Goal: Book appointment/travel/reservation

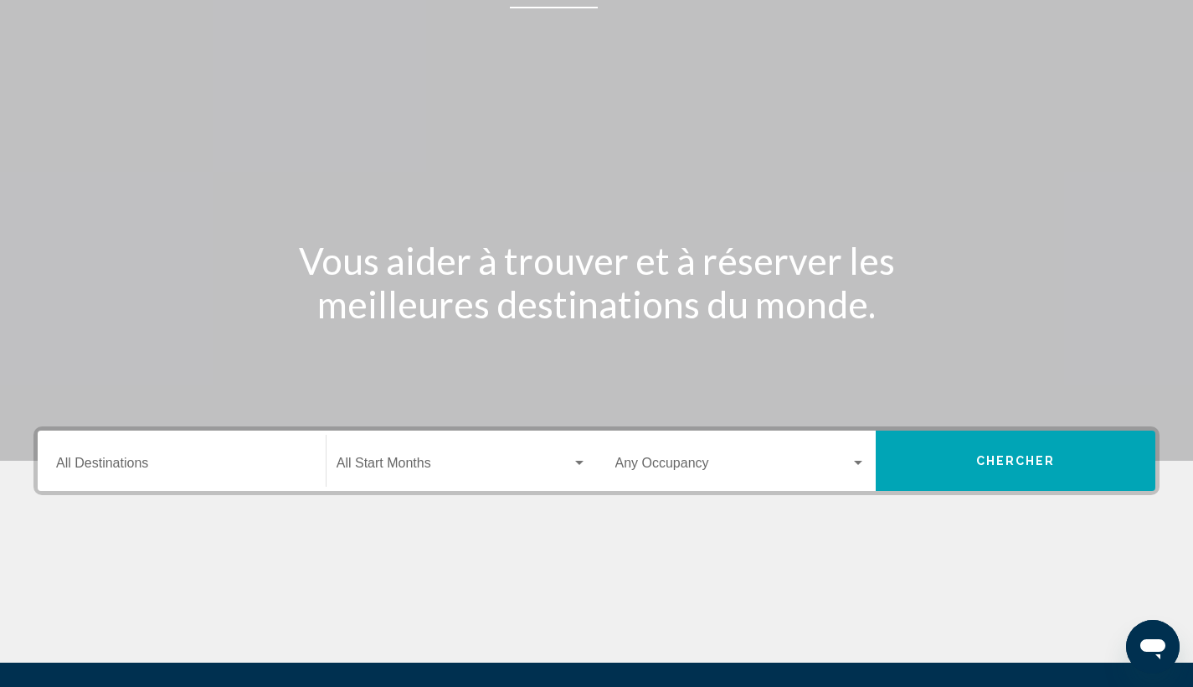
scroll to position [38, 0]
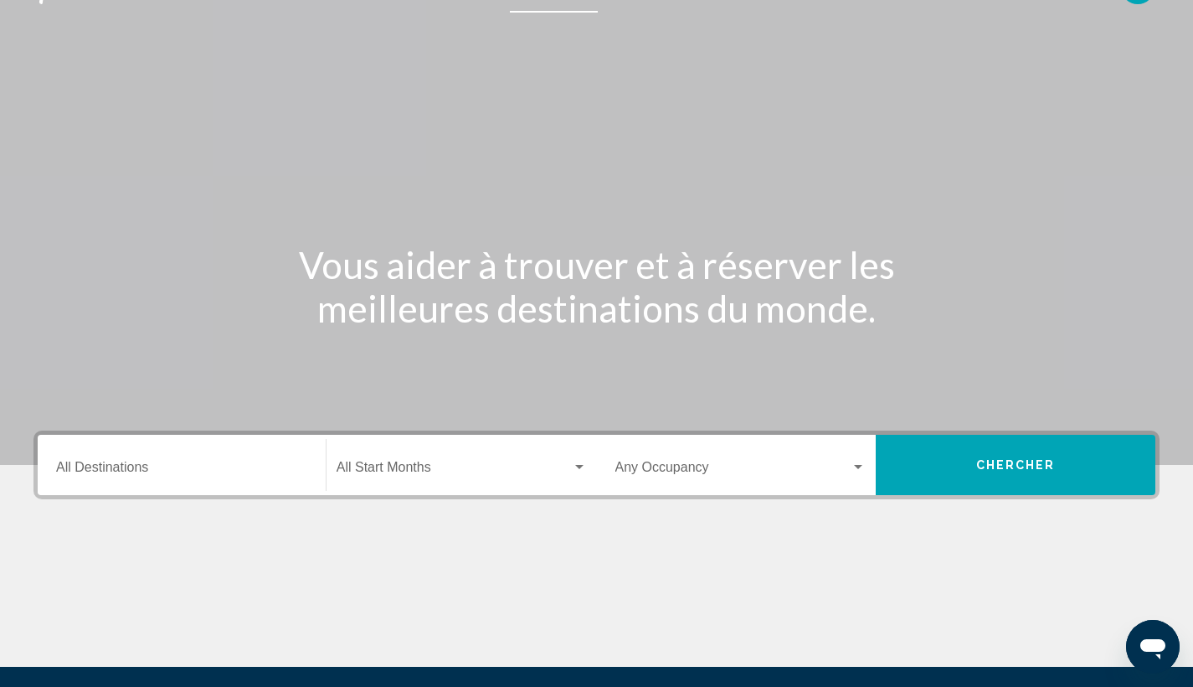
click at [159, 469] on input "Destination All Destinations" at bounding box center [181, 470] width 251 height 15
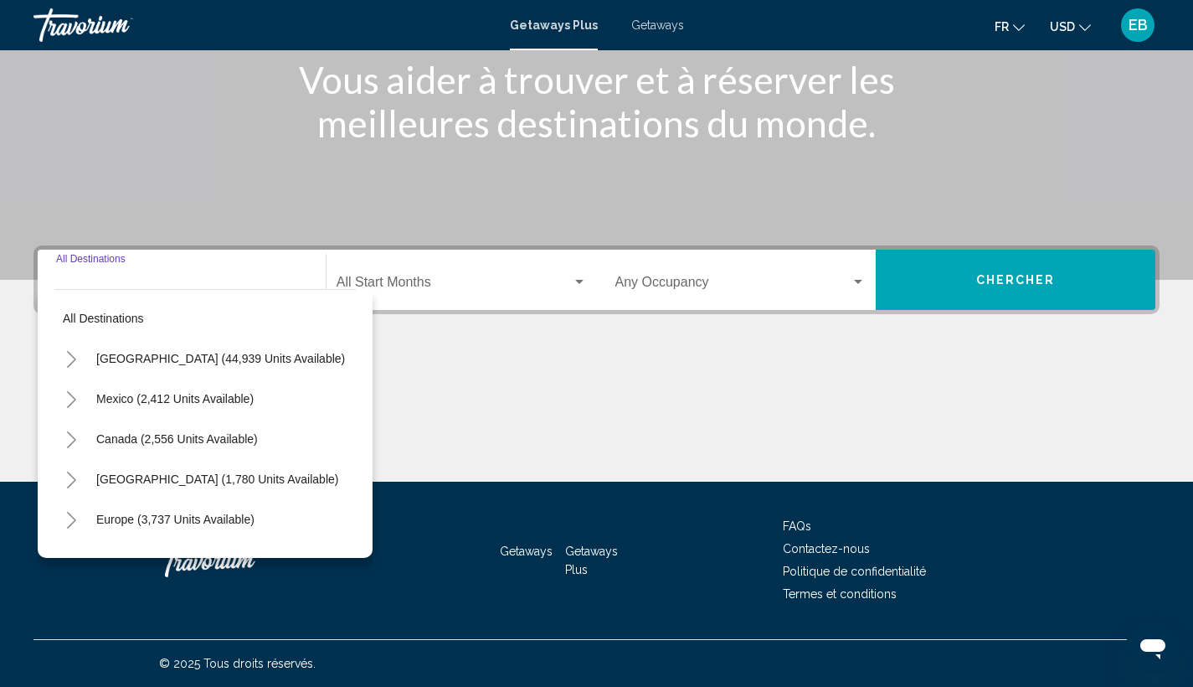
scroll to position [0, 0]
click at [136, 266] on div "Destination All Destinations" at bounding box center [181, 280] width 251 height 53
click at [132, 269] on div "Destination All Destinations" at bounding box center [181, 280] width 251 height 53
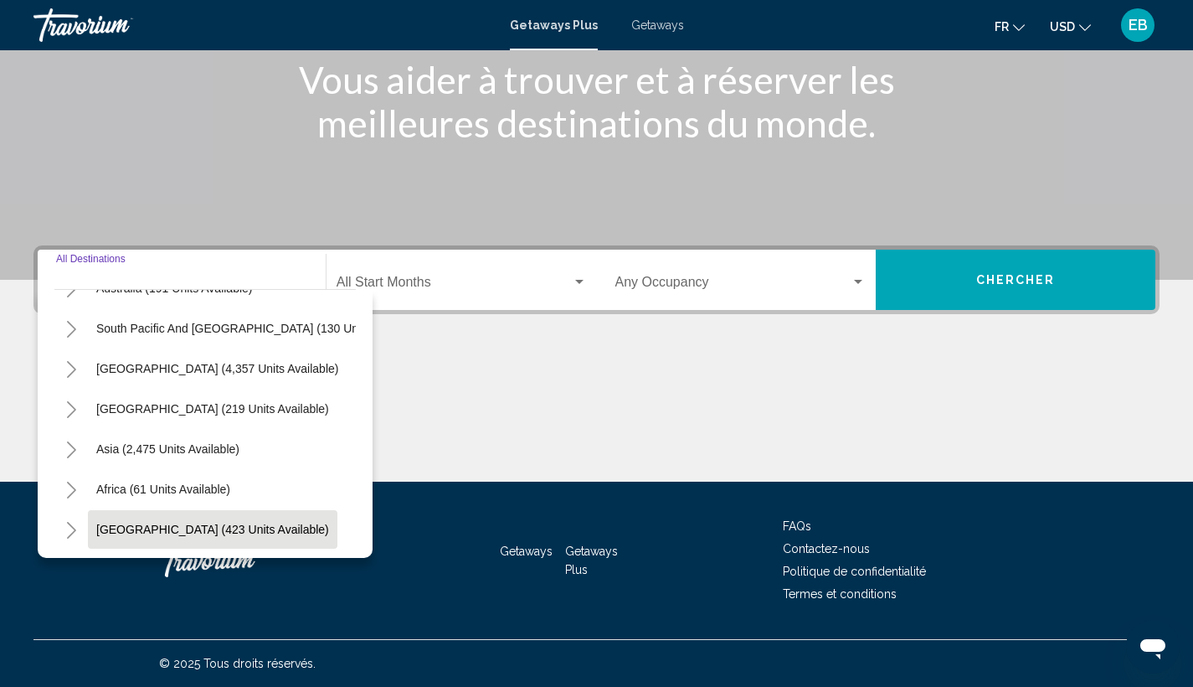
scroll to position [223, 0]
click at [73, 522] on icon "Toggle Middle East (423 units available)" at bounding box center [71, 530] width 13 height 17
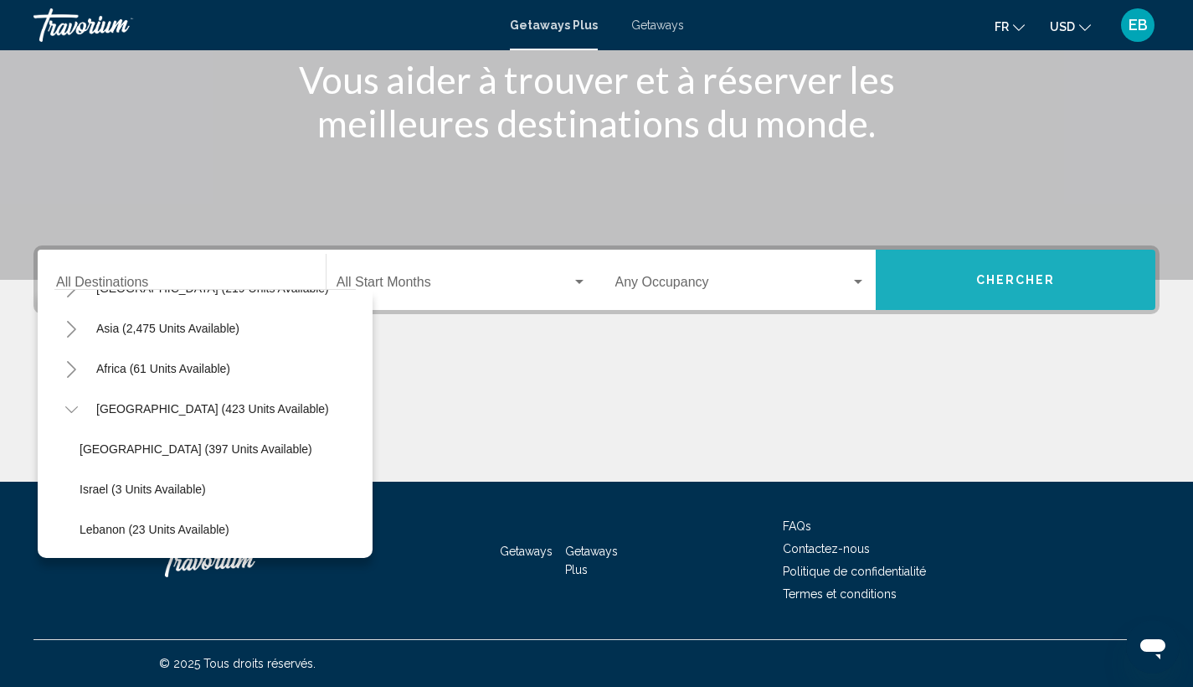
click at [1031, 267] on button "Chercher" at bounding box center [1016, 280] width 280 height 60
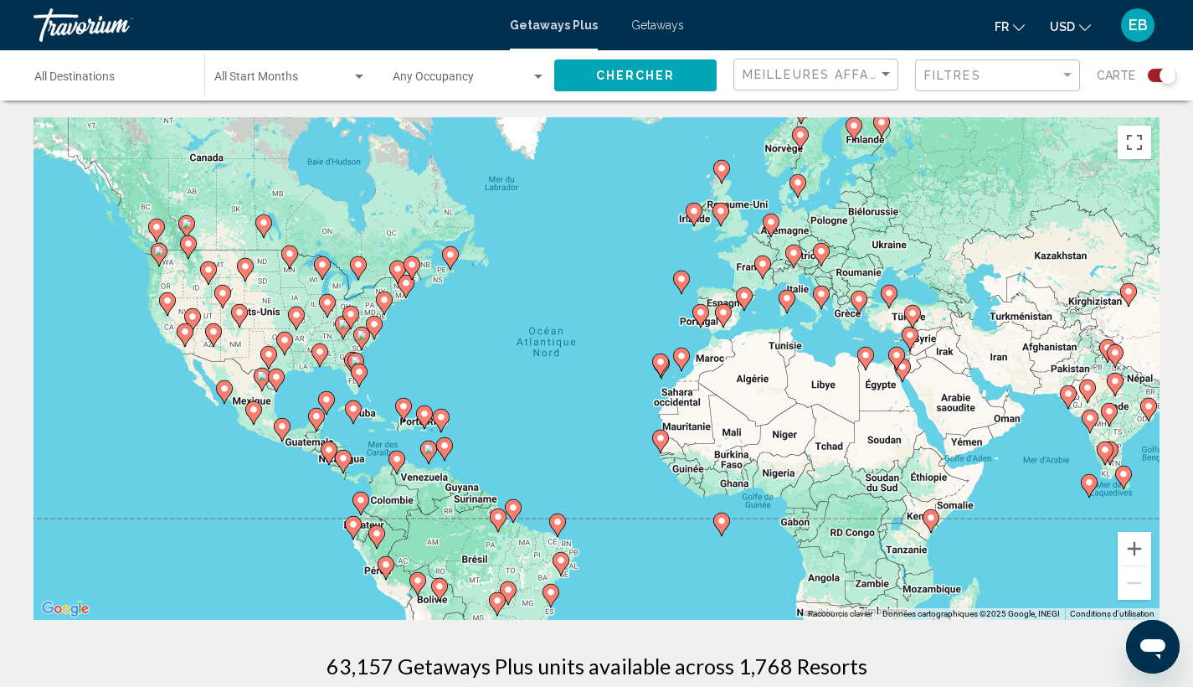
click at [1079, 23] on icon "Change currency" at bounding box center [1085, 28] width 12 height 12
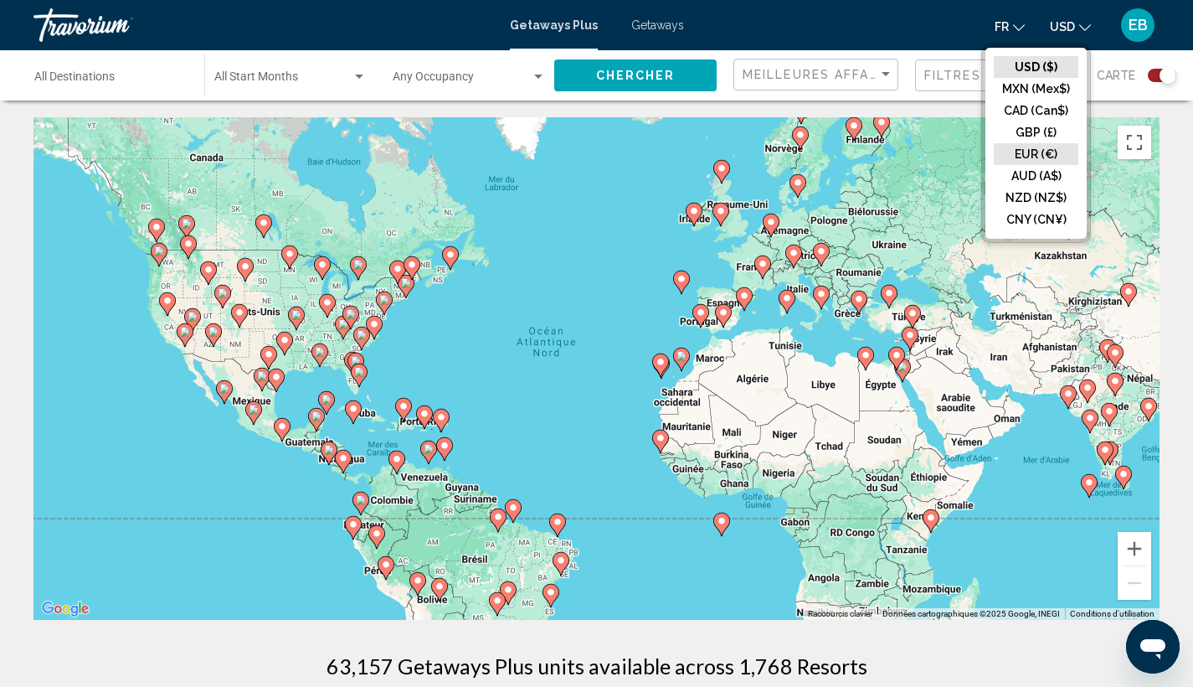
click at [1039, 150] on button "EUR (€)" at bounding box center [1036, 154] width 85 height 22
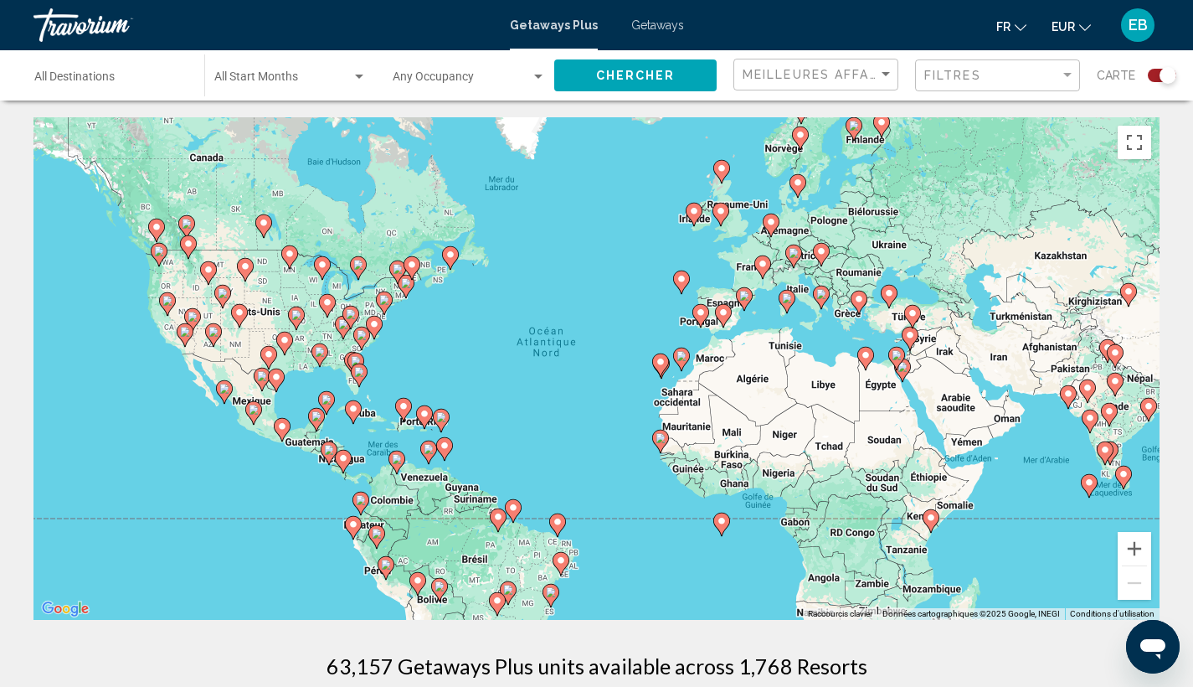
click at [108, 70] on div "Destination All Destinations" at bounding box center [110, 76] width 153 height 46
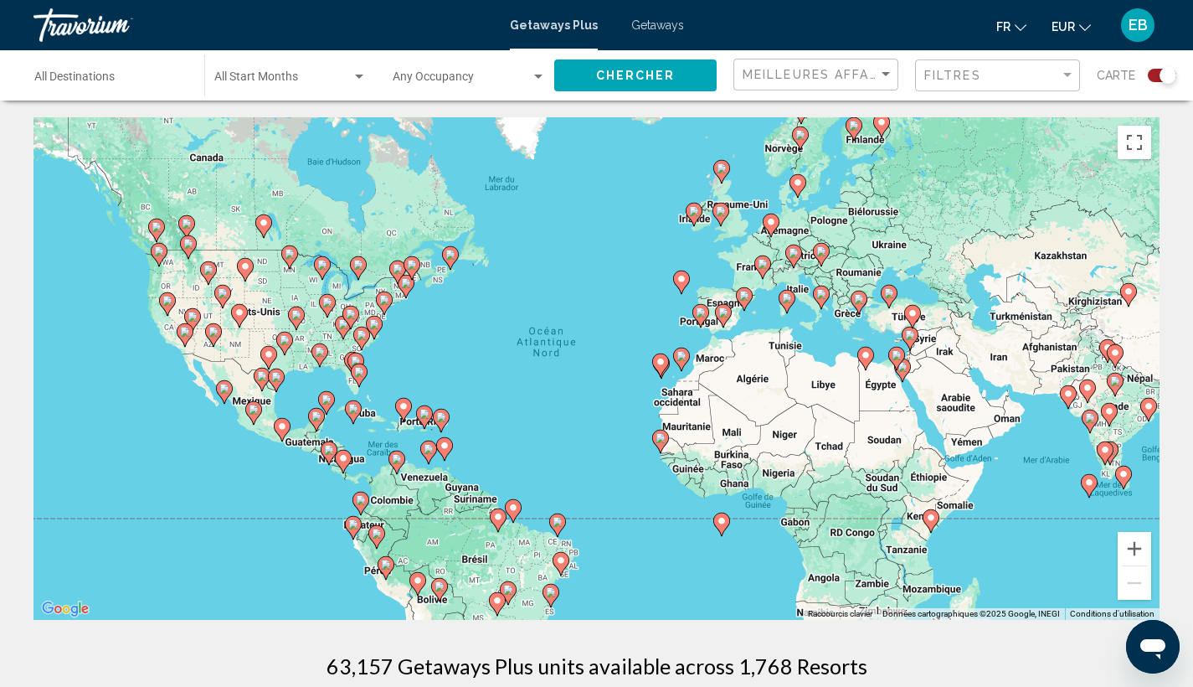
click at [106, 77] on input "Destination All Destinations" at bounding box center [110, 80] width 153 height 13
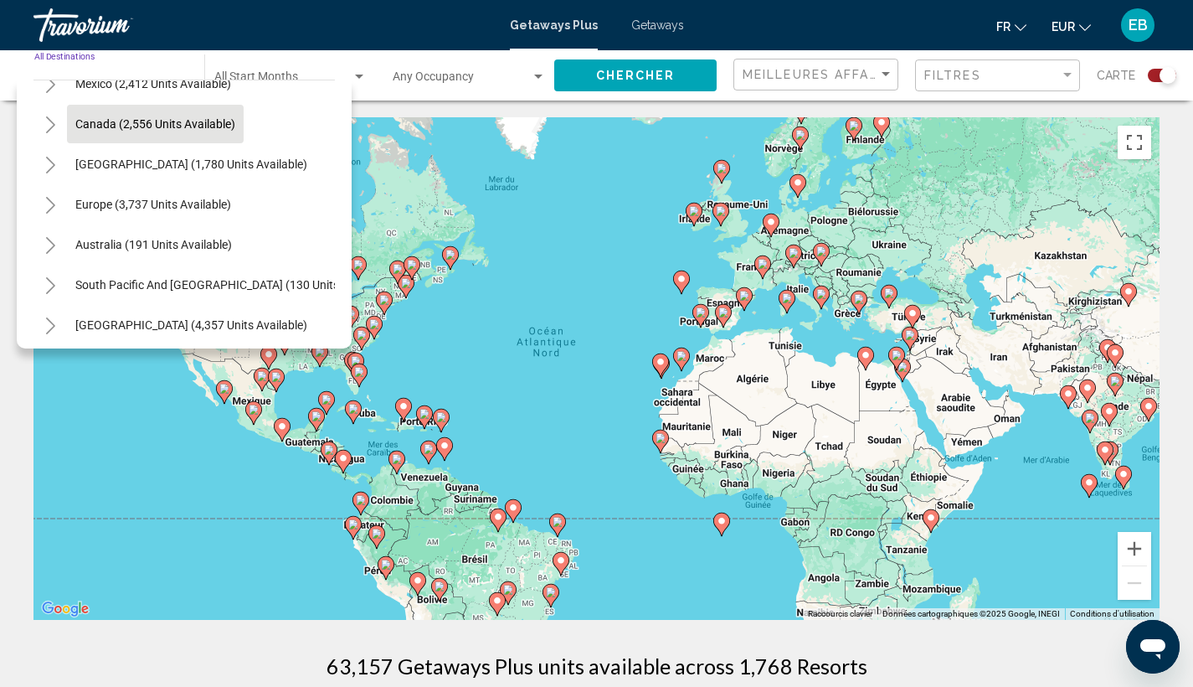
scroll to position [106, 0]
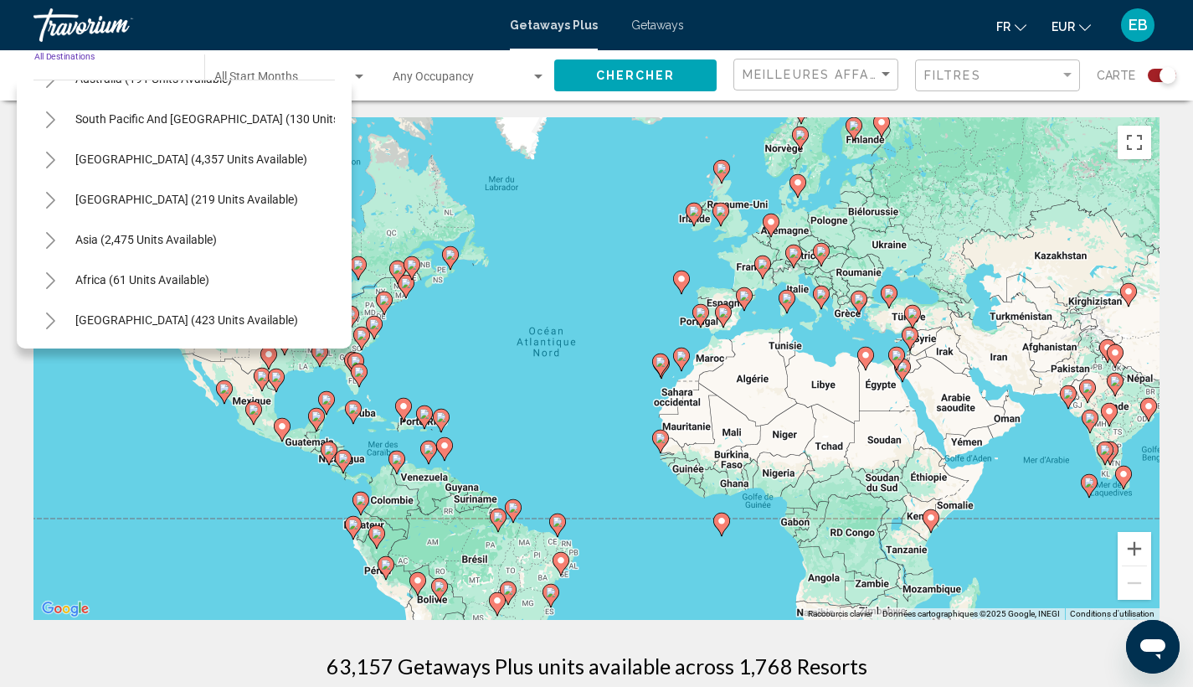
click at [52, 232] on icon "Toggle Asia (2,475 units available)" at bounding box center [50, 240] width 13 height 17
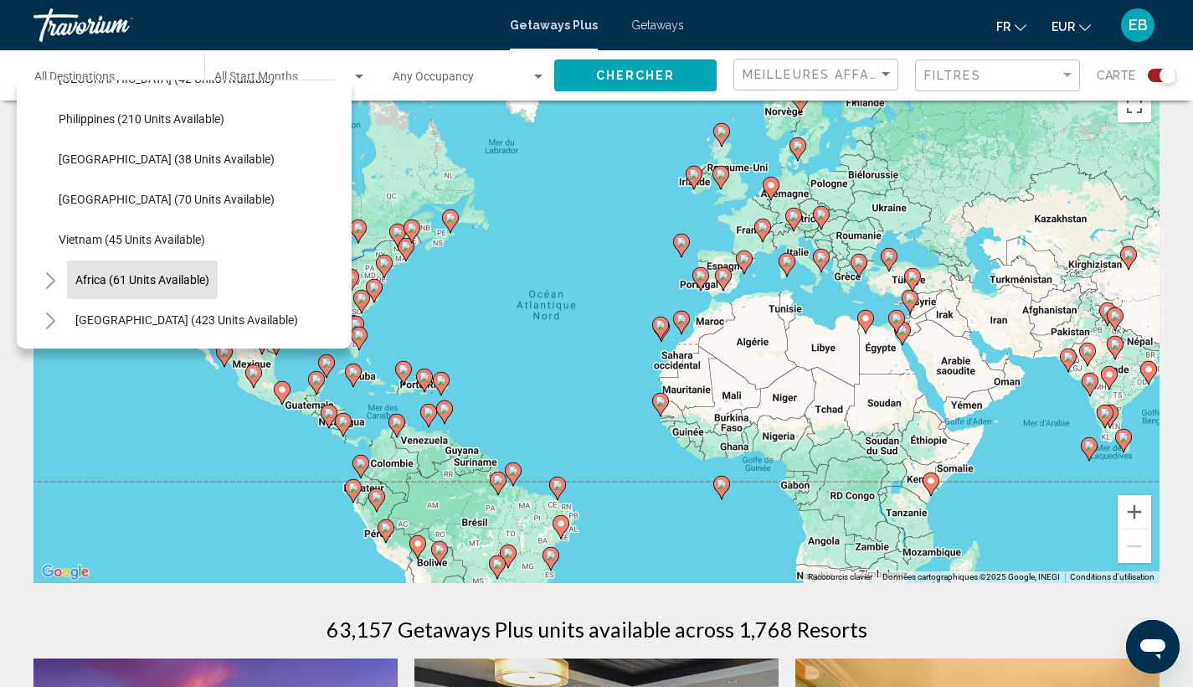
scroll to position [40, 0]
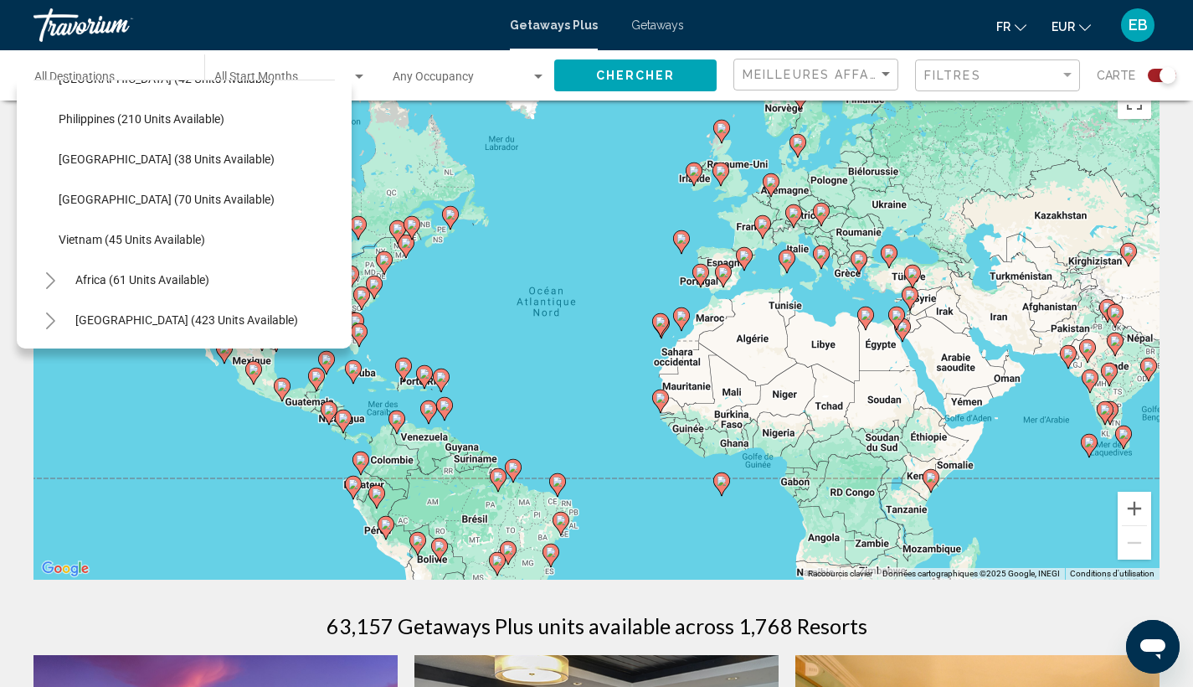
click at [49, 312] on icon "Toggle Middle East (423 units available)" at bounding box center [50, 320] width 13 height 17
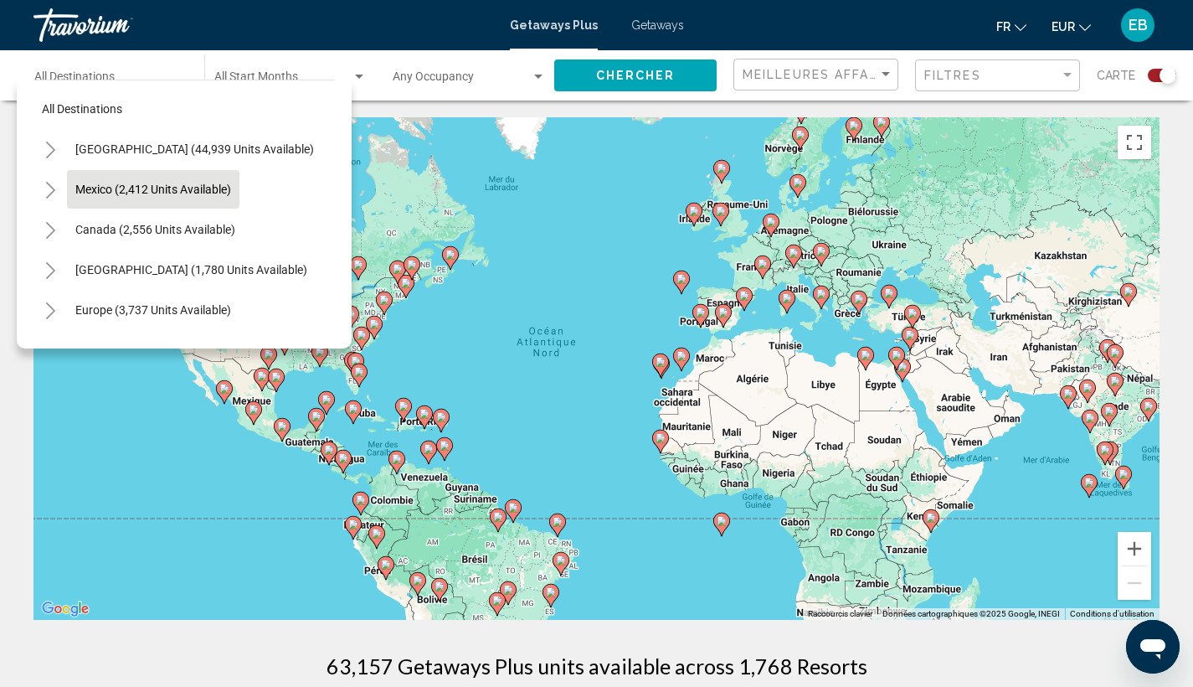
scroll to position [0, 0]
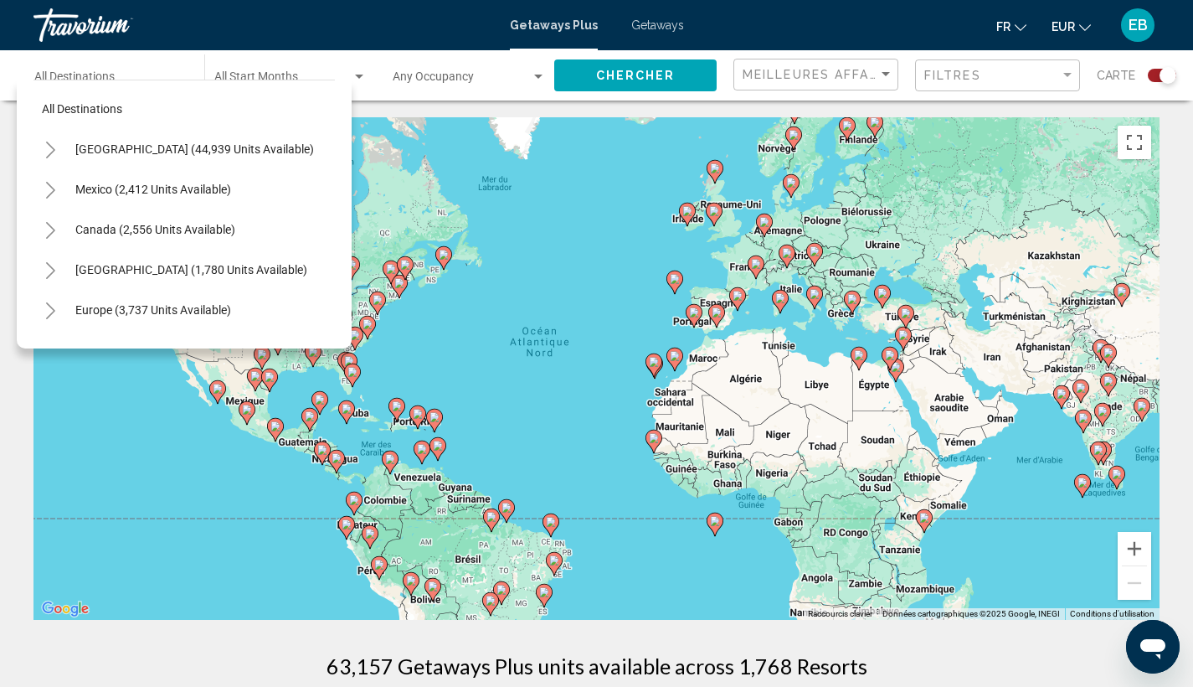
drag, startPoint x: 831, startPoint y: 340, endPoint x: 653, endPoint y: 348, distance: 177.7
click at [653, 348] on div "Pour activer le glissement avec le clavier, appuyez sur Alt+Entrée. Une fois ce…" at bounding box center [596, 368] width 1126 height 502
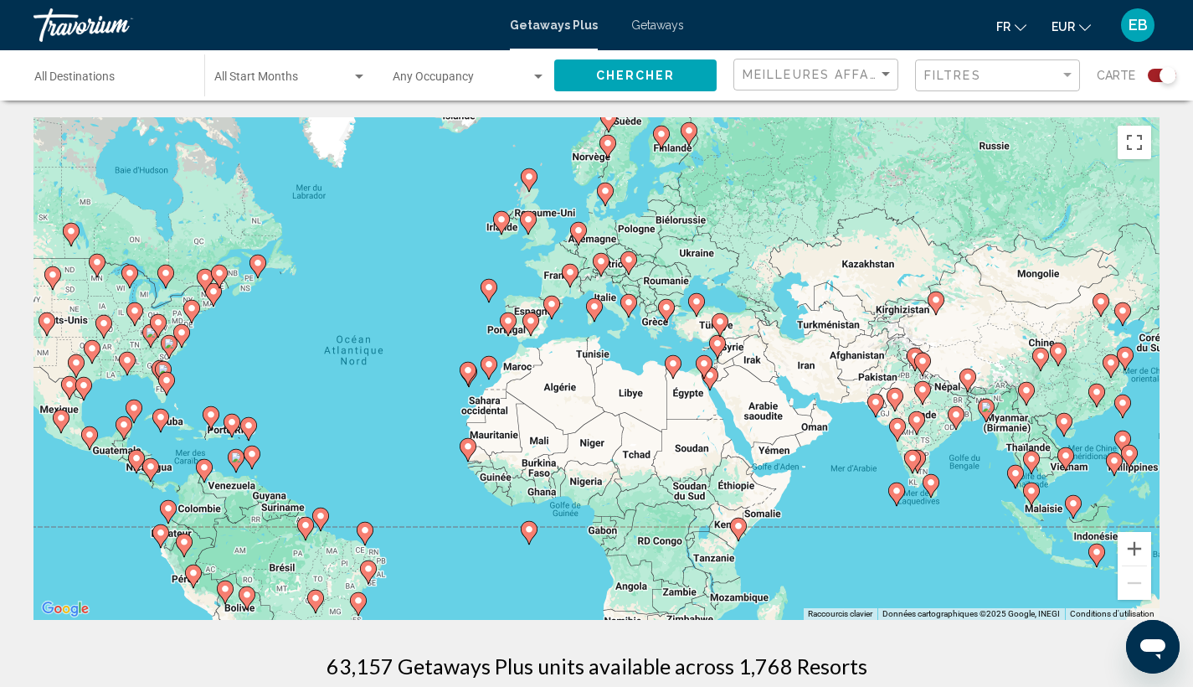
click at [679, 345] on div "Pour activer le glissement avec le clavier, appuyez sur Alt+Entrée. Une fois ce…" at bounding box center [596, 368] width 1126 height 502
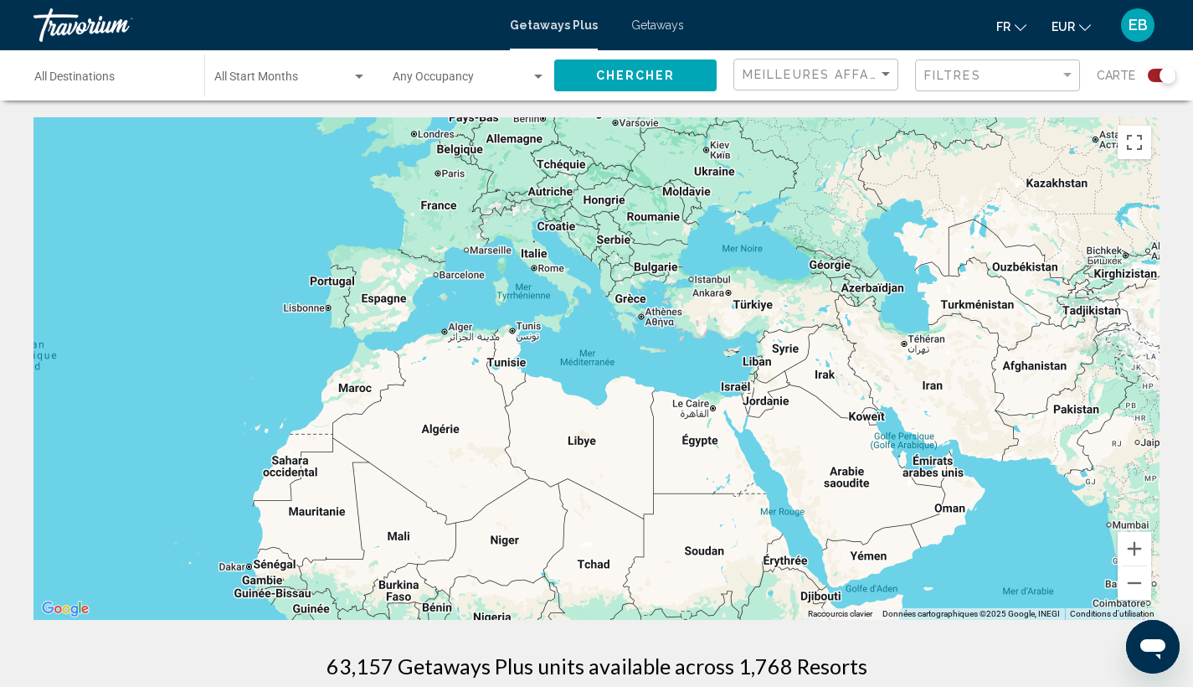
click at [723, 342] on div "Pour activer le glissement avec le clavier, appuyez sur Alt+Entrée. Une fois ce…" at bounding box center [596, 368] width 1126 height 502
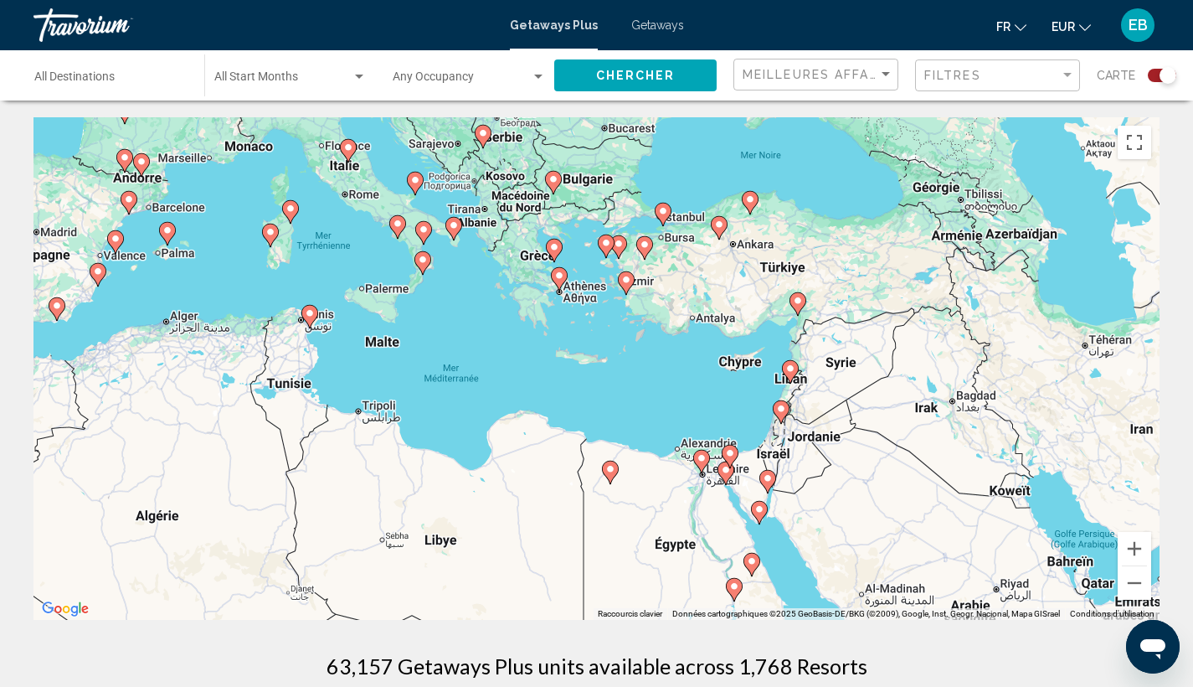
click at [729, 339] on div "Pour activer le glissement avec le clavier, appuyez sur Alt+Entrée. Une fois ce…" at bounding box center [596, 368] width 1126 height 502
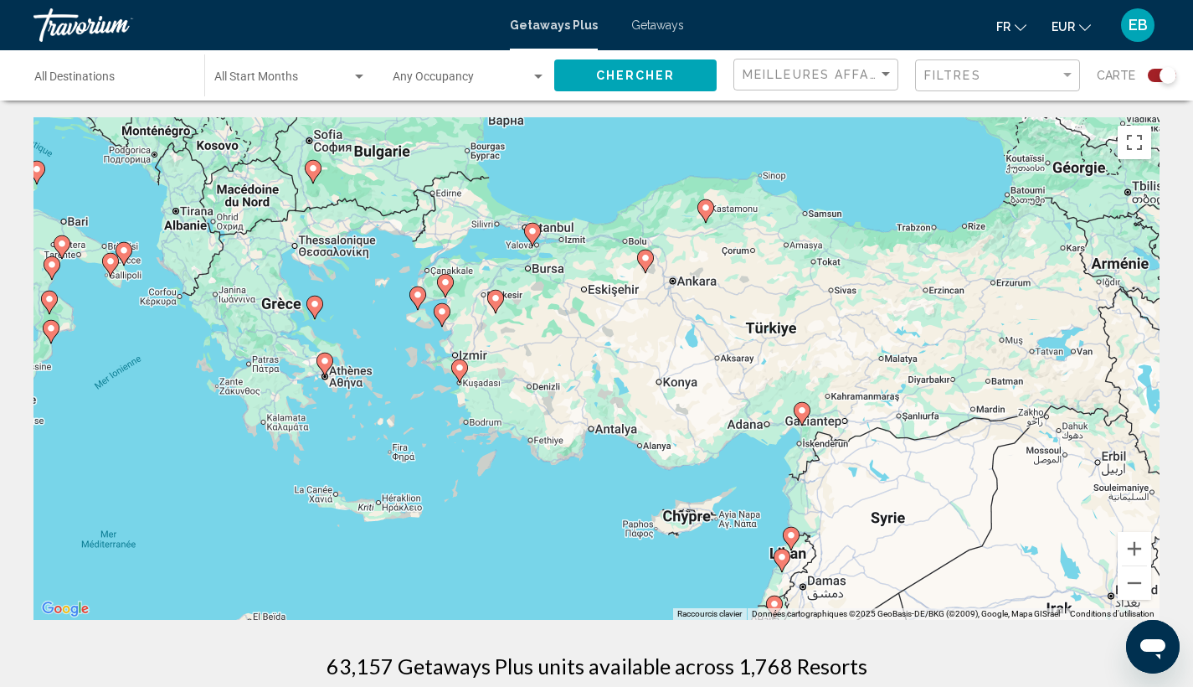
drag, startPoint x: 777, startPoint y: 319, endPoint x: 711, endPoint y: 454, distance: 150.2
click at [711, 454] on div "Pour activer le glissement avec le clavier, appuyez sur Alt+Entrée. Une fois ce…" at bounding box center [596, 368] width 1126 height 502
click at [697, 353] on div "Pour activer le glissement avec le clavier, appuyez sur Alt+Entrée. Une fois ce…" at bounding box center [596, 368] width 1126 height 502
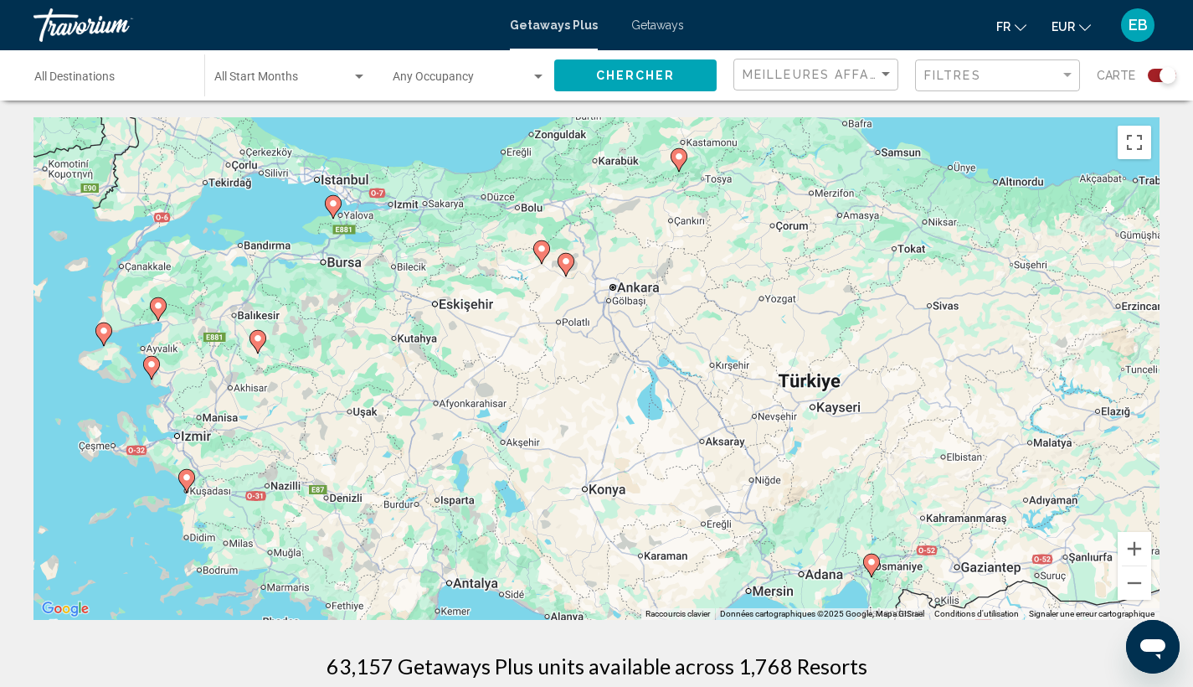
drag, startPoint x: 684, startPoint y: 345, endPoint x: 652, endPoint y: 424, distance: 85.2
click at [652, 424] on div "Pour activer le glissement avec le clavier, appuyez sur Alt+Entrée. Une fois ce…" at bounding box center [596, 368] width 1126 height 502
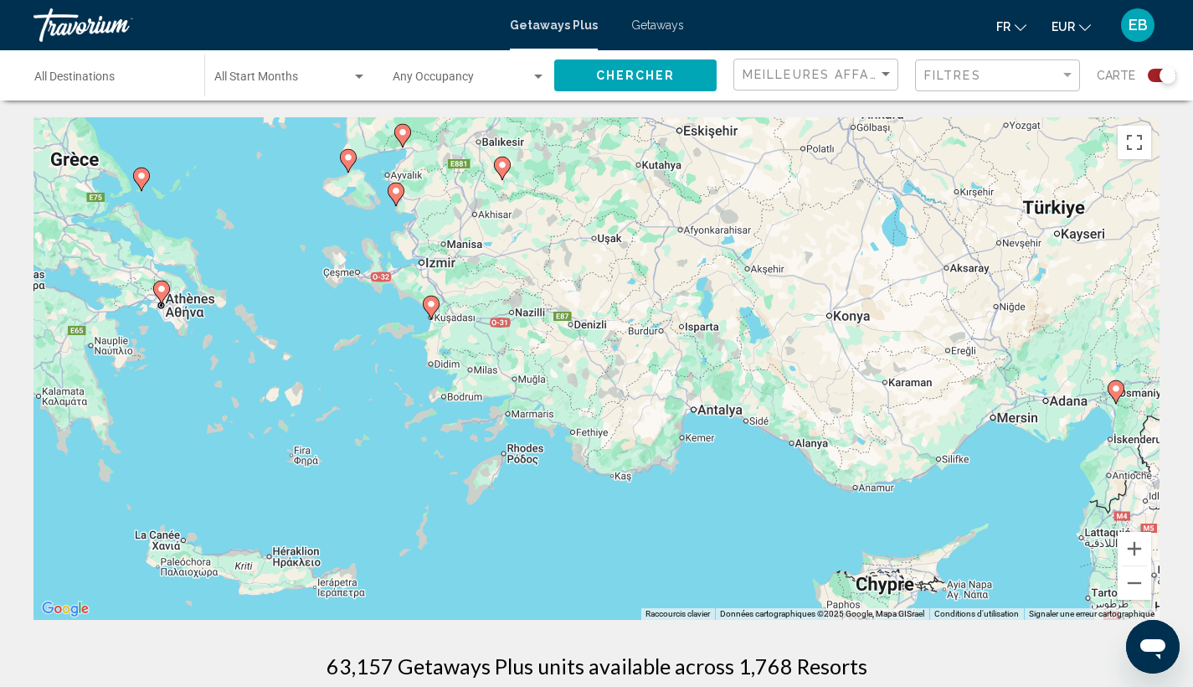
drag, startPoint x: 334, startPoint y: 429, endPoint x: 580, endPoint y: 255, distance: 301.6
click at [580, 255] on div "Pour activer le glissement avec le clavier, appuyez sur Alt+Entrée. Une fois ce…" at bounding box center [596, 368] width 1126 height 502
click at [428, 428] on div "Pour activer le glissement avec le clavier, appuyez sur Alt+Entrée. Une fois ce…" at bounding box center [596, 368] width 1126 height 502
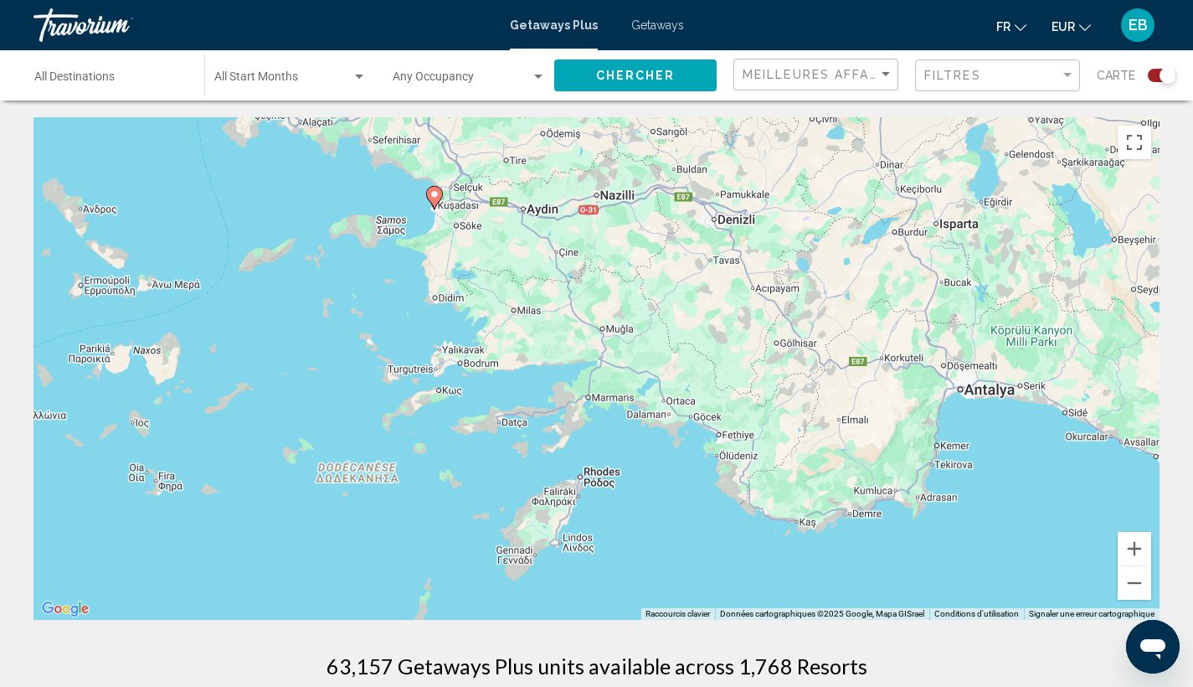
click at [497, 387] on div "Pour activer le glissement avec le clavier, appuyez sur Alt+Entrée. Une fois ce…" at bounding box center [596, 368] width 1126 height 502
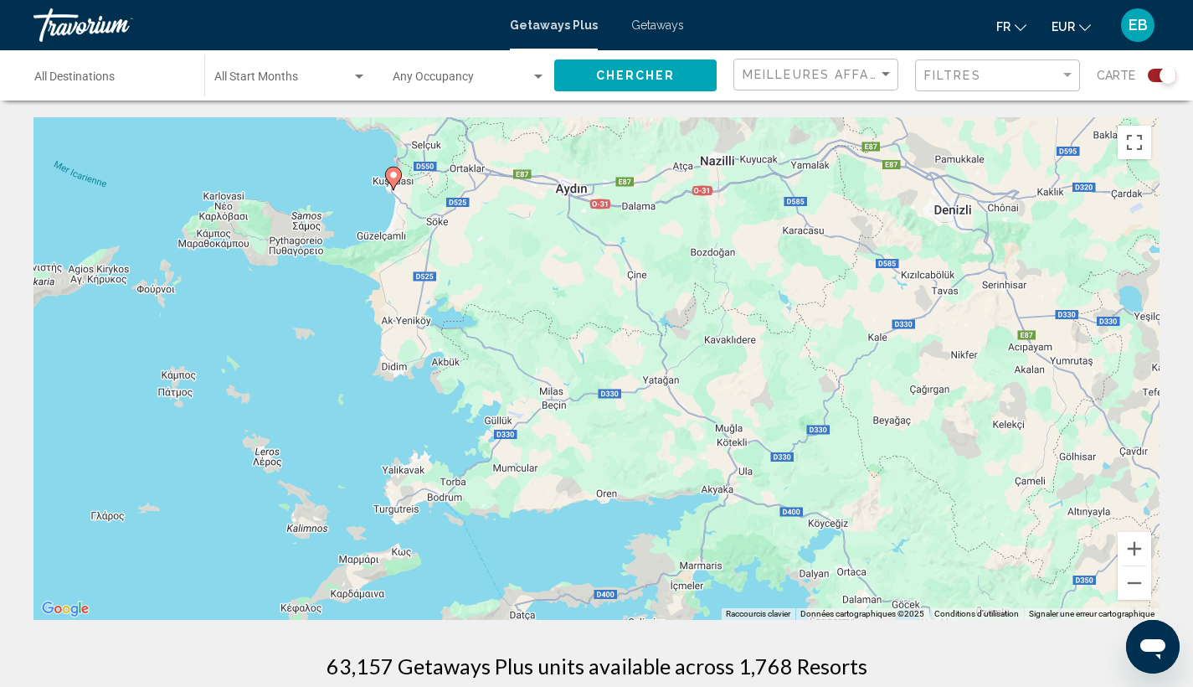
drag, startPoint x: 510, startPoint y: 369, endPoint x: 533, endPoint y: 528, distance: 160.7
click at [533, 528] on div "Pour activer le glissement avec le clavier, appuyez sur Alt+Entrée. Une fois ce…" at bounding box center [596, 368] width 1126 height 502
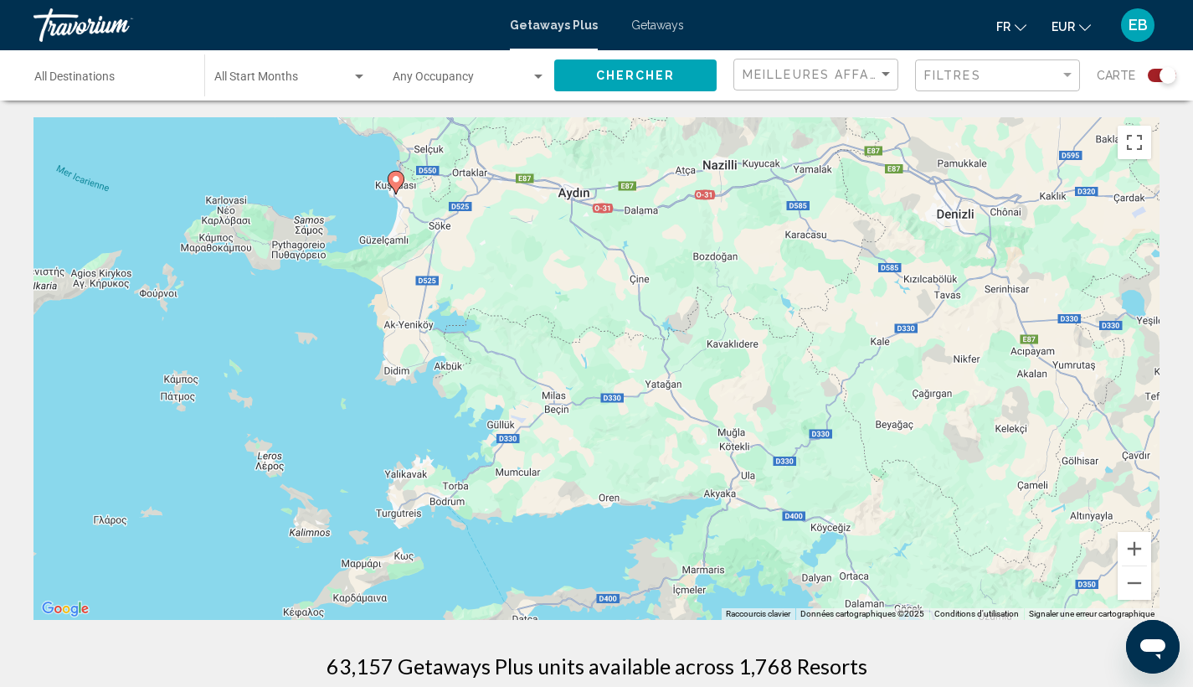
click at [392, 178] on image "Main content" at bounding box center [396, 179] width 10 height 10
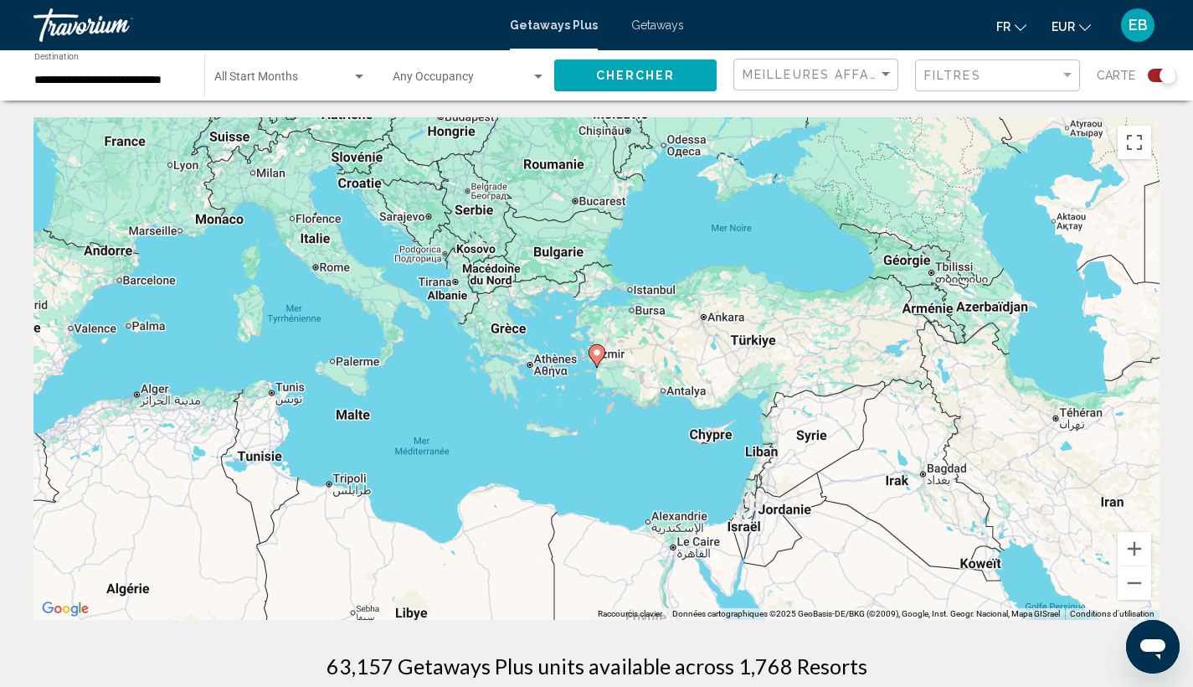
click at [595, 357] on image "Main content" at bounding box center [597, 353] width 10 height 10
type input "**********"
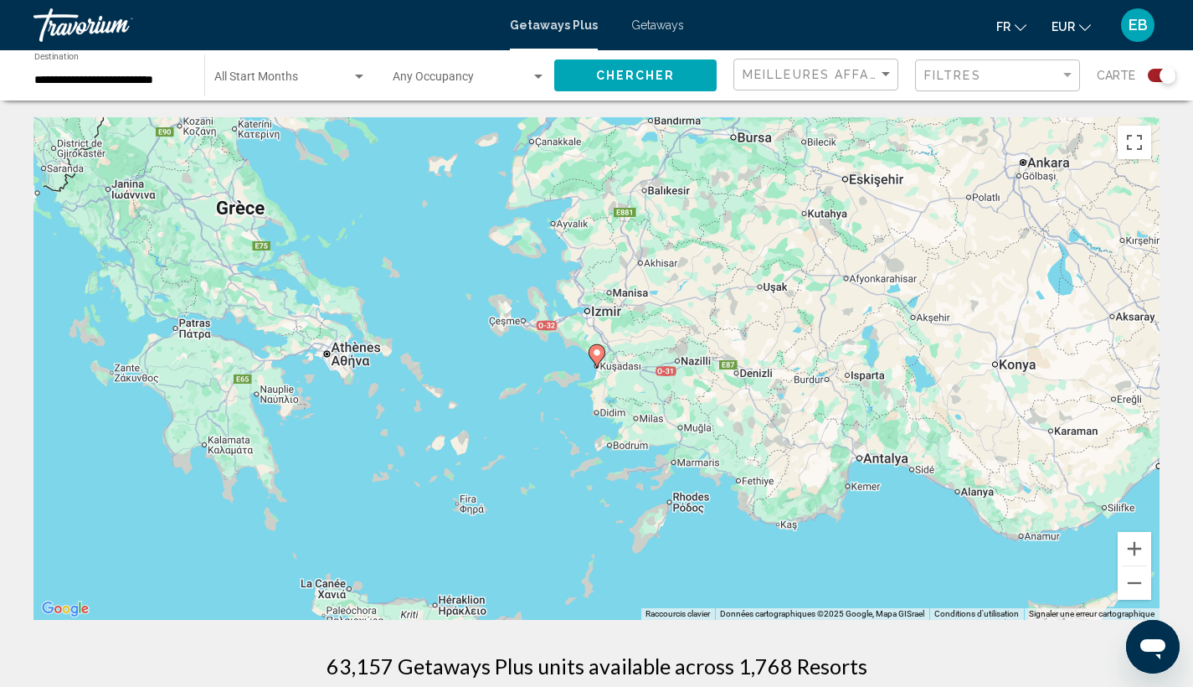
click at [595, 357] on image "Main content" at bounding box center [597, 353] width 10 height 10
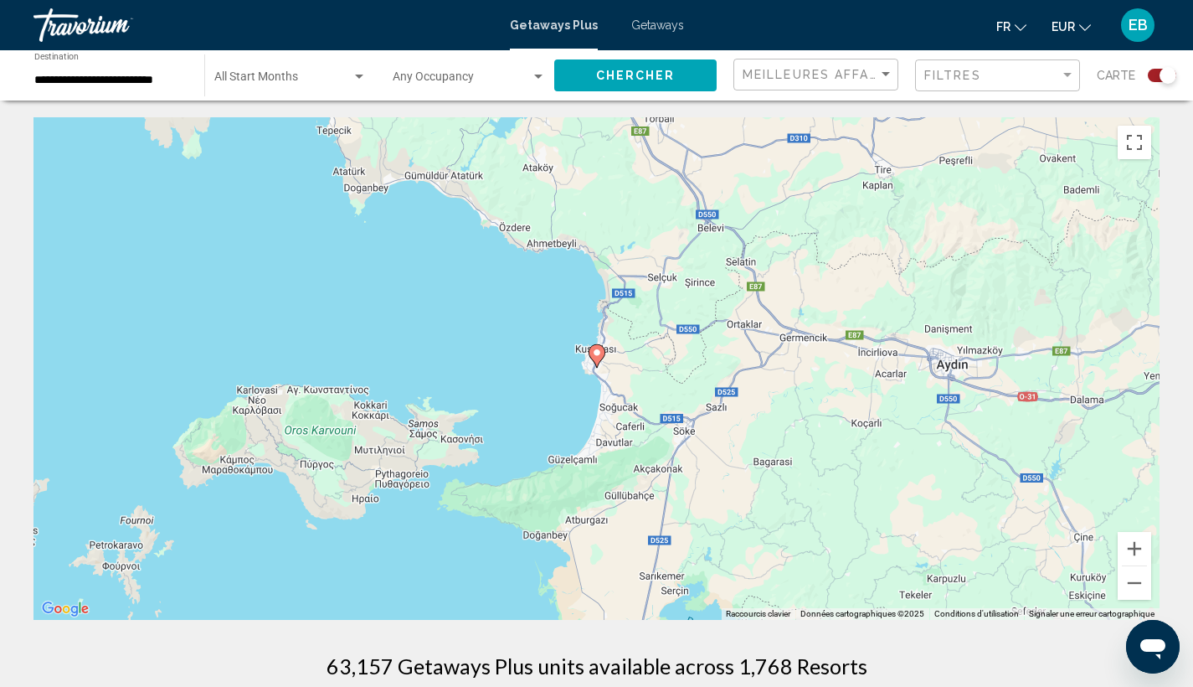
click at [595, 355] on image "Main content" at bounding box center [597, 353] width 10 height 10
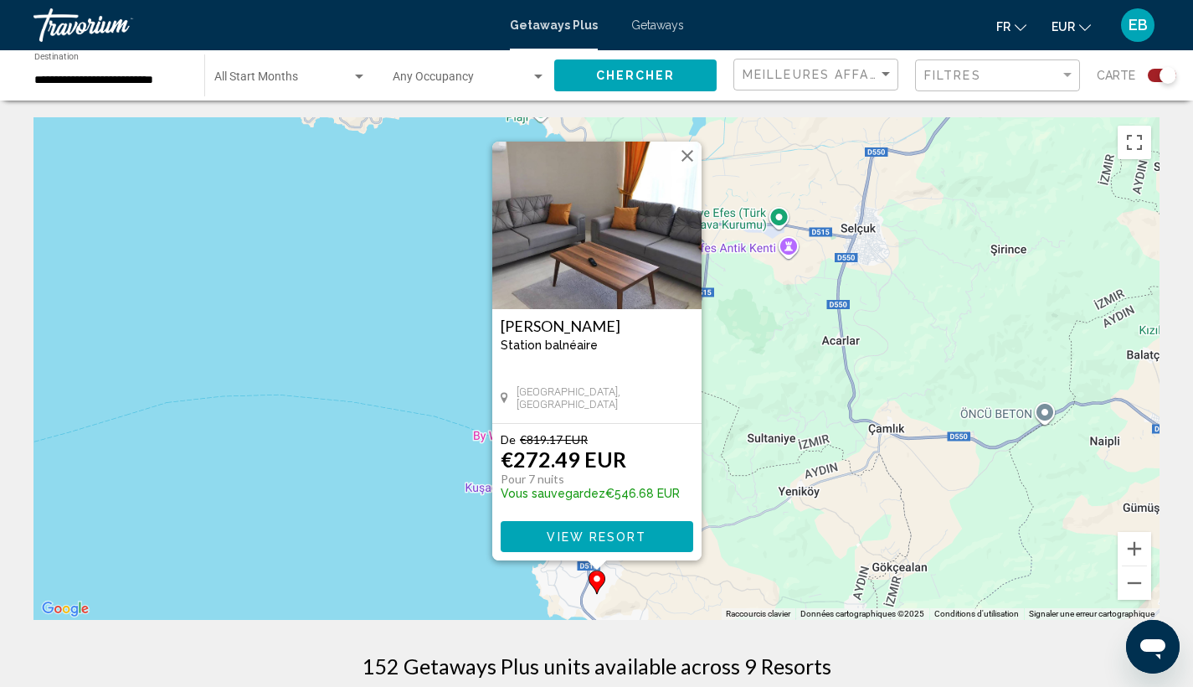
click at [685, 166] on button "Fermer" at bounding box center [687, 155] width 25 height 25
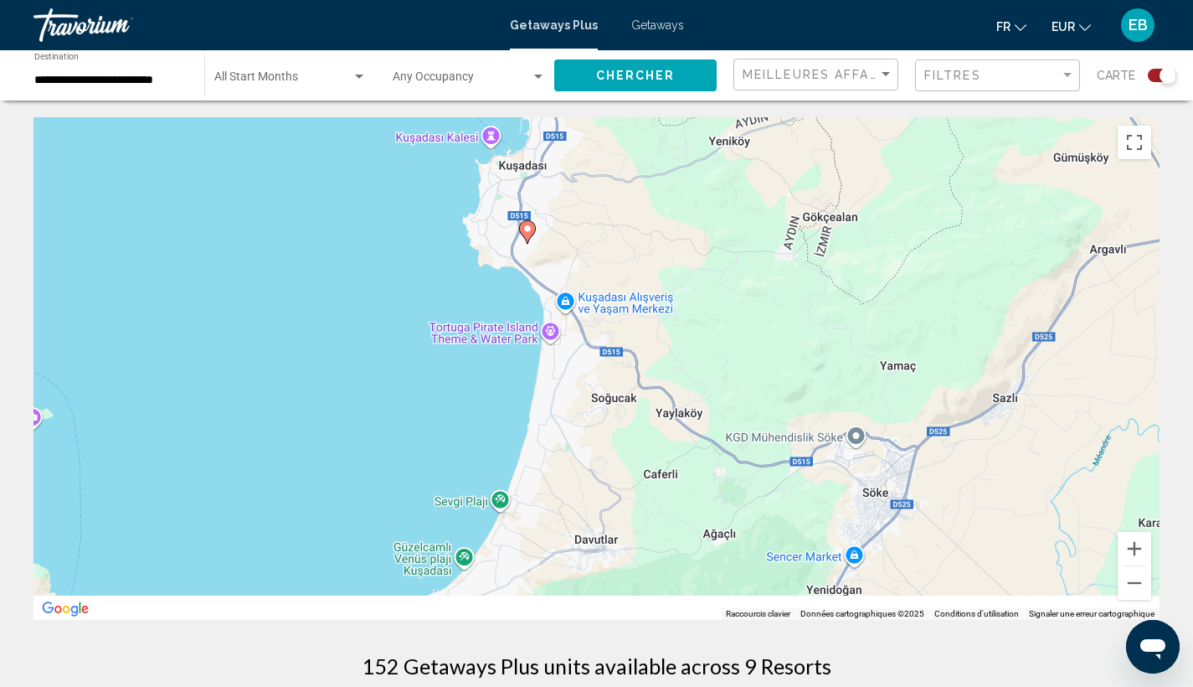
drag, startPoint x: 721, startPoint y: 540, endPoint x: 645, endPoint y: 165, distance: 382.8
click at [645, 165] on div "Pour activer le glissement avec le clavier, appuyez sur Alt+Entrée. Une fois ce…" at bounding box center [596, 368] width 1126 height 502
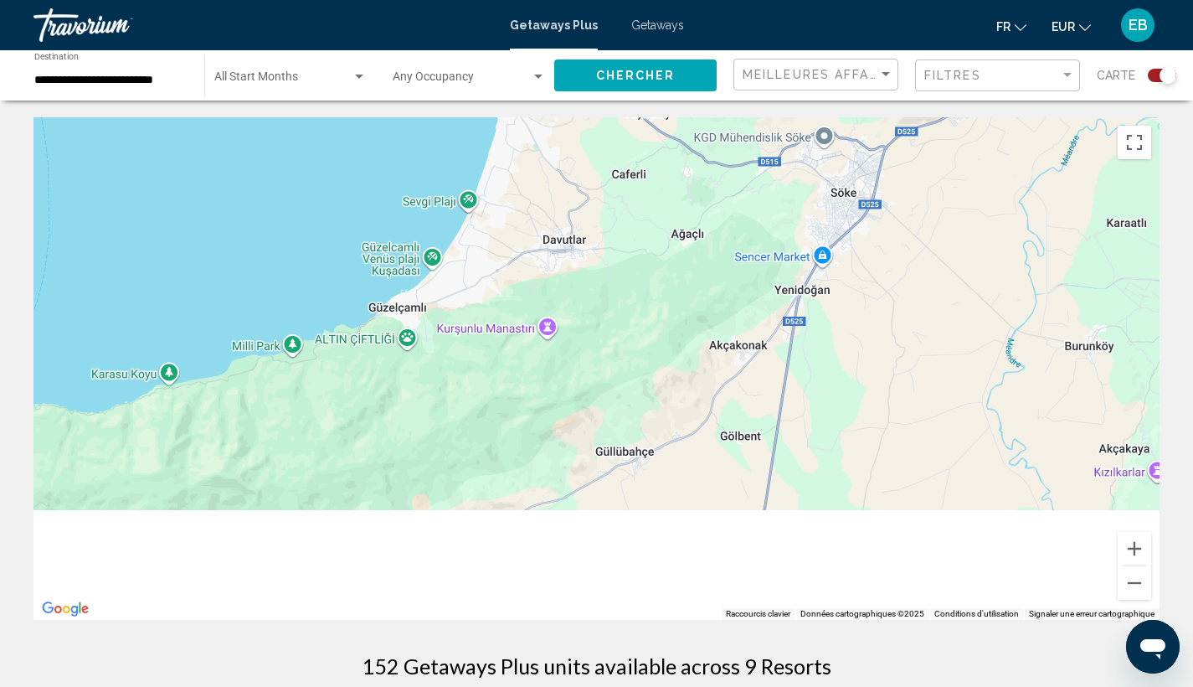
drag, startPoint x: 629, startPoint y: 466, endPoint x: 603, endPoint y: 171, distance: 295.9
click at [603, 171] on div "Pour activer le glissement avec le clavier, appuyez sur Alt+Entrée. Une fois ce…" at bounding box center [596, 368] width 1126 height 502
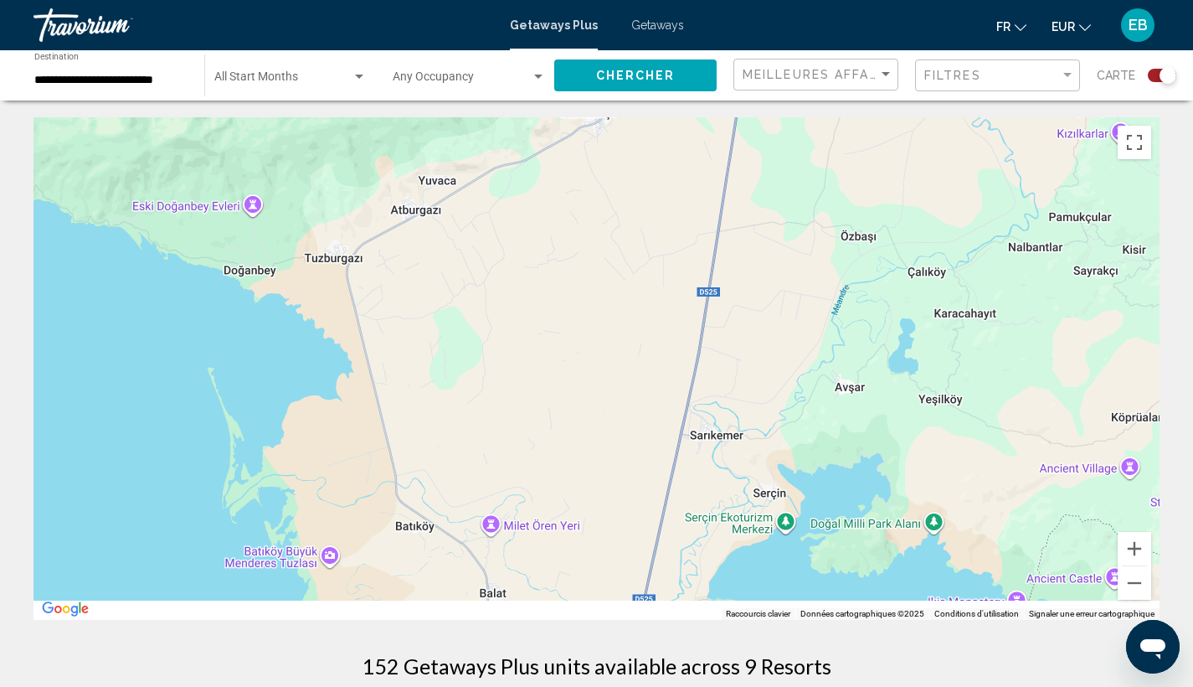
drag, startPoint x: 581, startPoint y: 478, endPoint x: 561, endPoint y: 209, distance: 269.6
click at [561, 209] on div "Main content" at bounding box center [596, 368] width 1126 height 502
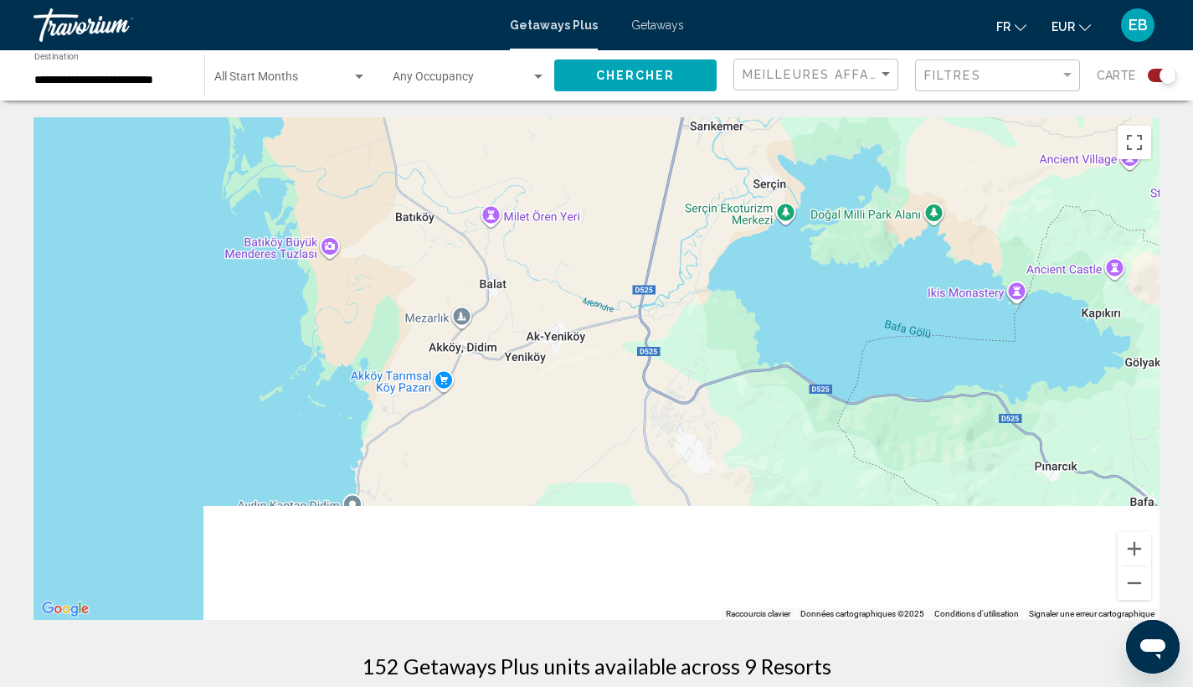
drag, startPoint x: 557, startPoint y: 486, endPoint x: 564, endPoint y: 222, distance: 263.9
click at [564, 222] on div "Main content" at bounding box center [596, 368] width 1126 height 502
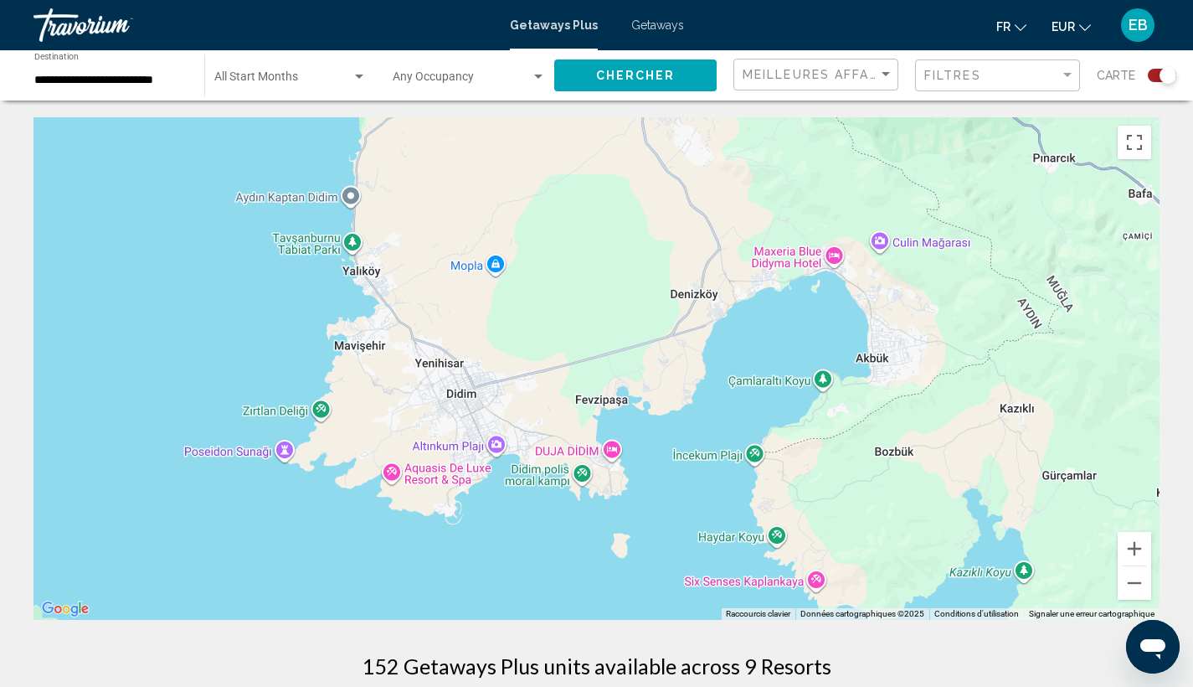
drag, startPoint x: 544, startPoint y: 396, endPoint x: 543, endPoint y: 174, distance: 221.9
click at [543, 174] on div "Main content" at bounding box center [596, 368] width 1126 height 502
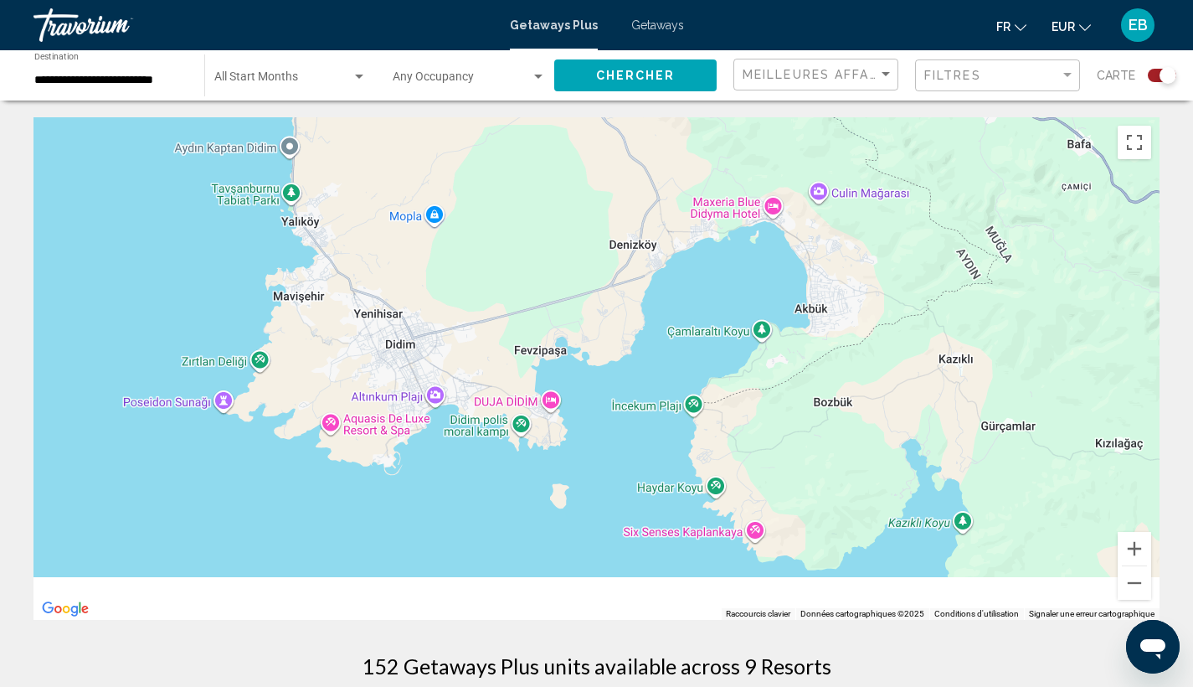
drag, startPoint x: 713, startPoint y: 500, endPoint x: 544, endPoint y: 372, distance: 211.5
click at [544, 372] on div "Main content" at bounding box center [596, 368] width 1126 height 502
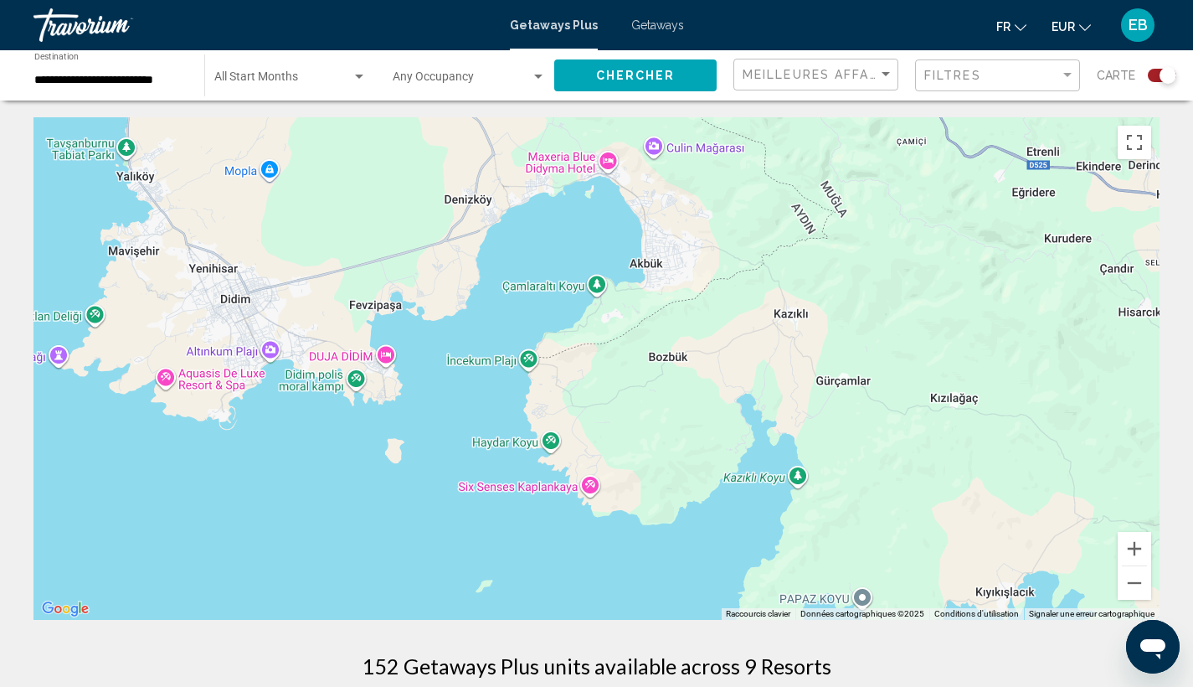
drag, startPoint x: 666, startPoint y: 309, endPoint x: 599, endPoint y: 348, distance: 77.7
click at [599, 348] on div "Main content" at bounding box center [596, 368] width 1126 height 502
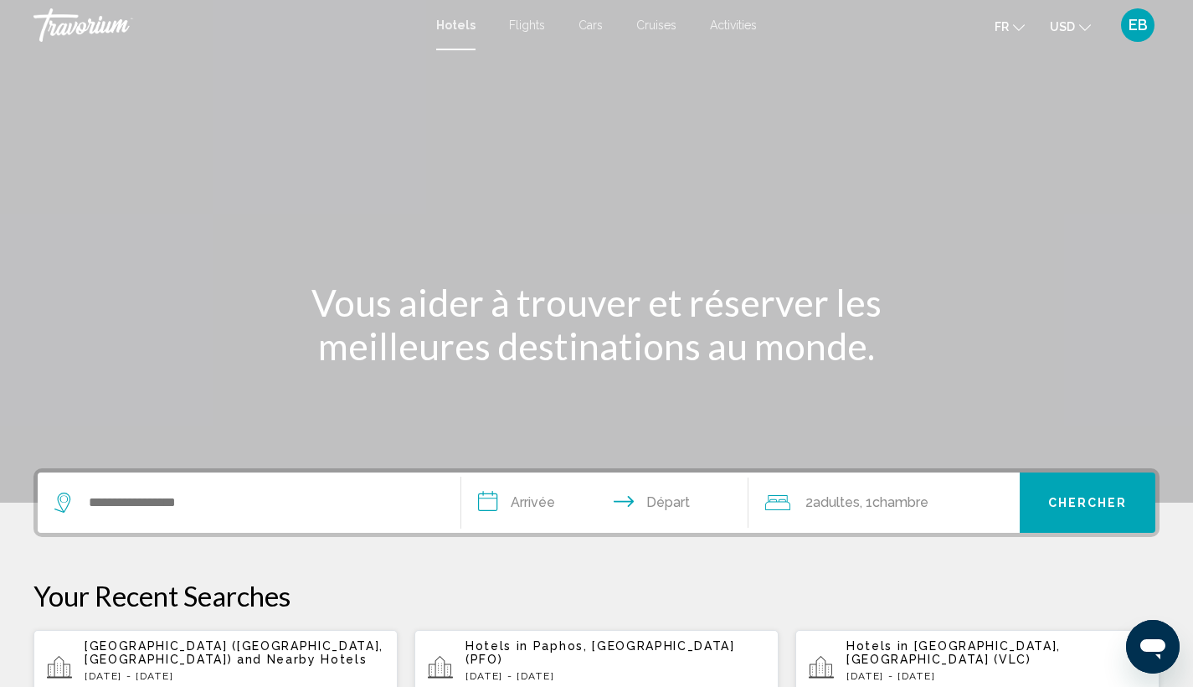
scroll to position [2, 0]
click at [1085, 31] on button "USD USD ($) MXN (Mex$) CAD (Can$) GBP (£) EUR (€) AUD (A$) NZD (NZ$) CNY (CN¥)" at bounding box center [1070, 25] width 41 height 24
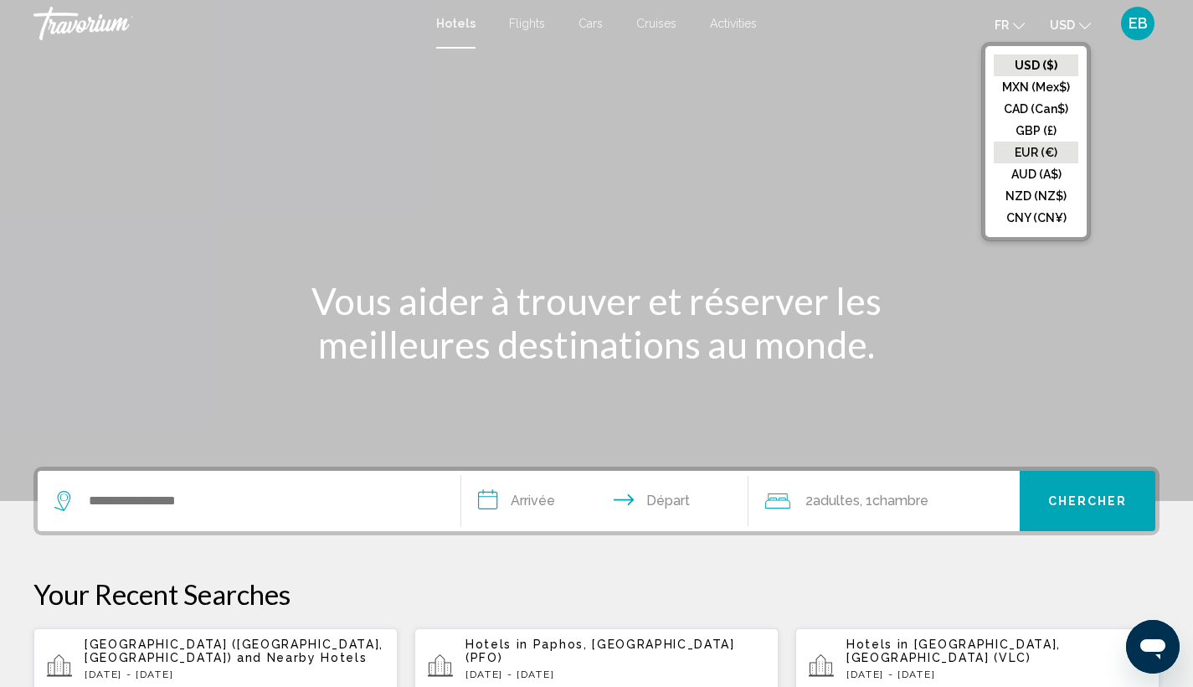
click at [1039, 152] on button "EUR (€)" at bounding box center [1036, 153] width 85 height 22
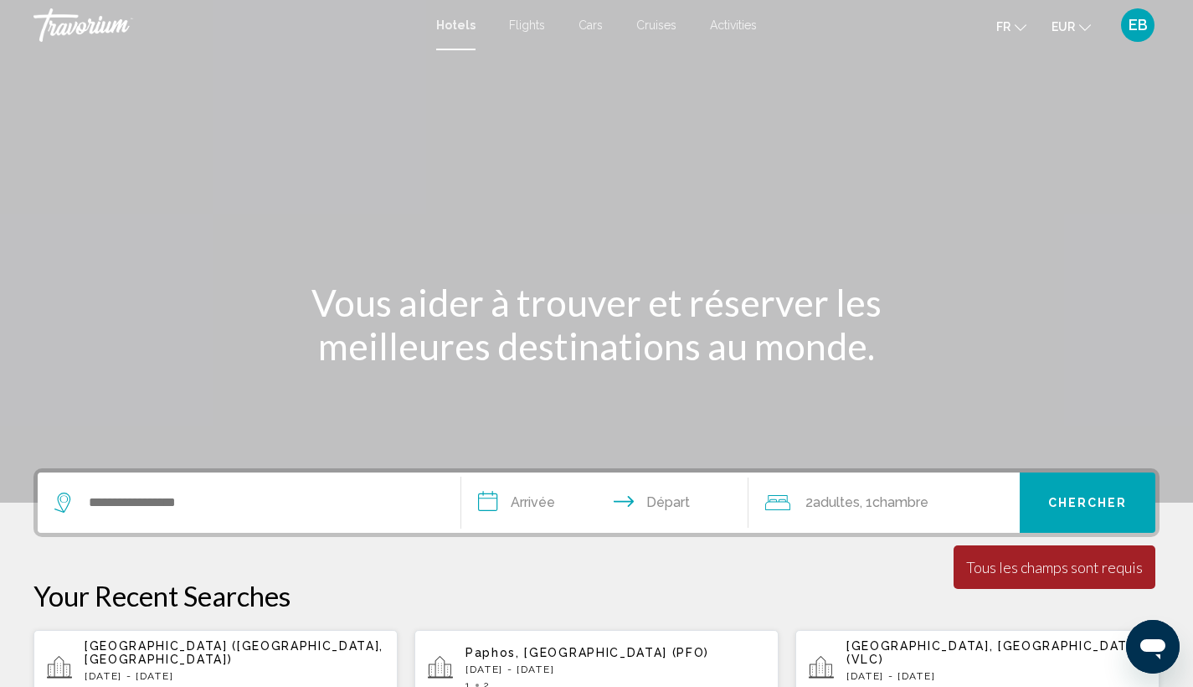
scroll to position [0, 0]
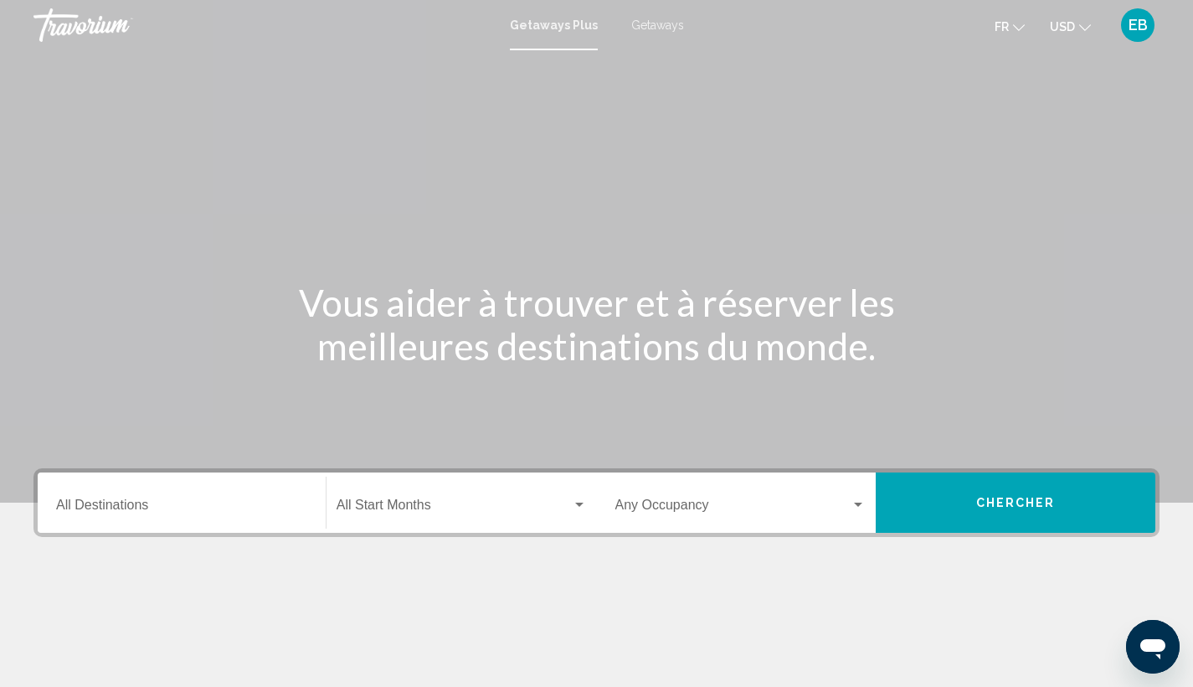
click at [1073, 28] on span "USD" at bounding box center [1062, 26] width 25 height 13
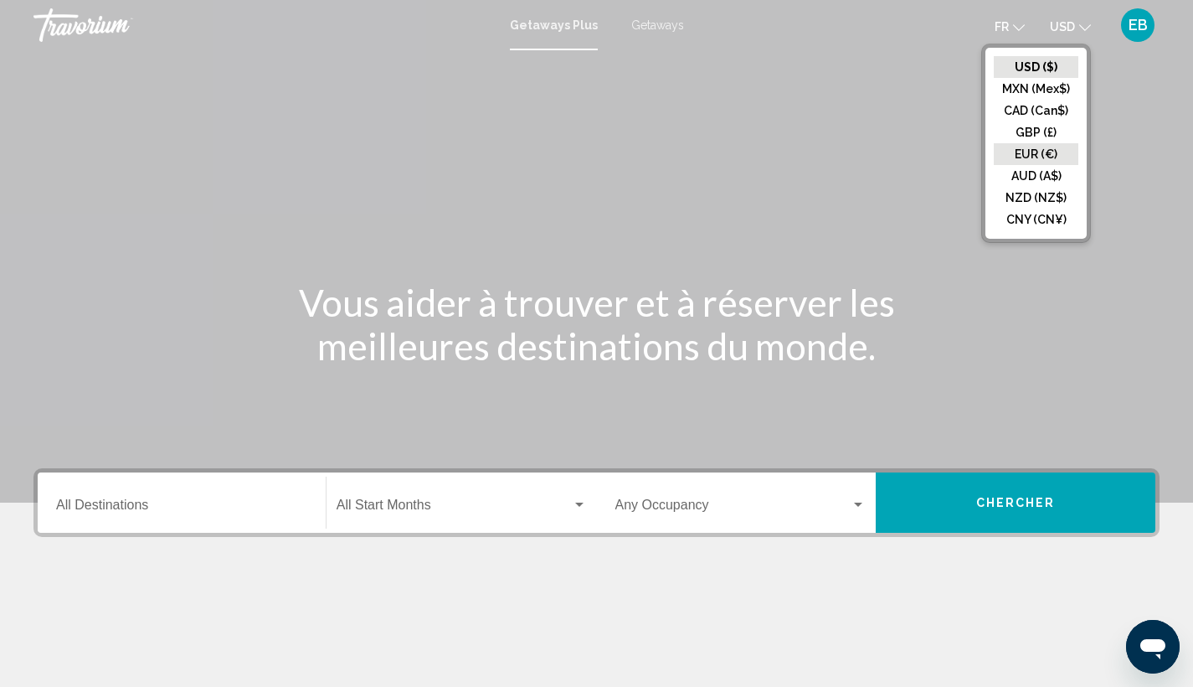
click at [1021, 150] on button "EUR (€)" at bounding box center [1036, 154] width 85 height 22
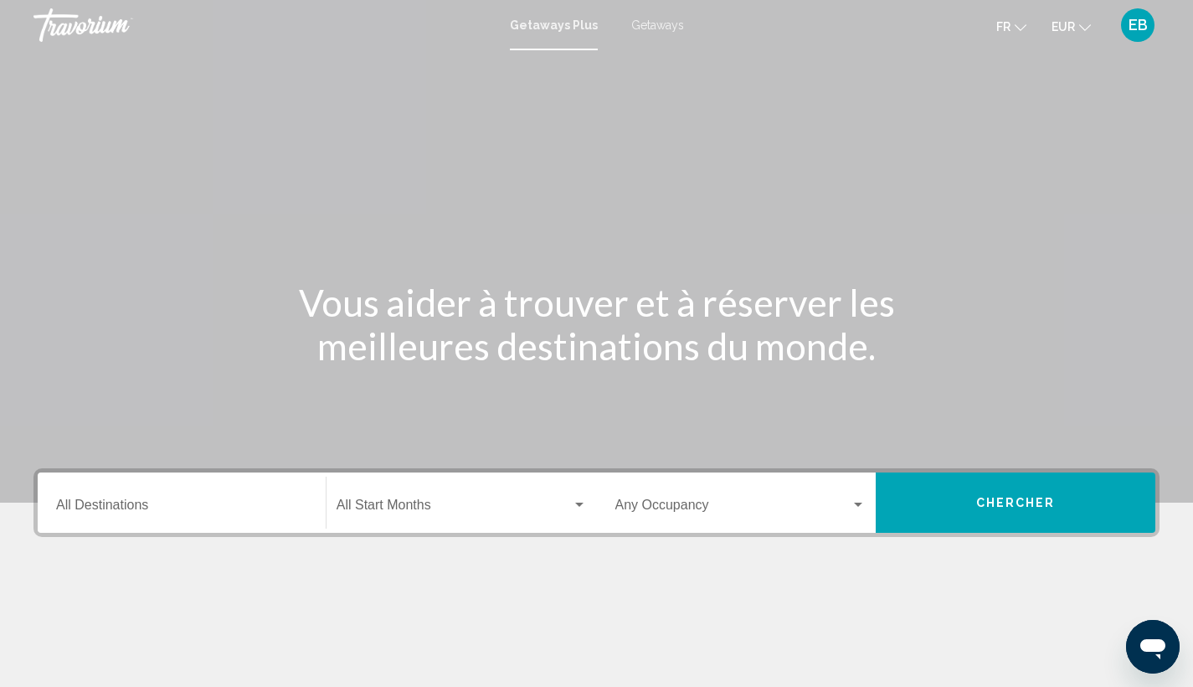
click at [991, 503] on span "Chercher" at bounding box center [1016, 503] width 80 height 13
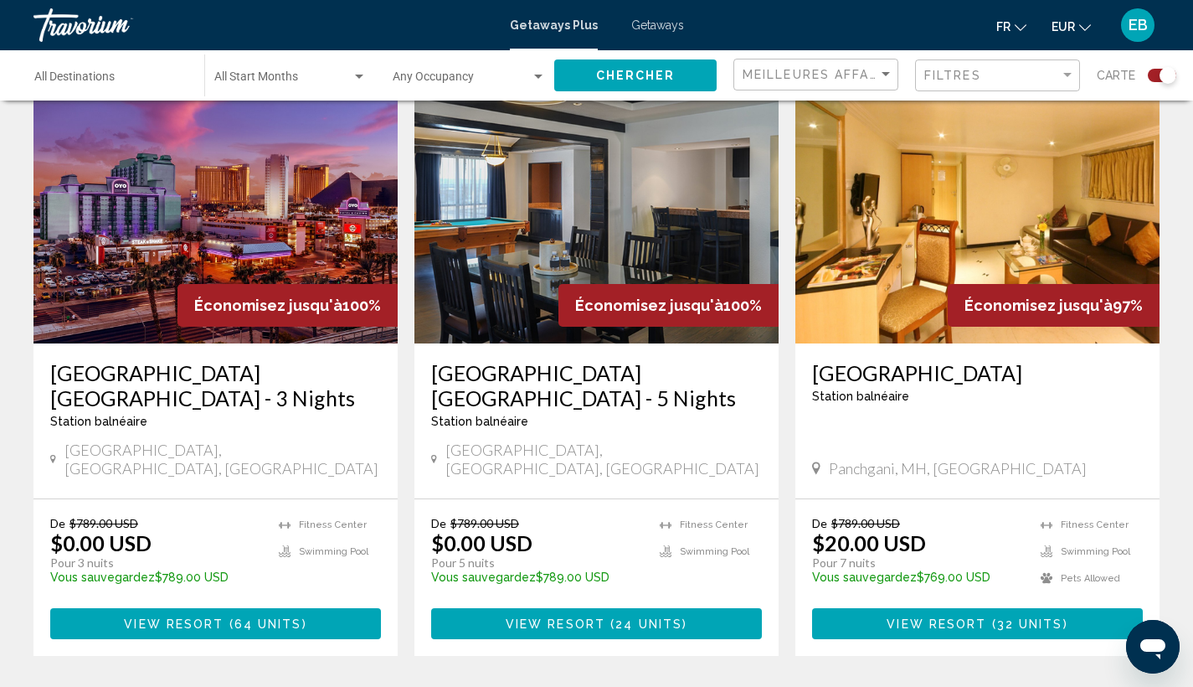
scroll to position [621, 0]
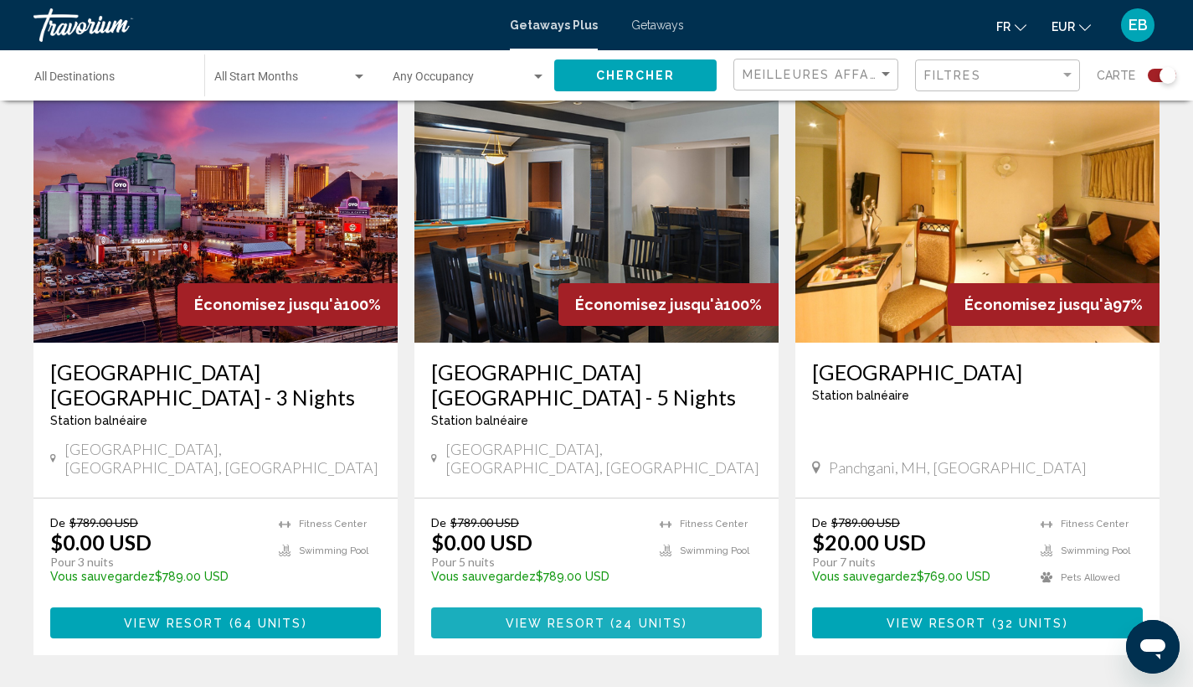
click at [593, 616] on span "View Resort" at bounding box center [556, 622] width 100 height 13
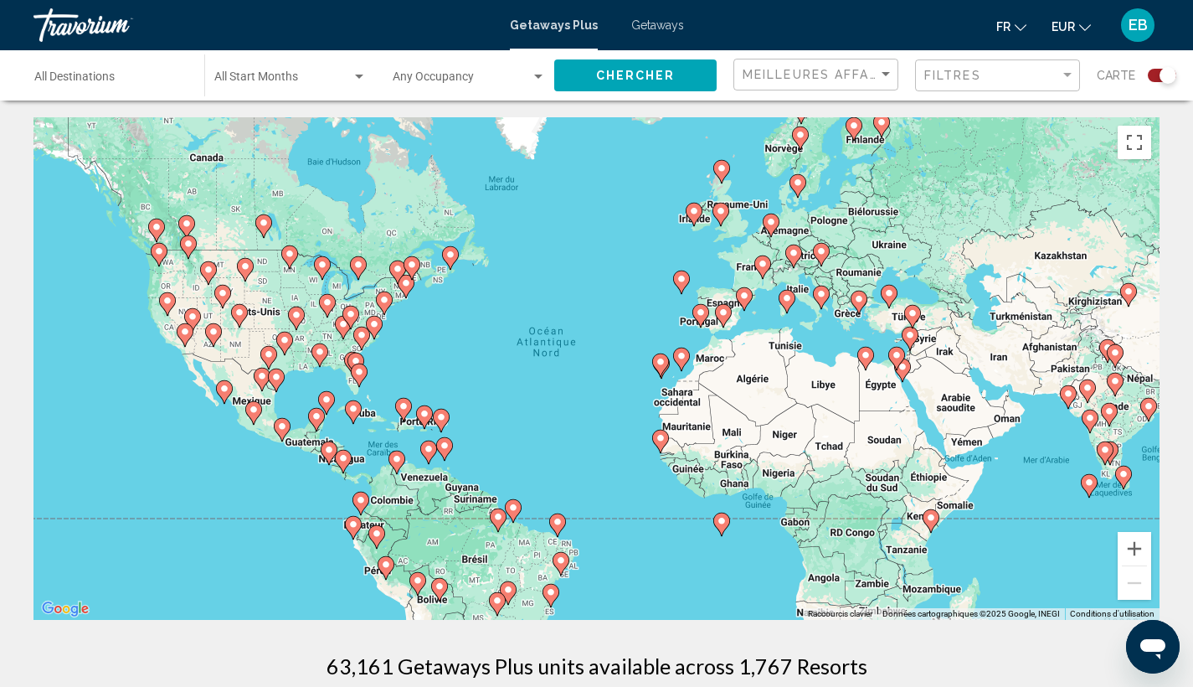
click at [287, 75] on span "Search widget" at bounding box center [282, 80] width 137 height 13
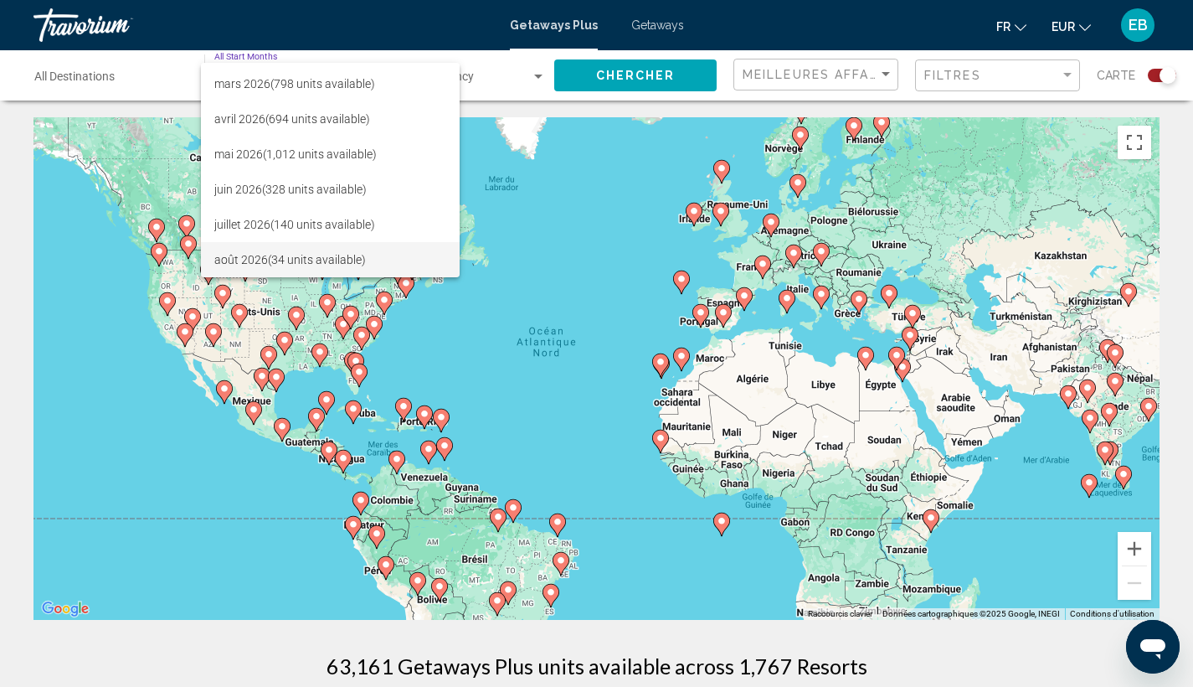
scroll to position [278, 0]
click at [316, 227] on span "juillet 2026 (140 units available)" at bounding box center [330, 224] width 232 height 35
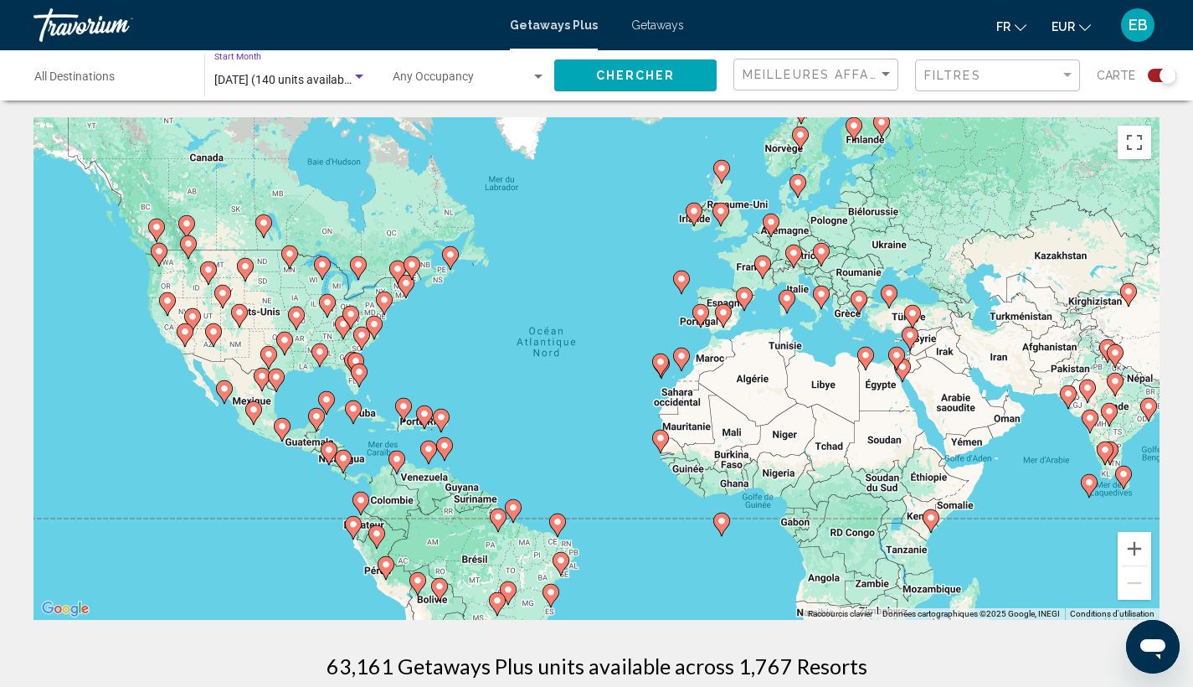
click at [618, 77] on span "Chercher" at bounding box center [636, 76] width 80 height 13
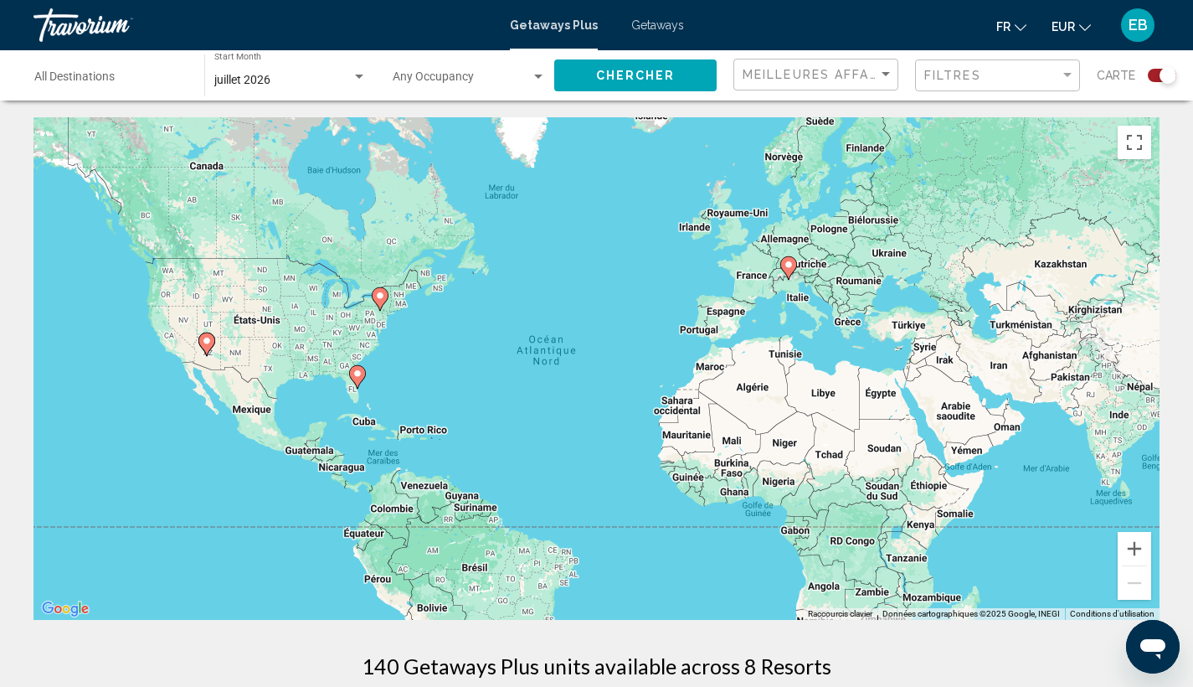
drag, startPoint x: 541, startPoint y: 243, endPoint x: 541, endPoint y: 302, distance: 59.5
click at [541, 302] on div "Pour activer le glissement avec le clavier, appuyez sur Alt+Entrée. Une fois ce…" at bounding box center [596, 368] width 1126 height 502
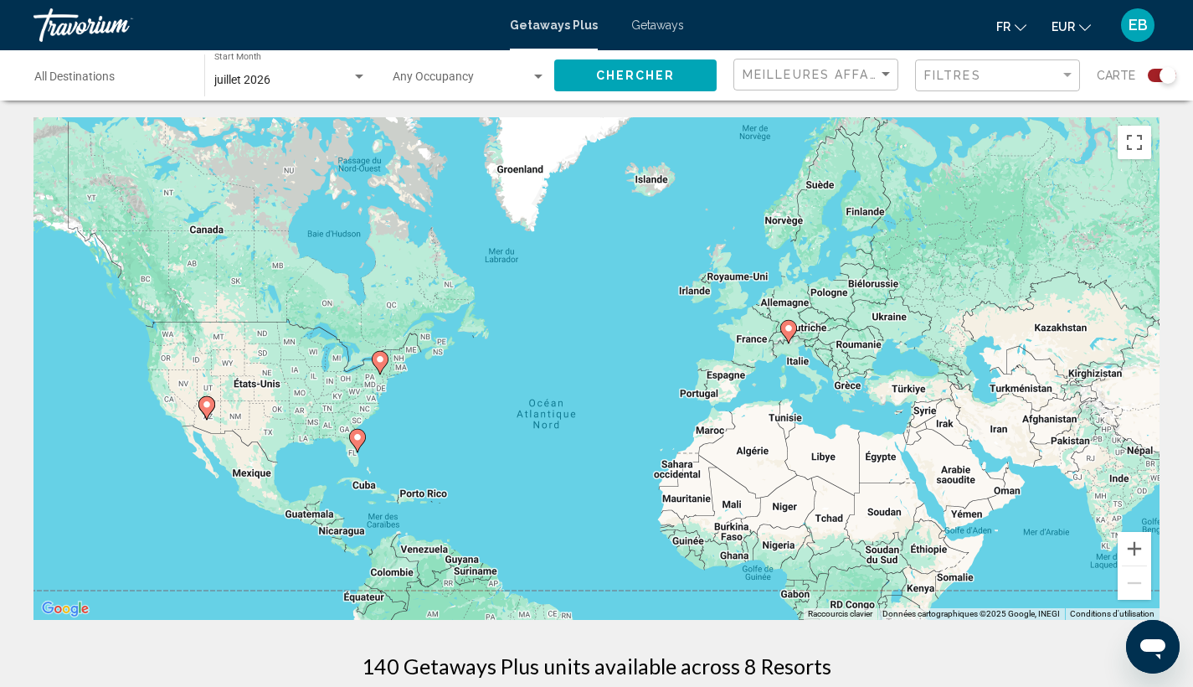
click at [260, 80] on span "juillet 2026" at bounding box center [242, 79] width 56 height 13
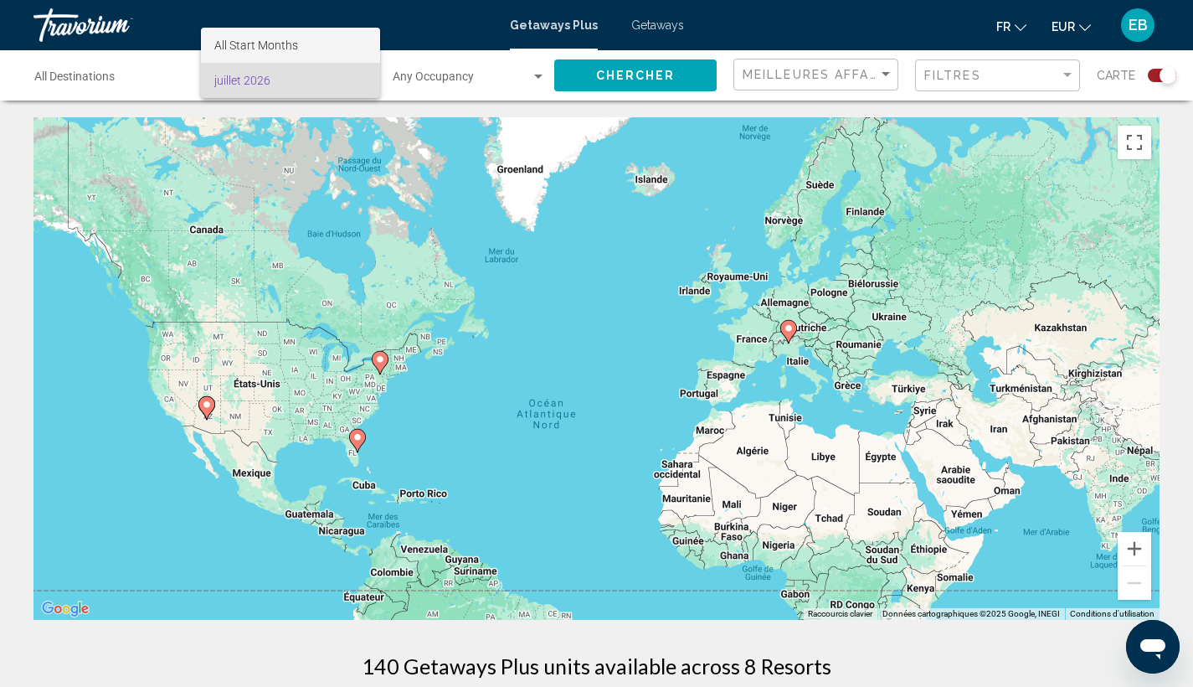
click at [259, 44] on span "All Start Months" at bounding box center [256, 45] width 84 height 13
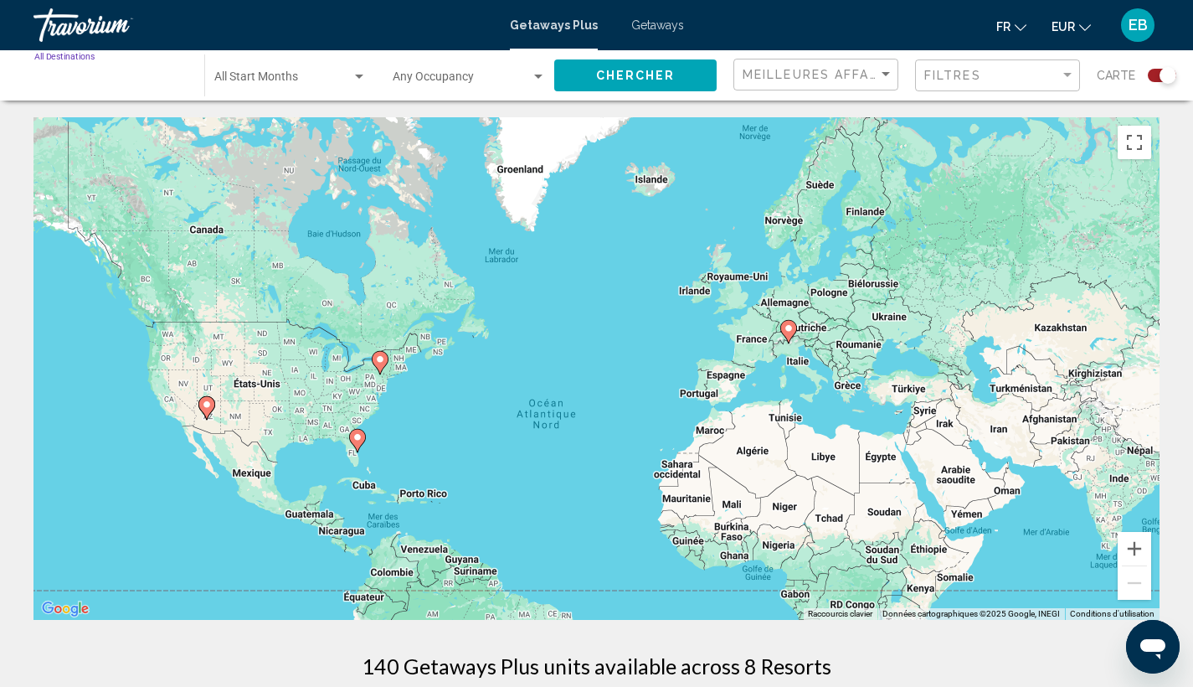
click at [105, 76] on input "Destination All Destinations" at bounding box center [110, 80] width 153 height 13
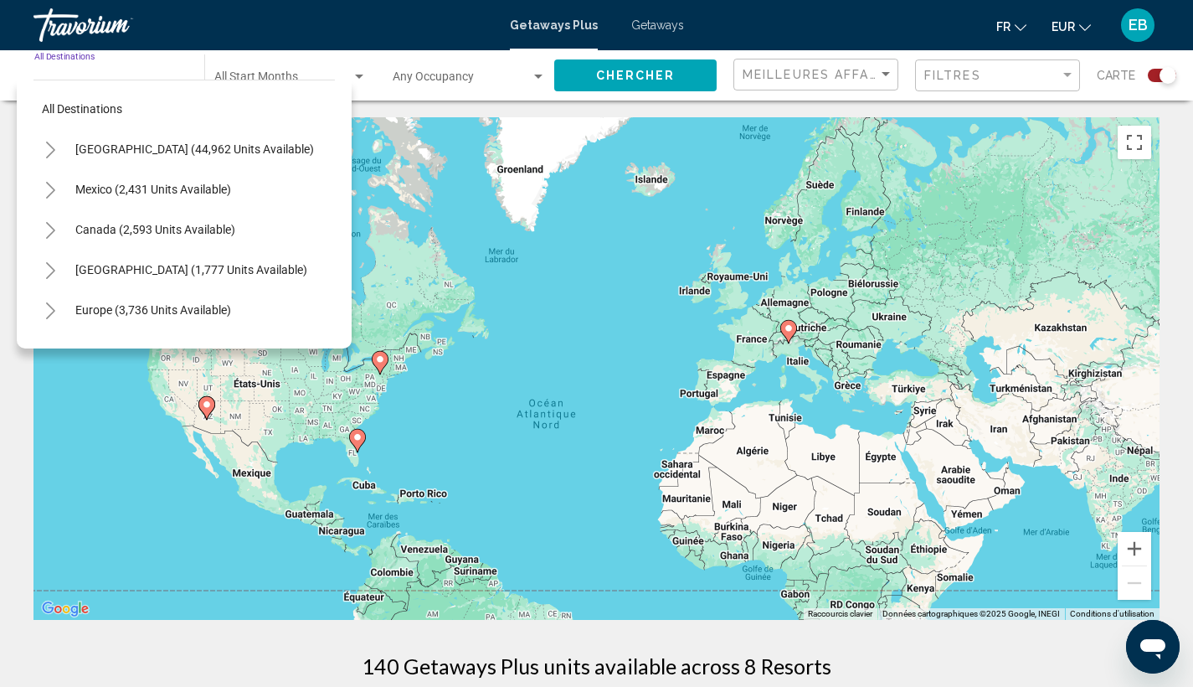
click at [44, 147] on icon "Toggle United States (44,962 units available)" at bounding box center [50, 150] width 13 height 17
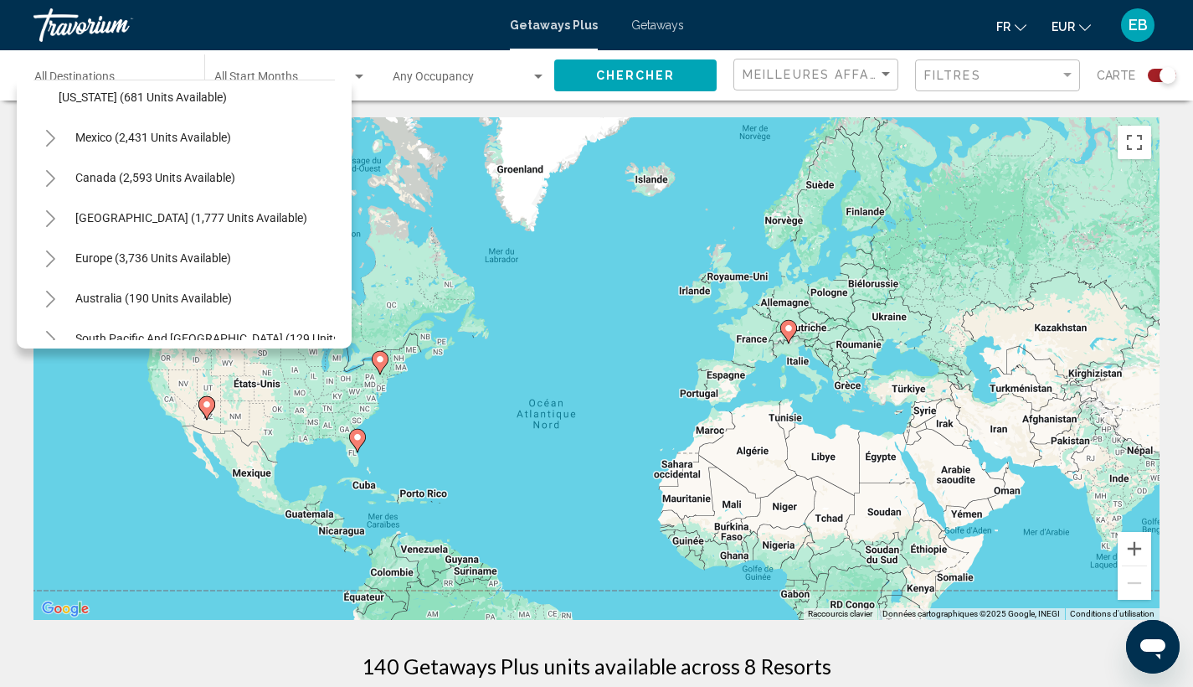
click at [44, 253] on icon "Toggle Europe (3,736 units available)" at bounding box center [50, 258] width 13 height 17
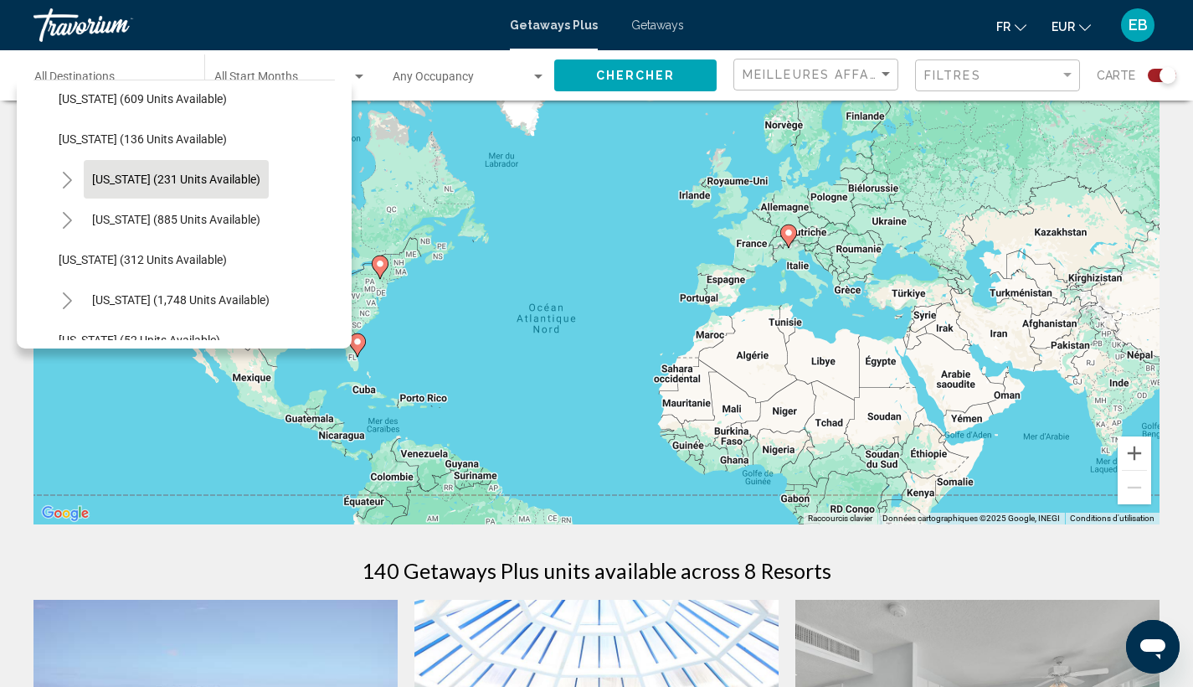
scroll to position [1038, 0]
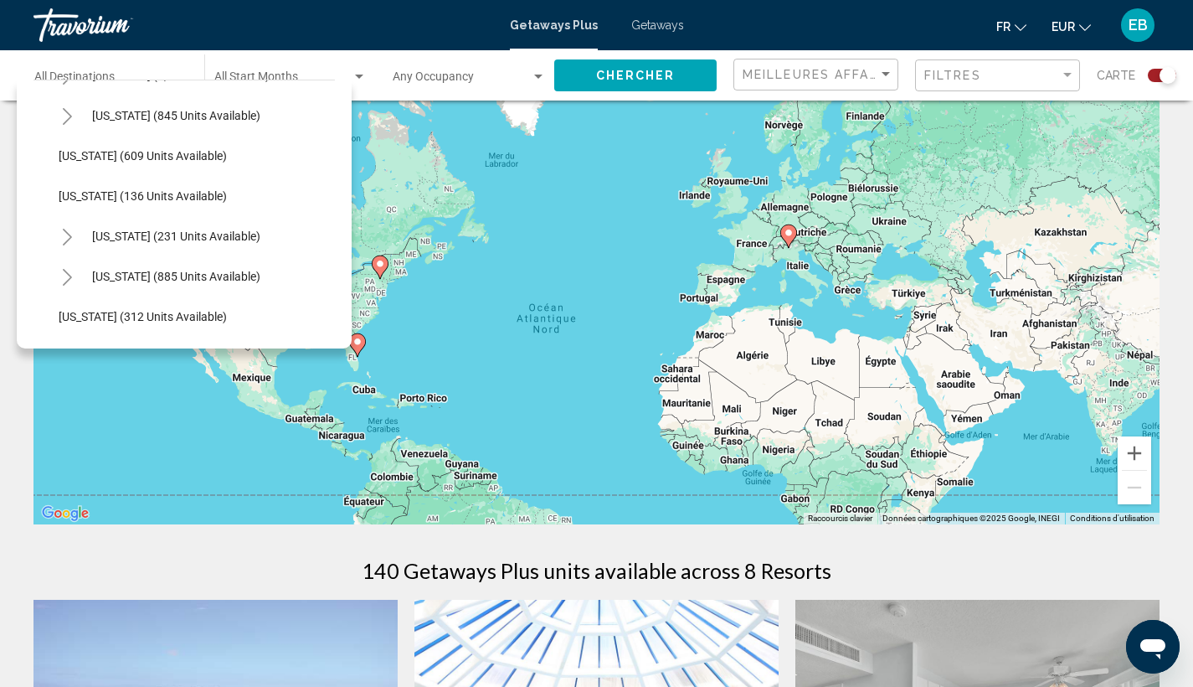
click at [580, 558] on h1 "140 Getaways Plus units available across 8 Resorts" at bounding box center [597, 570] width 470 height 25
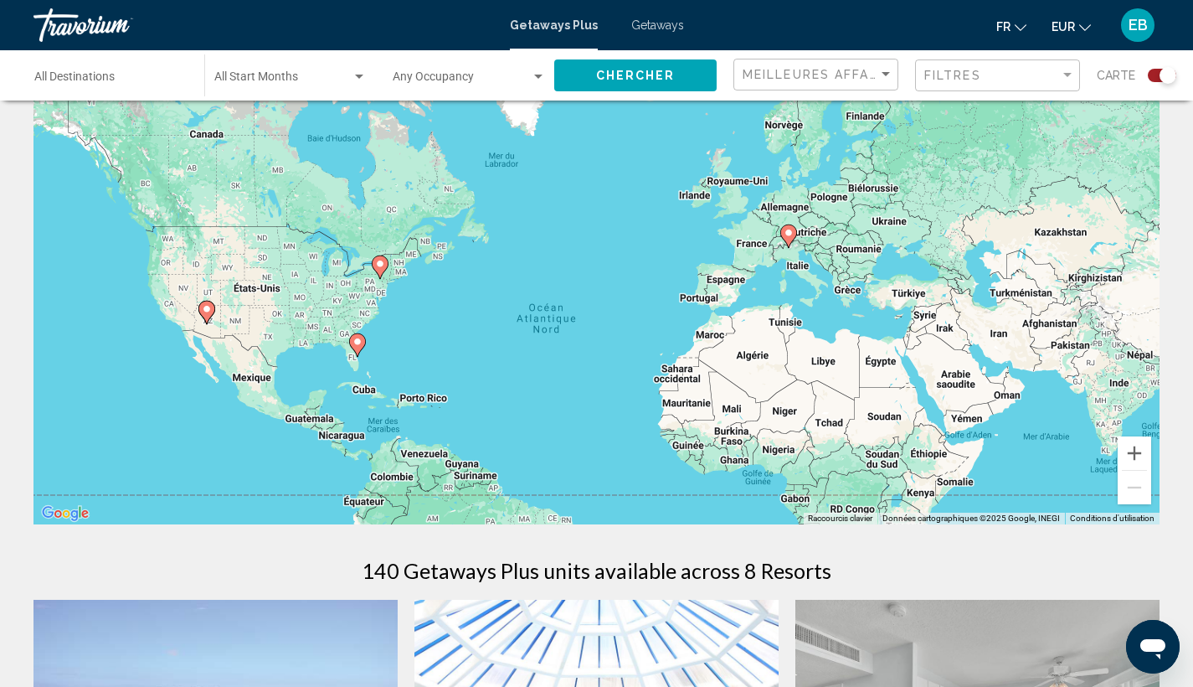
click at [596, 83] on button "Chercher" at bounding box center [635, 74] width 162 height 31
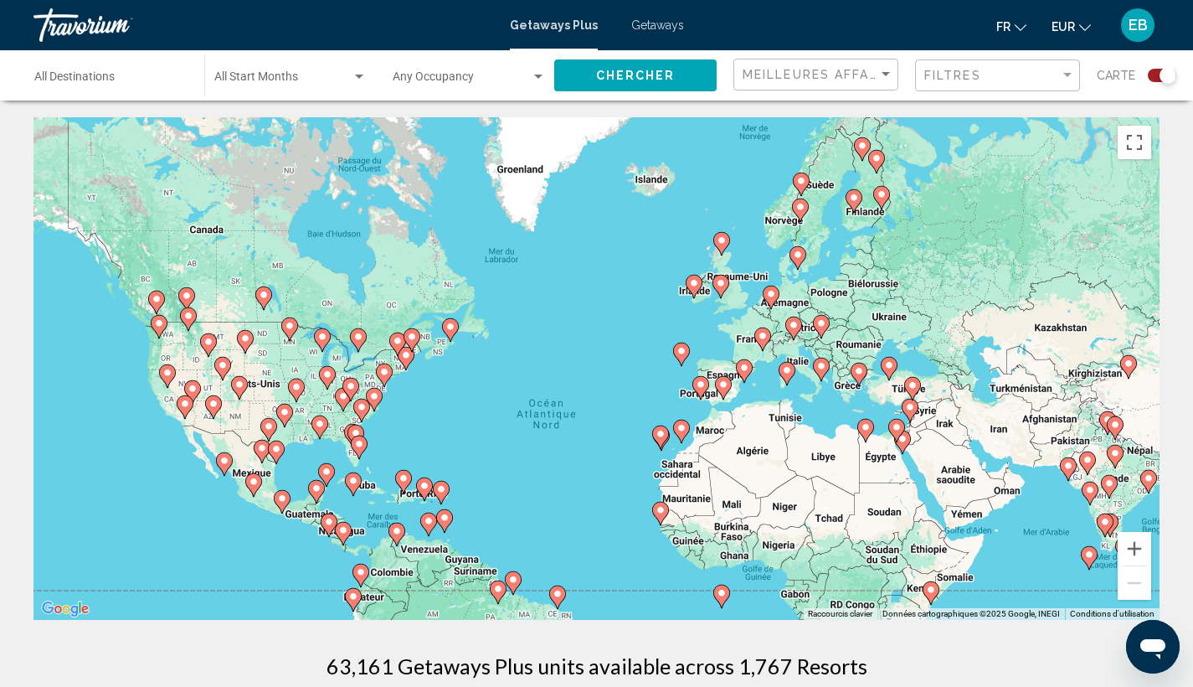
click at [585, 245] on div "Pour activer le glissement avec le clavier, appuyez sur Alt+Entrée. Une fois ce…" at bounding box center [596, 368] width 1126 height 502
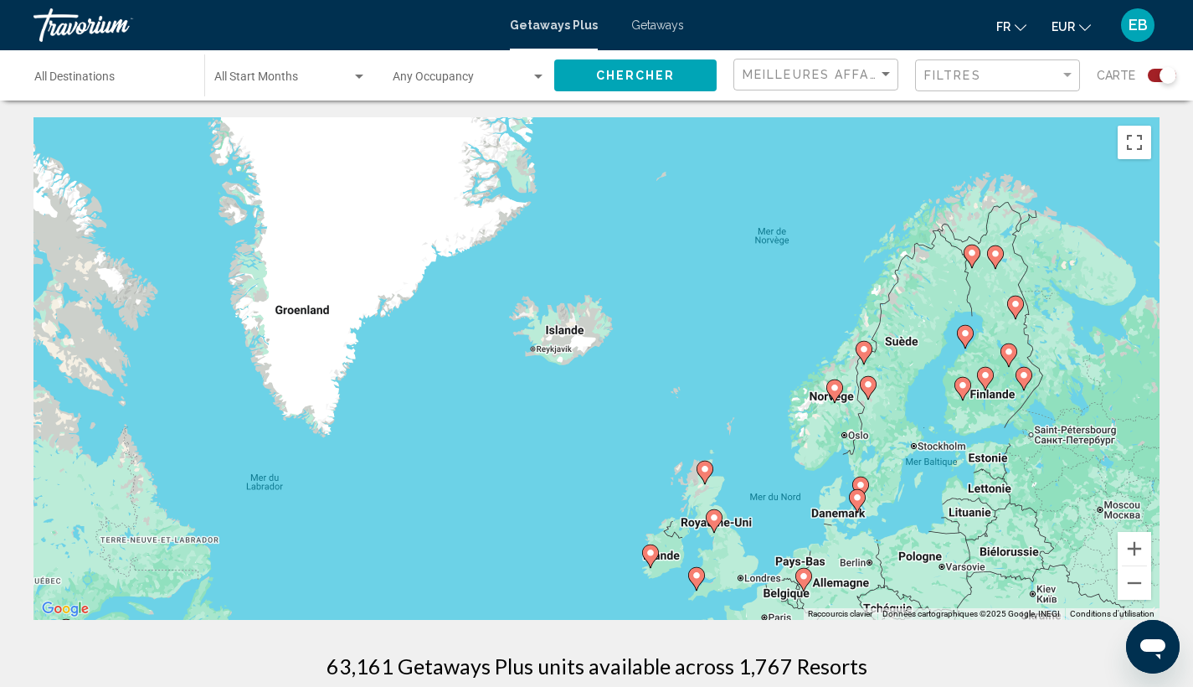
drag, startPoint x: 699, startPoint y: 175, endPoint x: 541, endPoint y: 398, distance: 273.3
click at [541, 398] on div "Pour activer le glissement avec le clavier, appuyez sur Alt+Entrée. Une fois ce…" at bounding box center [596, 368] width 1126 height 502
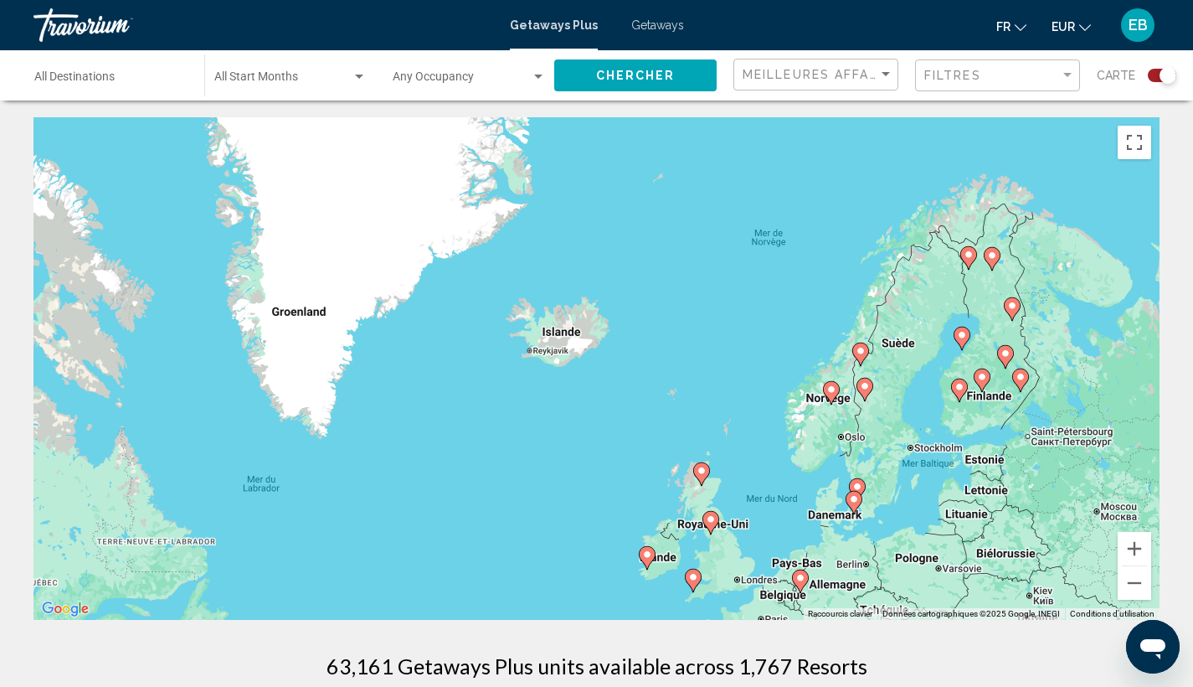
click at [602, 361] on div "Pour activer le glissement avec le clavier, appuyez sur Alt+Entrée. Une fois ce…" at bounding box center [596, 368] width 1126 height 502
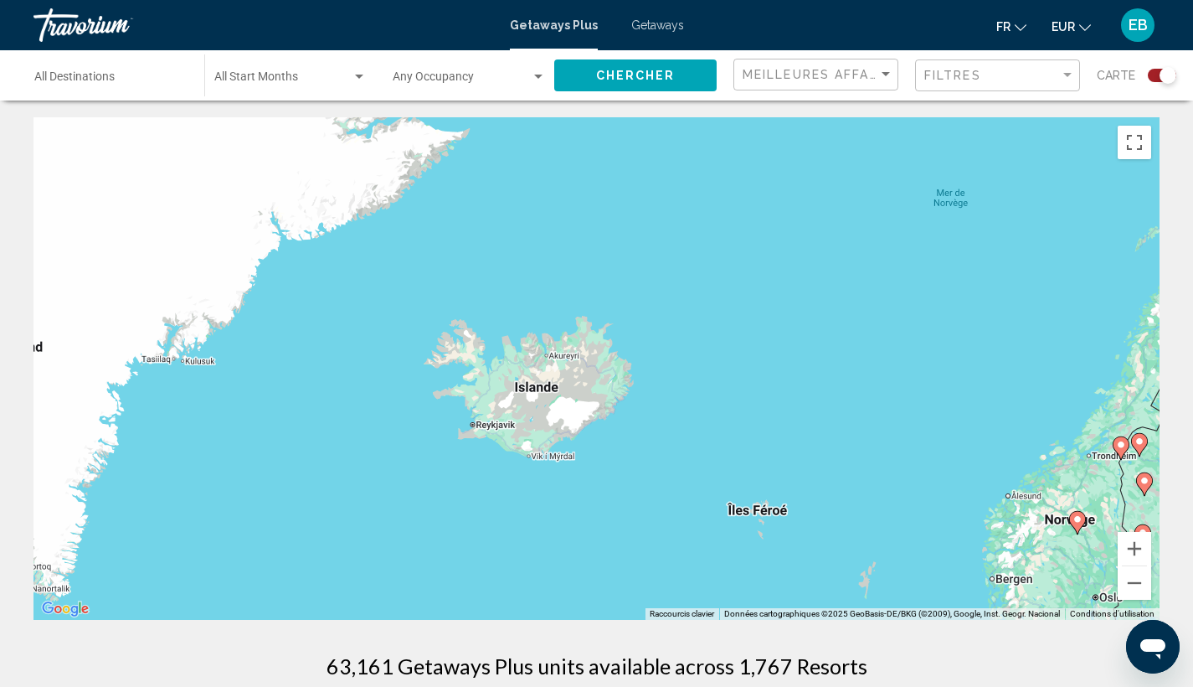
drag, startPoint x: 649, startPoint y: 355, endPoint x: 666, endPoint y: 436, distance: 82.9
click at [666, 436] on div "Pour activer le glissement avec le clavier, appuyez sur Alt+Entrée. Une fois ce…" at bounding box center [596, 368] width 1126 height 502
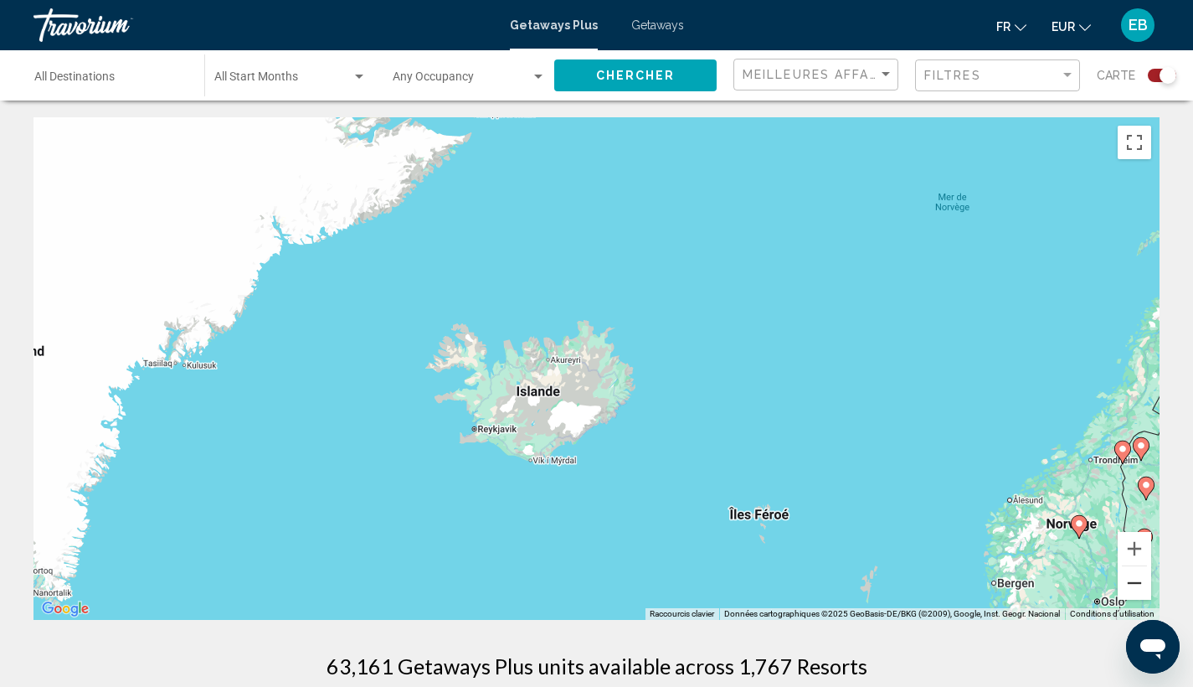
click at [1145, 581] on button "Zoom arrière" at bounding box center [1134, 582] width 33 height 33
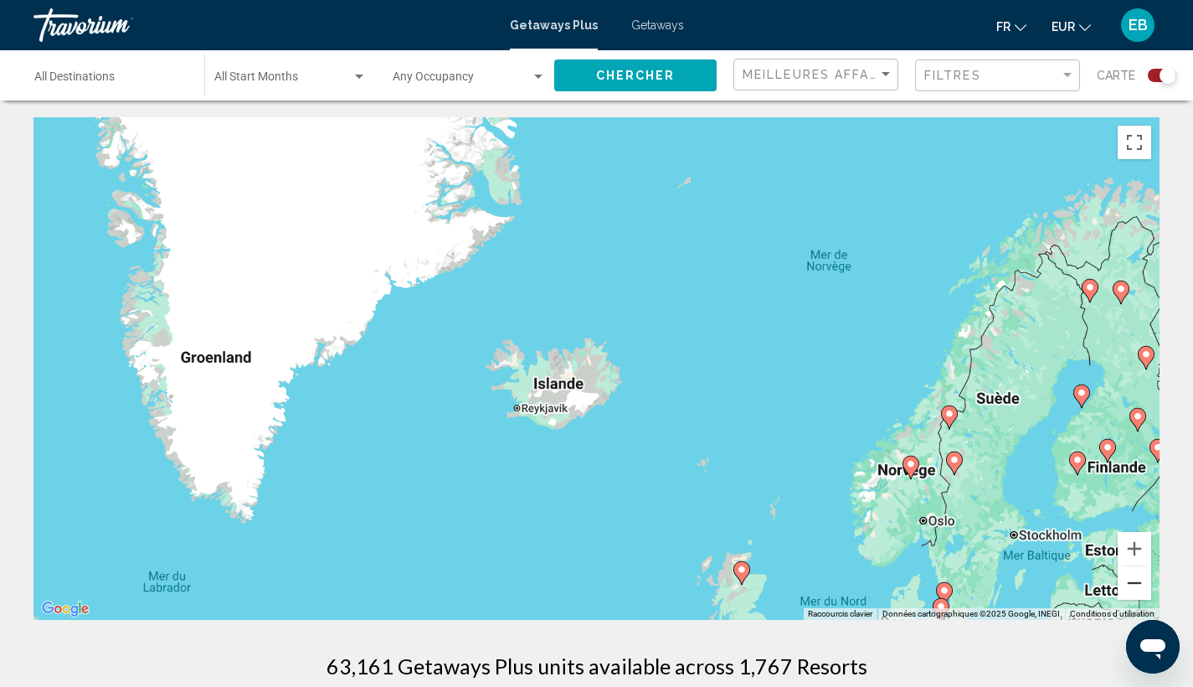
click at [1141, 581] on button "Zoom arrière" at bounding box center [1134, 582] width 33 height 33
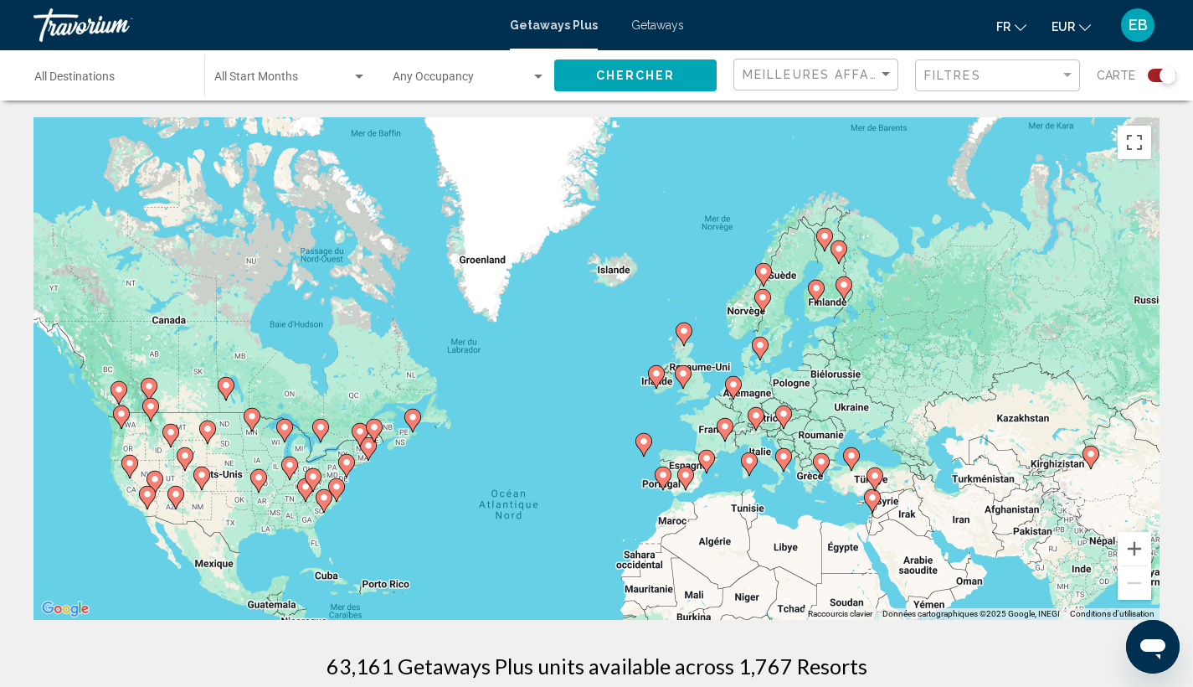
drag, startPoint x: 860, startPoint y: 452, endPoint x: 921, endPoint y: 258, distance: 203.7
click at [921, 258] on div "Pour activer le glissement avec le clavier, appuyez sur Alt+Entrée. Une fois ce…" at bounding box center [596, 368] width 1126 height 502
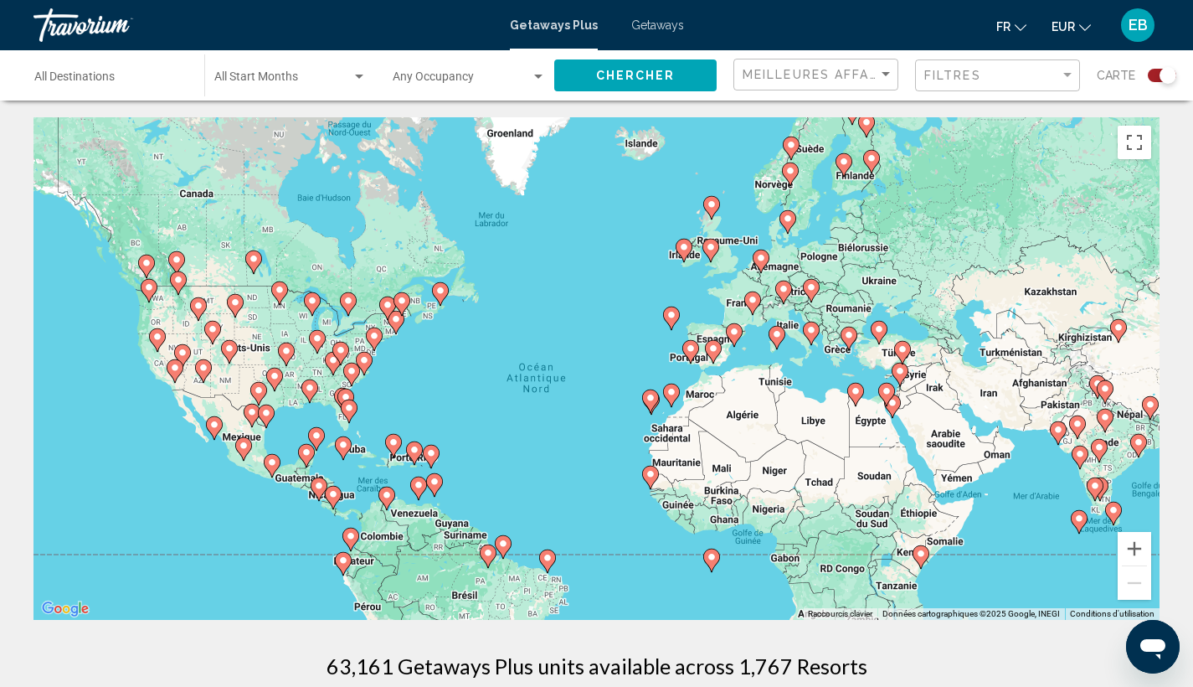
drag, startPoint x: 953, startPoint y: 294, endPoint x: 917, endPoint y: 193, distance: 106.7
click at [917, 193] on div "Pour activer le glissement avec le clavier, appuyez sur Alt+Entrée. Une fois ce…" at bounding box center [596, 368] width 1126 height 502
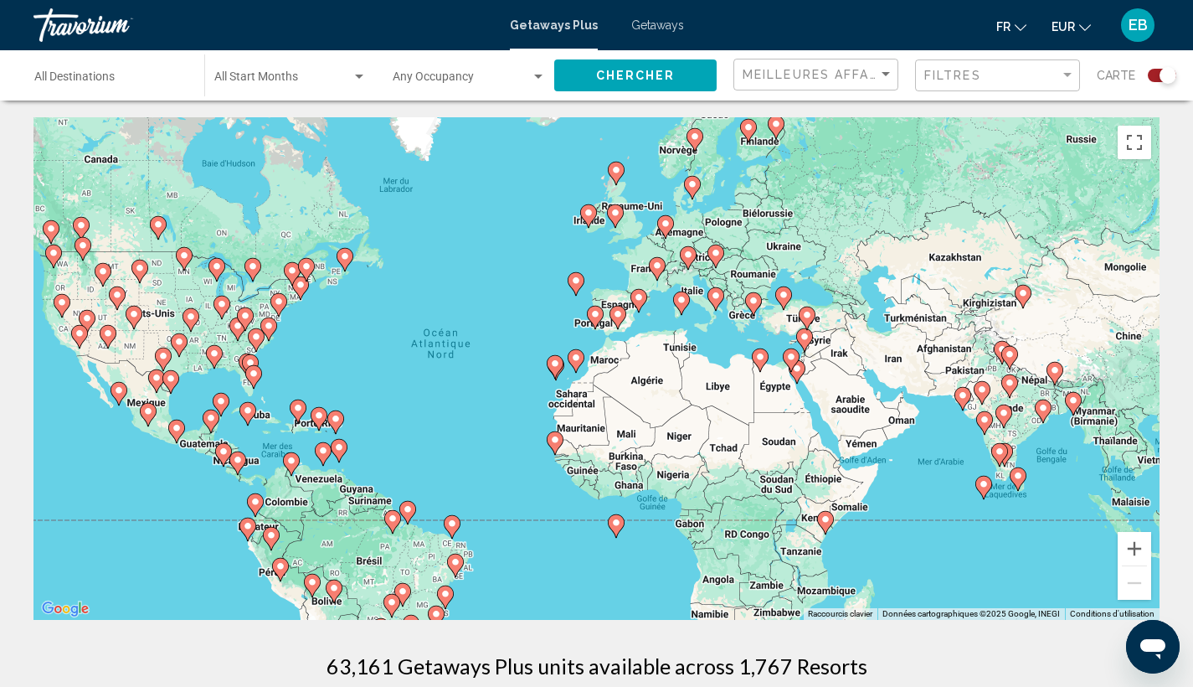
drag, startPoint x: 930, startPoint y: 264, endPoint x: 809, endPoint y: 308, distance: 128.5
click at [809, 308] on div "Pour activer le glissement avec le clavier, appuyez sur Alt+Entrée. Une fois ce…" at bounding box center [596, 368] width 1126 height 502
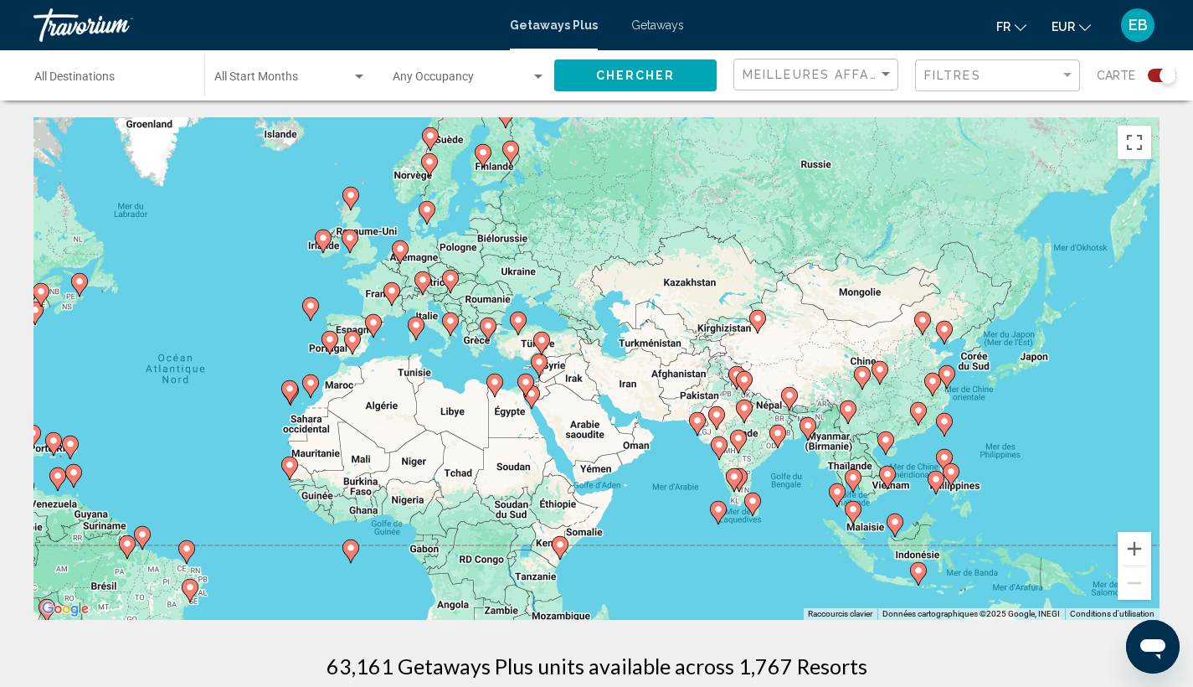
drag, startPoint x: 839, startPoint y: 360, endPoint x: 625, endPoint y: 362, distance: 214.4
click at [625, 363] on div "Pour activer le glissement avec le clavier, appuyez sur Alt+Entrée. Une fois ce…" at bounding box center [596, 368] width 1126 height 502
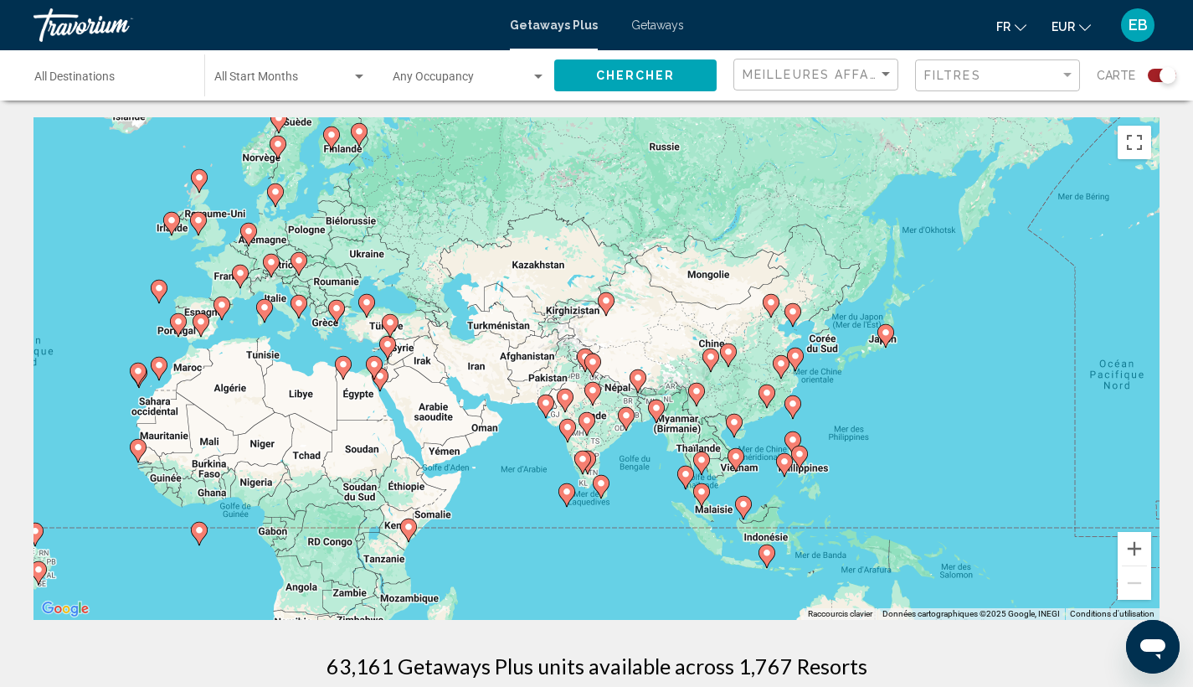
drag, startPoint x: 901, startPoint y: 455, endPoint x: 758, endPoint y: 439, distance: 144.1
click at [758, 439] on div "Pour activer le glissement avec le clavier, appuyez sur Alt+Entrée. Une fois ce…" at bounding box center [596, 368] width 1126 height 502
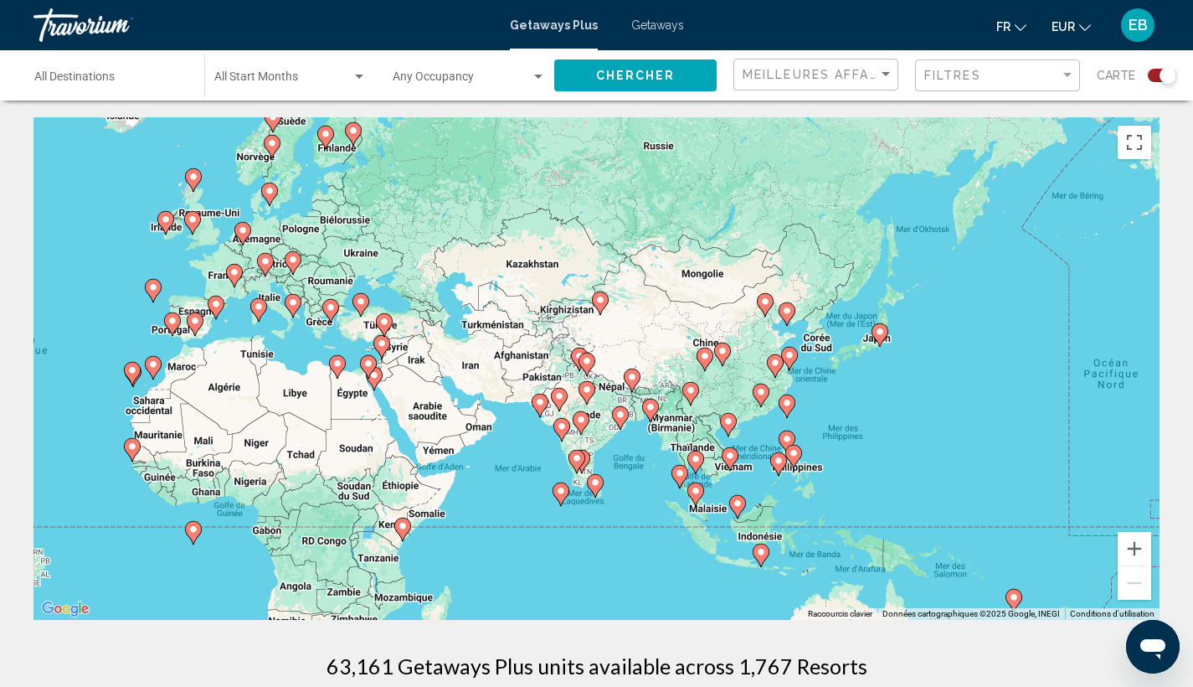
click at [832, 399] on div "Pour activer le glissement avec le clavier, appuyez sur Alt+Entrée. Une fois ce…" at bounding box center [596, 368] width 1126 height 502
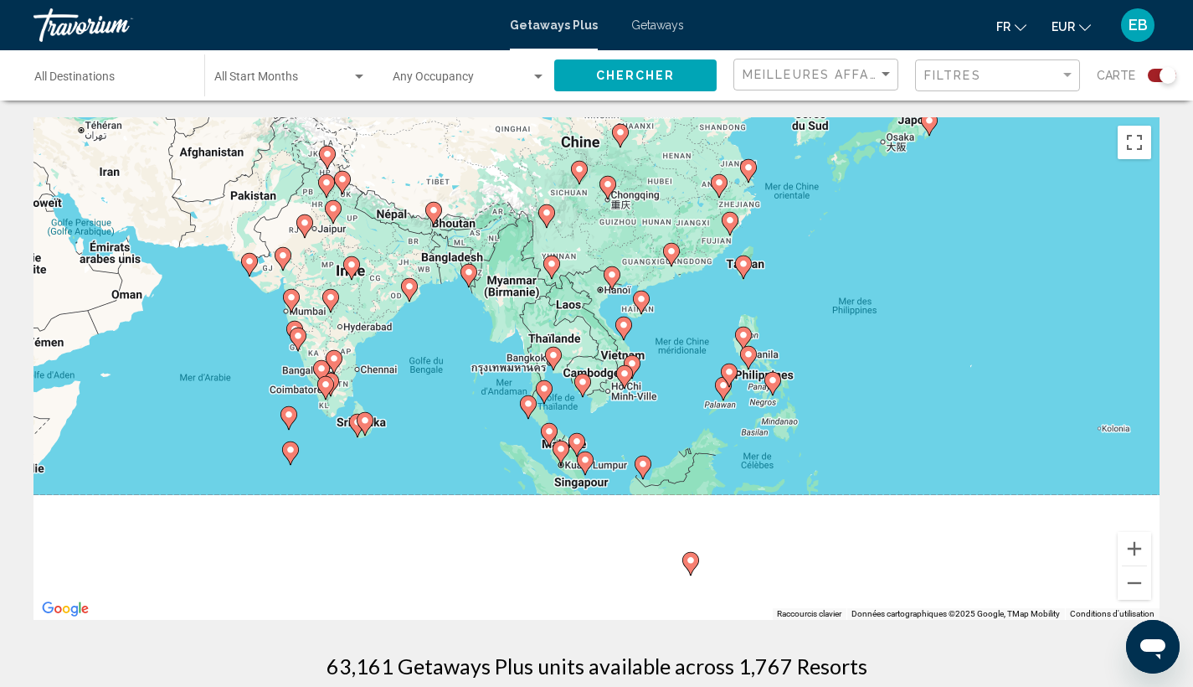
drag, startPoint x: 779, startPoint y: 494, endPoint x: 779, endPoint y: 319, distance: 175.0
click at [779, 319] on div "Pour activer le glissement avec le clavier, appuyez sur Alt+Entrée. Une fois ce…" at bounding box center [596, 368] width 1126 height 502
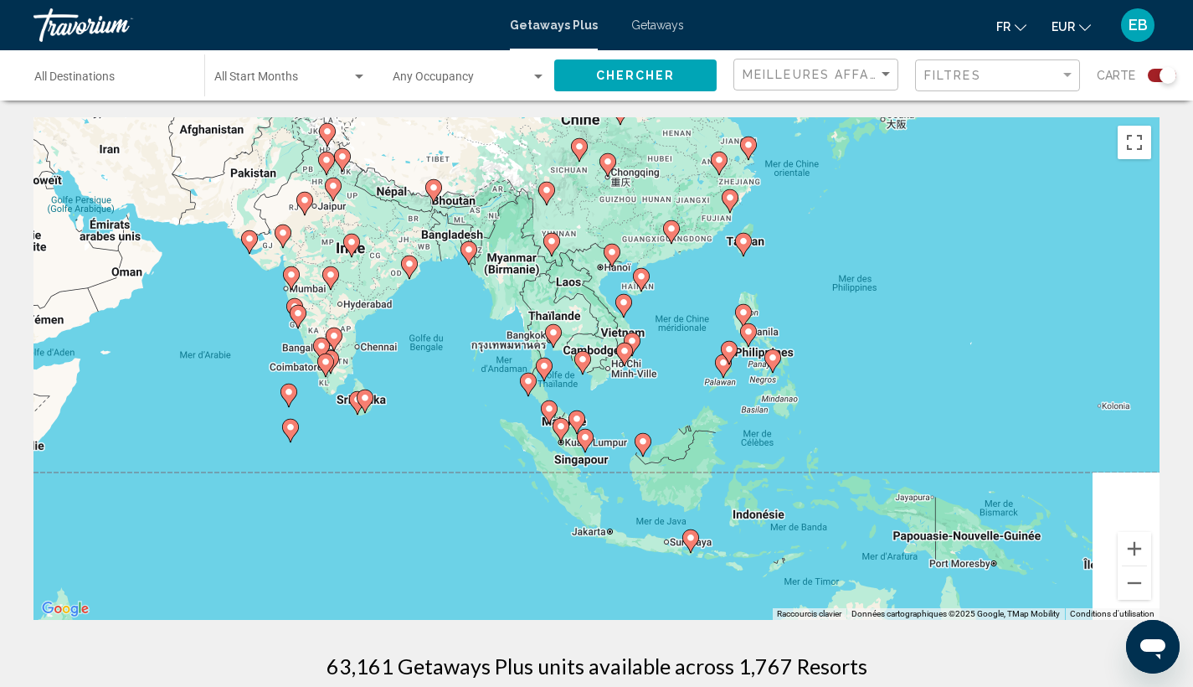
click at [672, 561] on div "Pour activer le glissement avec le clavier, appuyez sur Alt+Entrée. Une fois ce…" at bounding box center [596, 368] width 1126 height 502
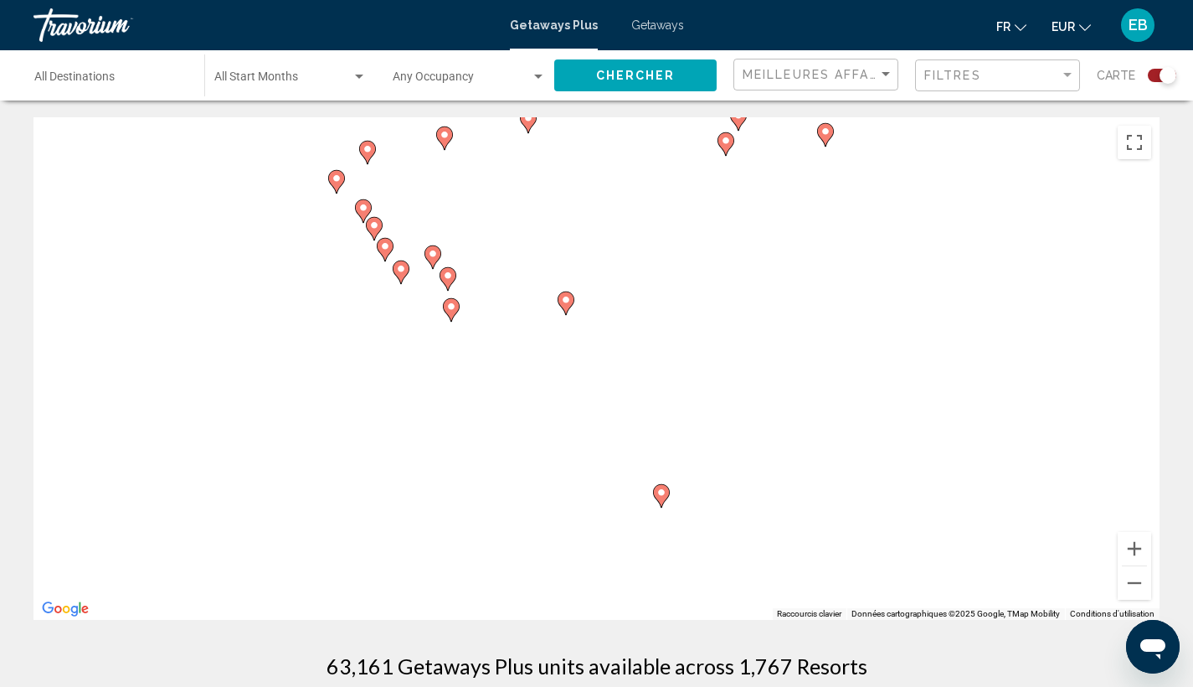
drag, startPoint x: 744, startPoint y: 573, endPoint x: 653, endPoint y: 502, distance: 115.8
click at [653, 502] on div "Pour activer le glissement avec le clavier, appuyez sur Alt+Entrée. Une fois ce…" at bounding box center [596, 368] width 1126 height 502
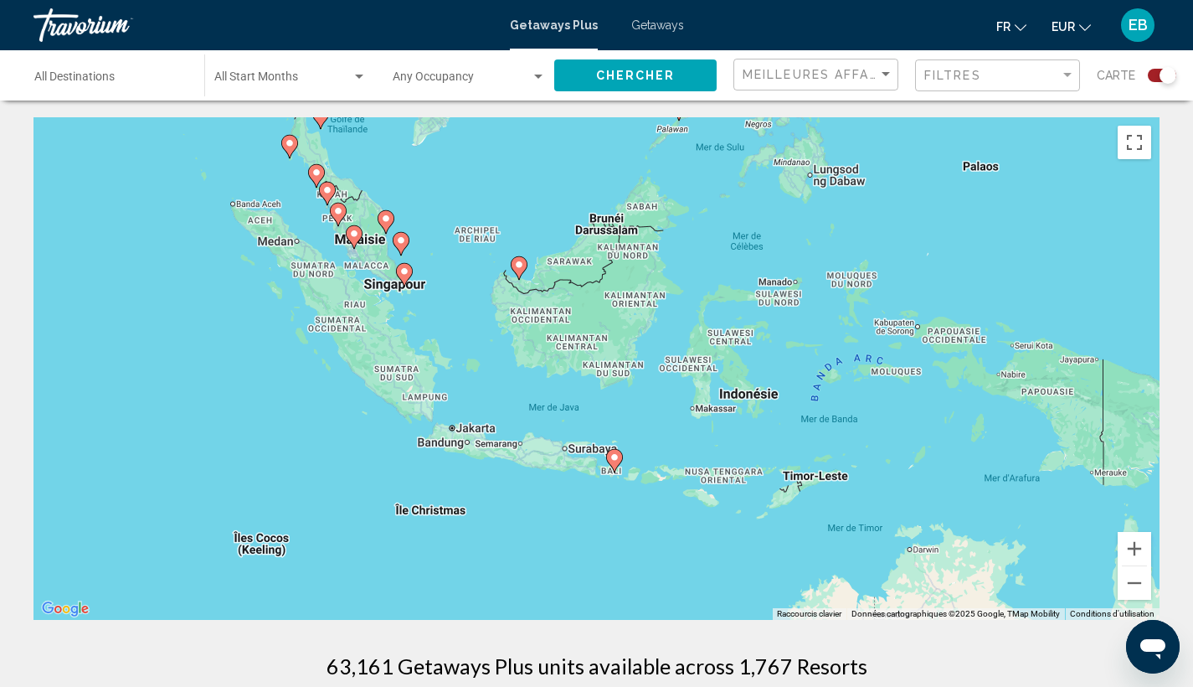
click at [613, 456] on image "Main content" at bounding box center [615, 457] width 10 height 10
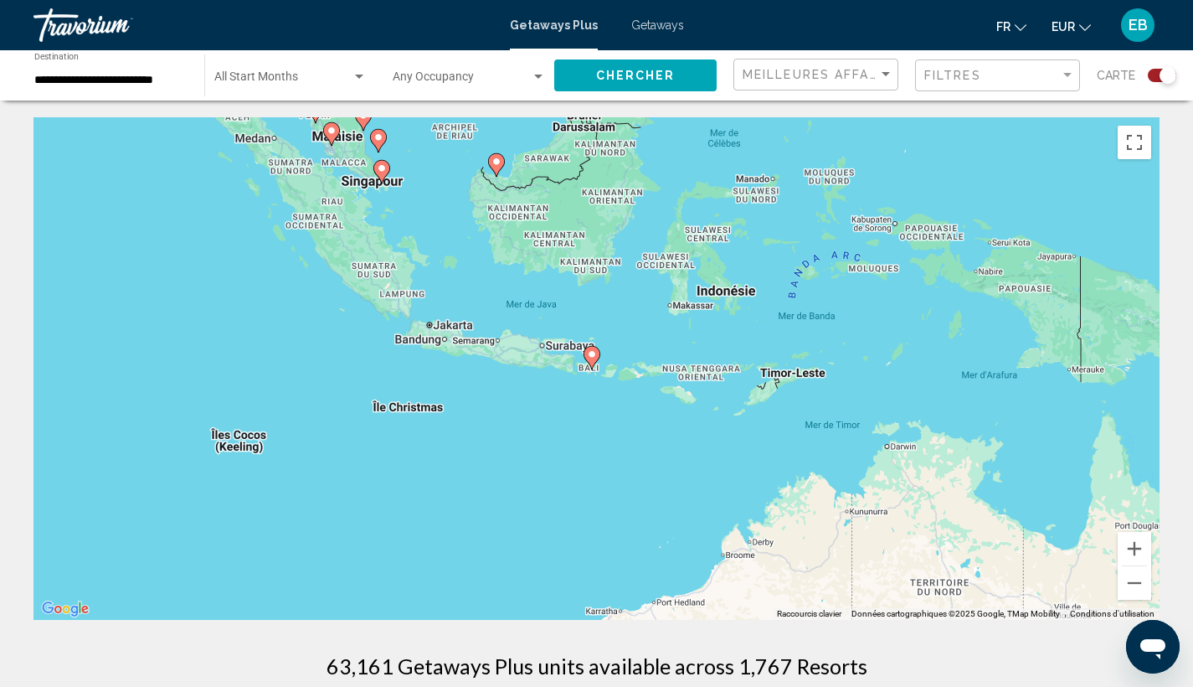
click at [589, 359] on icon "Main content" at bounding box center [591, 358] width 15 height 22
type input "**********"
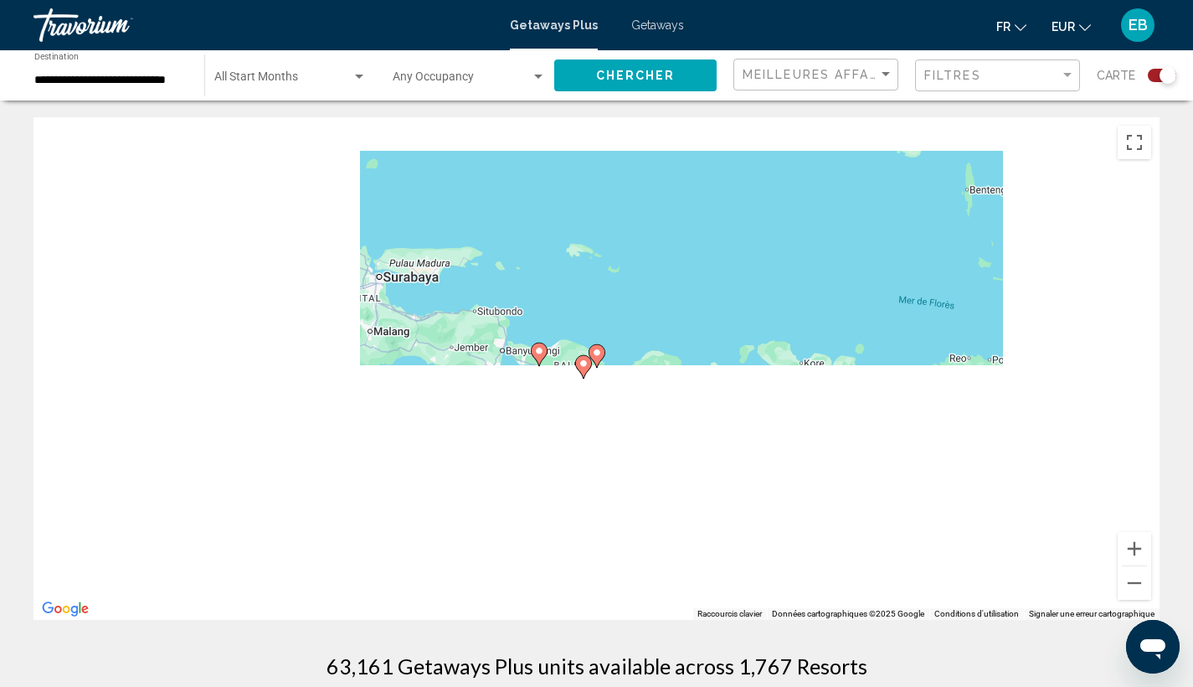
click at [585, 366] on image "Main content" at bounding box center [584, 363] width 10 height 10
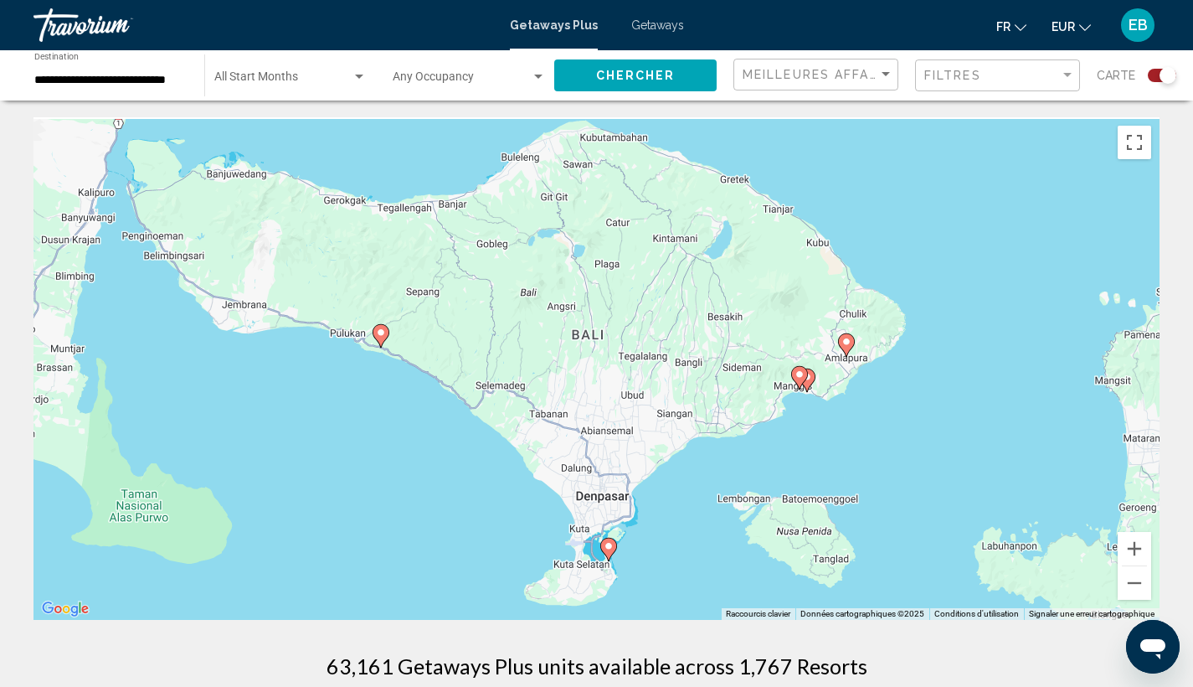
drag, startPoint x: 521, startPoint y: 376, endPoint x: 737, endPoint y: 399, distance: 217.3
click at [737, 399] on div "Pour naviguer, appuyez sur les touches fléchées. Pour activer le glissement ave…" at bounding box center [596, 368] width 1126 height 502
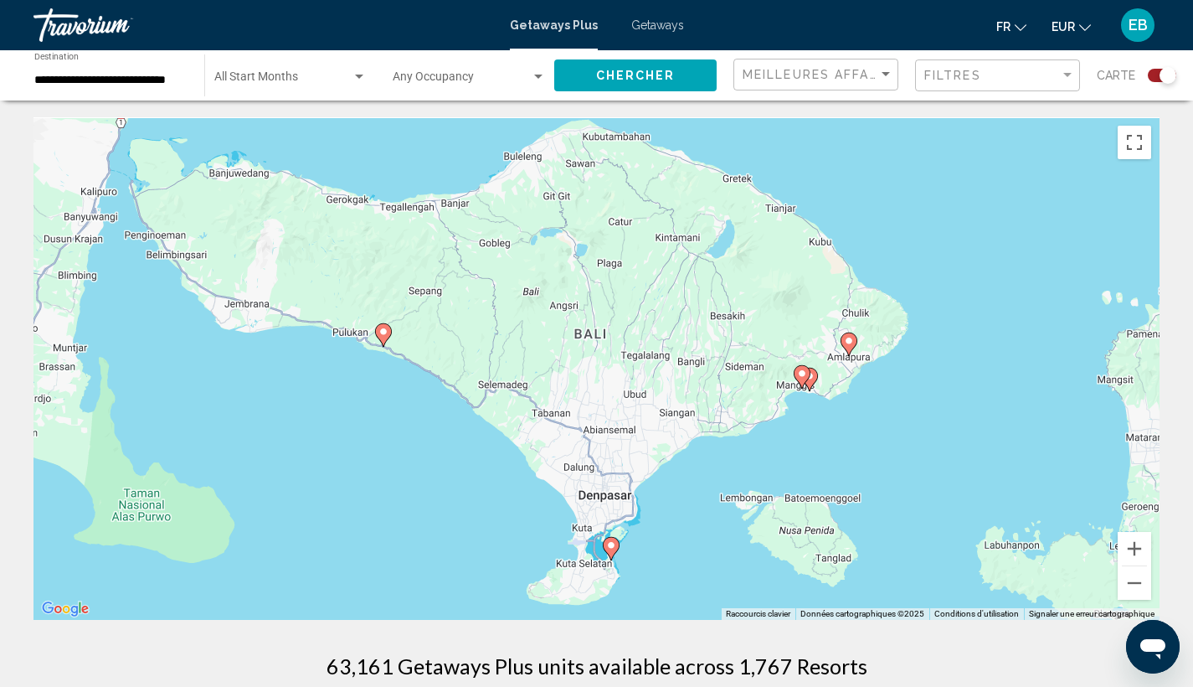
click at [613, 551] on icon "Main content" at bounding box center [610, 549] width 15 height 22
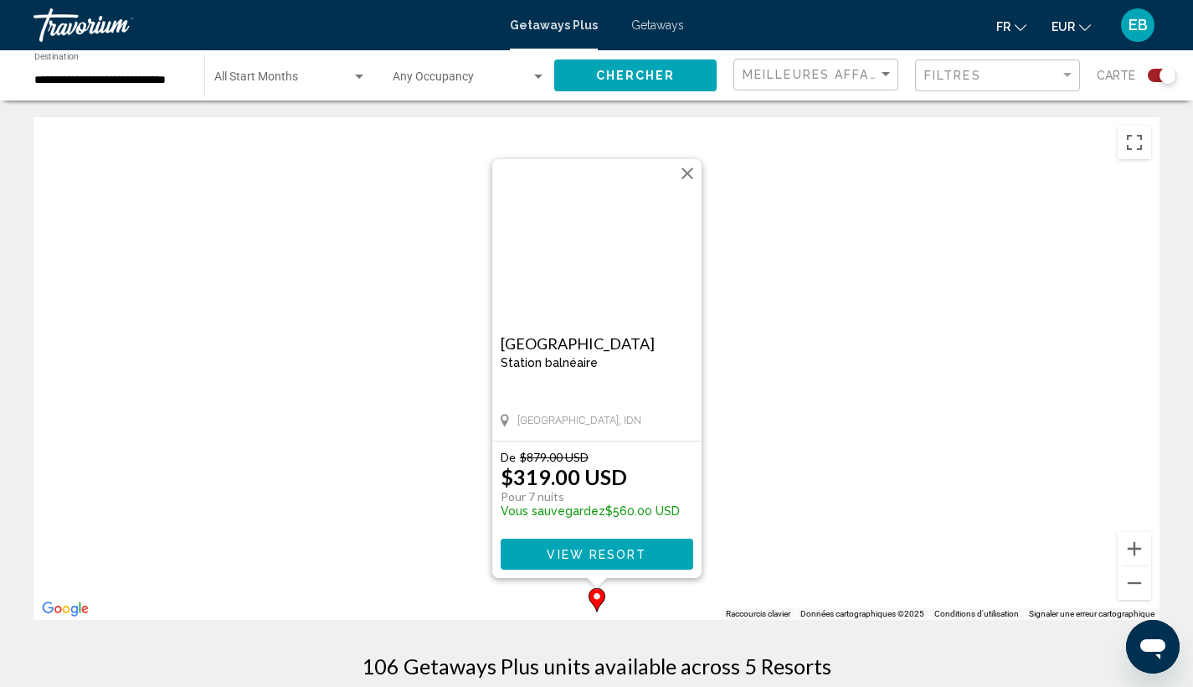
drag, startPoint x: 823, startPoint y: 384, endPoint x: 823, endPoint y: 402, distance: 18.4
click at [823, 402] on div "Pour activer le glissement avec le clavier, appuyez sur Alt+Entrée. Une fois ce…" at bounding box center [596, 368] width 1126 height 502
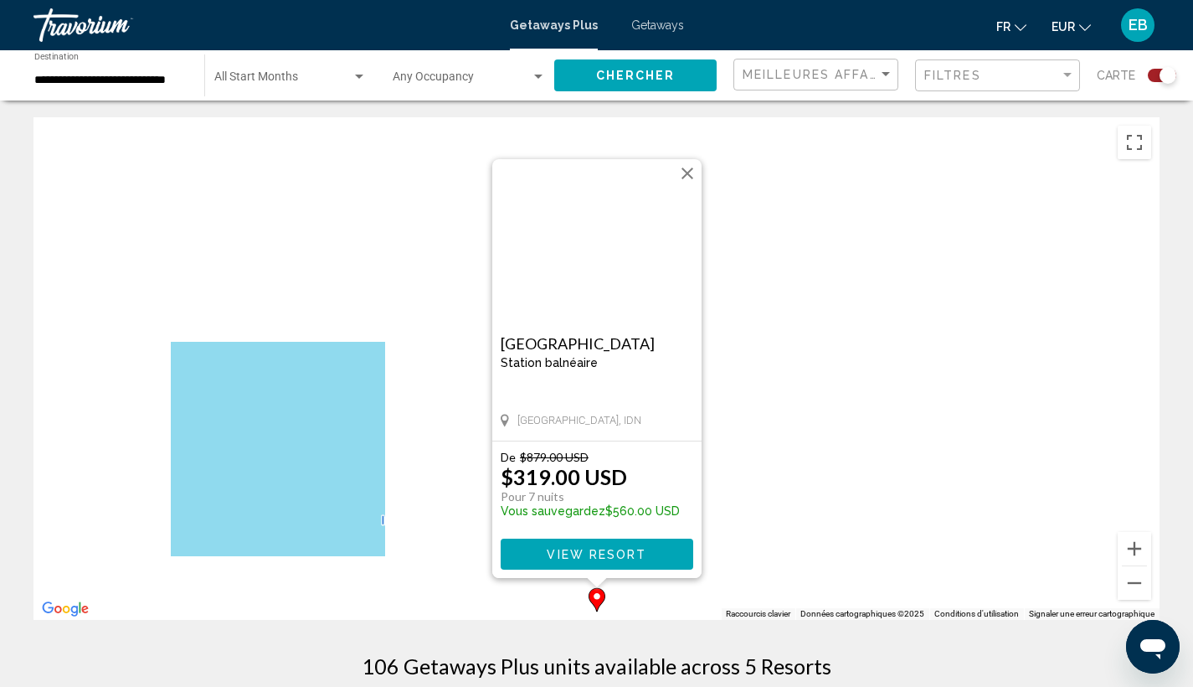
click at [693, 181] on button "Fermer" at bounding box center [687, 173] width 25 height 25
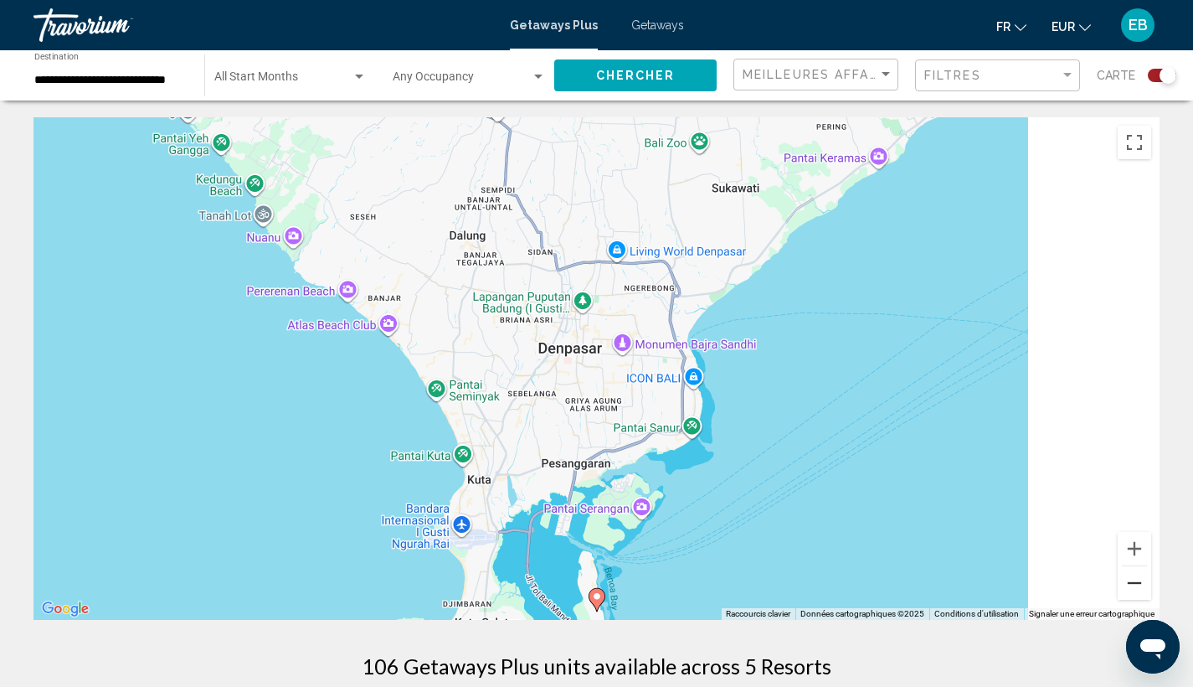
click at [1138, 585] on button "Zoom arrière" at bounding box center [1134, 582] width 33 height 33
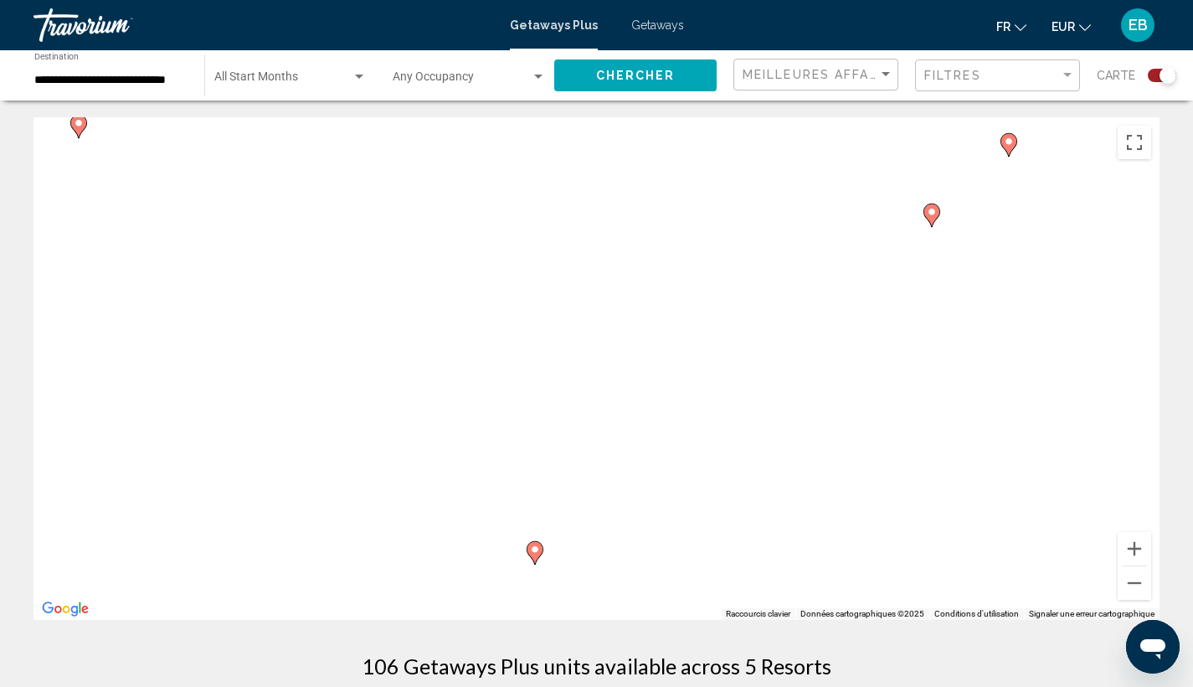
drag, startPoint x: 911, startPoint y: 344, endPoint x: 809, endPoint y: 475, distance: 165.8
click at [809, 475] on div "Pour activer le glissement avec le clavier, appuyez sur Alt+Entrée. Une fois ce…" at bounding box center [596, 368] width 1126 height 502
click at [1126, 571] on button "Zoom arrière" at bounding box center [1134, 582] width 33 height 33
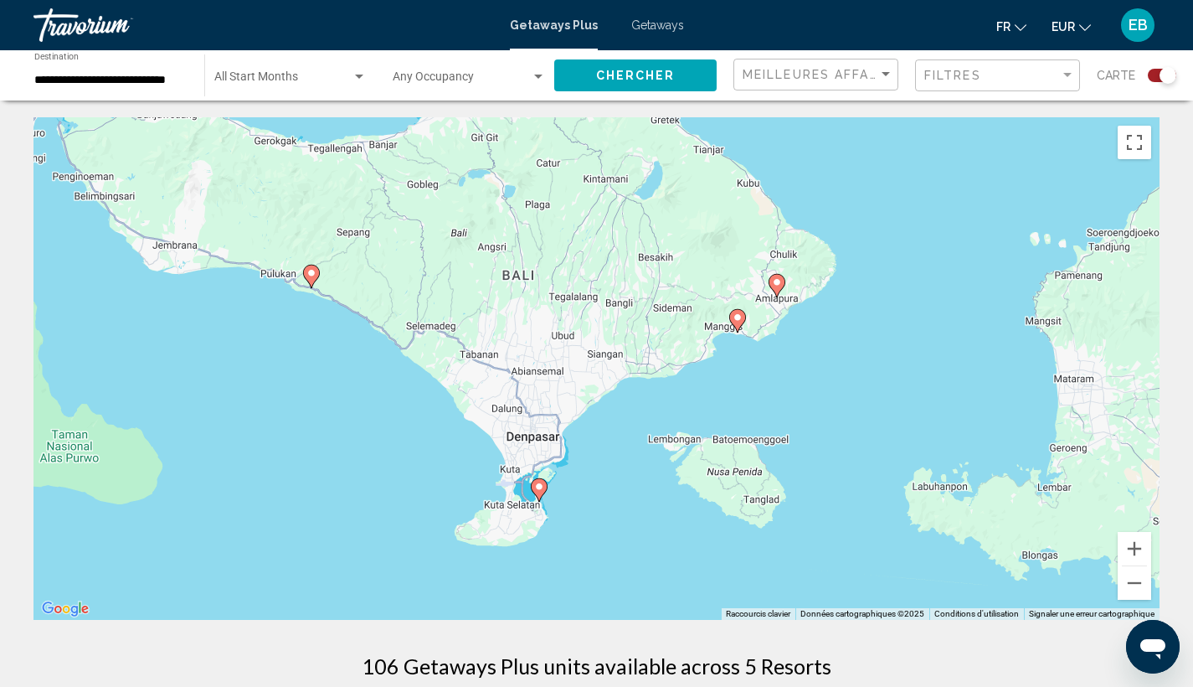
drag, startPoint x: 847, startPoint y: 331, endPoint x: 848, endPoint y: 376, distance: 45.3
click at [848, 376] on div "Pour activer le glissement avec le clavier, appuyez sur Alt+Entrée. Une fois ce…" at bounding box center [596, 368] width 1126 height 502
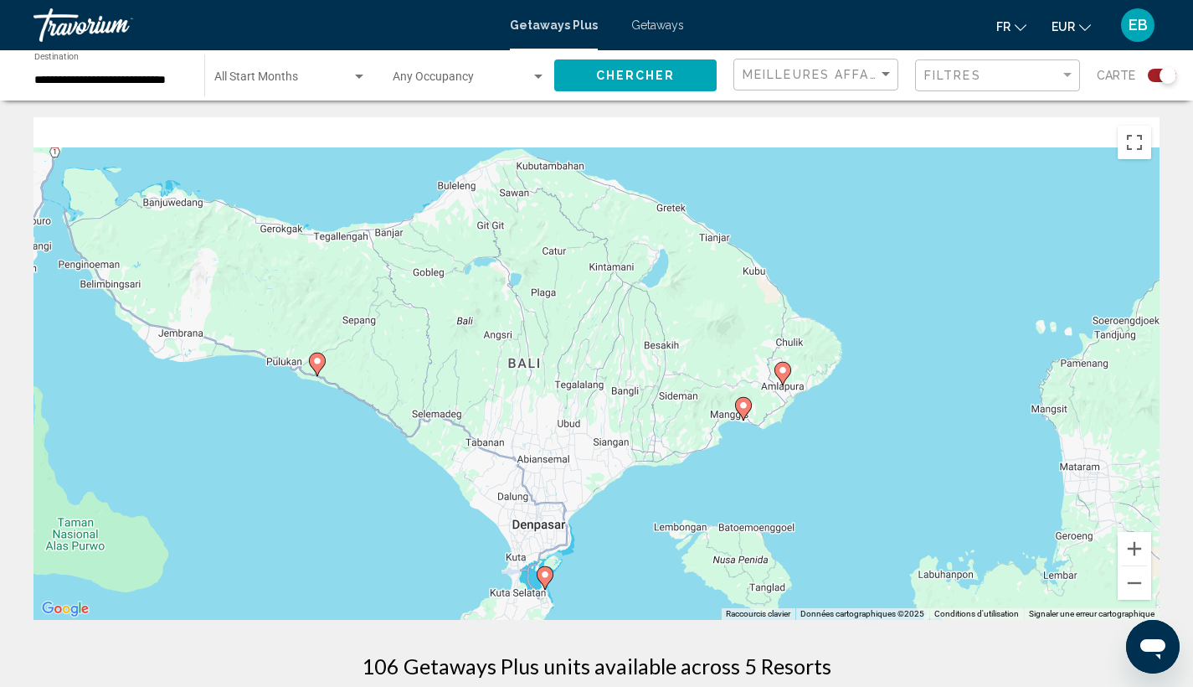
click at [744, 410] on image "Main content" at bounding box center [744, 405] width 10 height 10
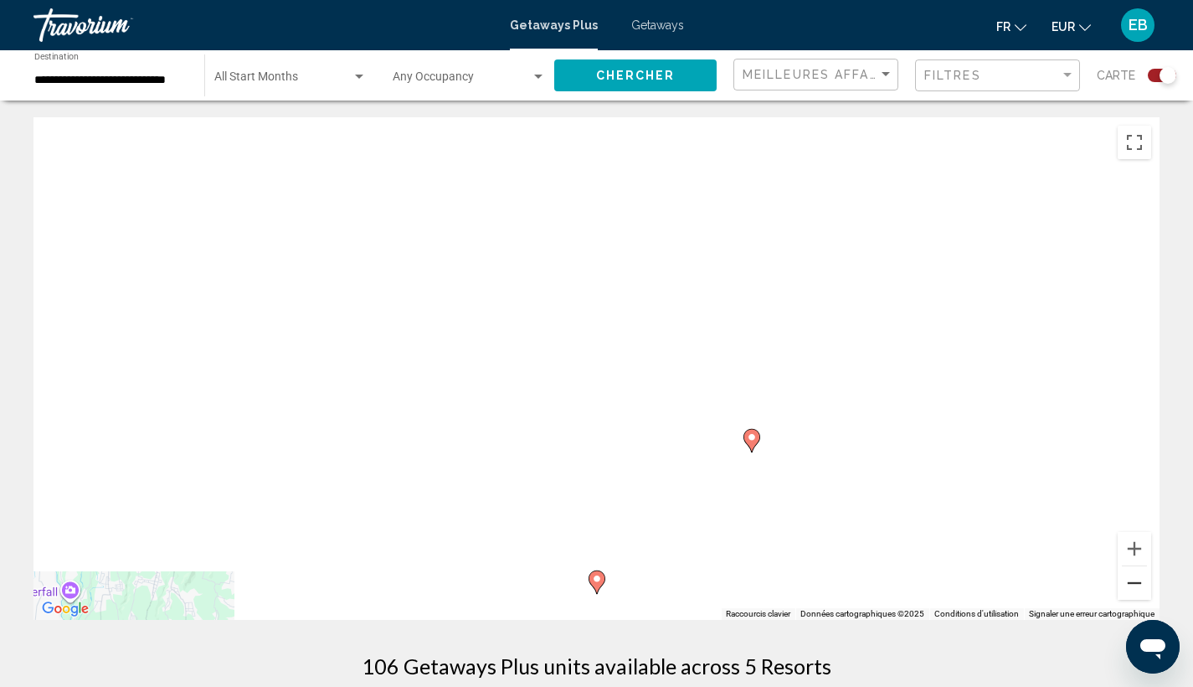
click at [1137, 581] on button "Zoom arrière" at bounding box center [1134, 582] width 33 height 33
click at [1137, 583] on button "Zoom arrière" at bounding box center [1134, 582] width 33 height 33
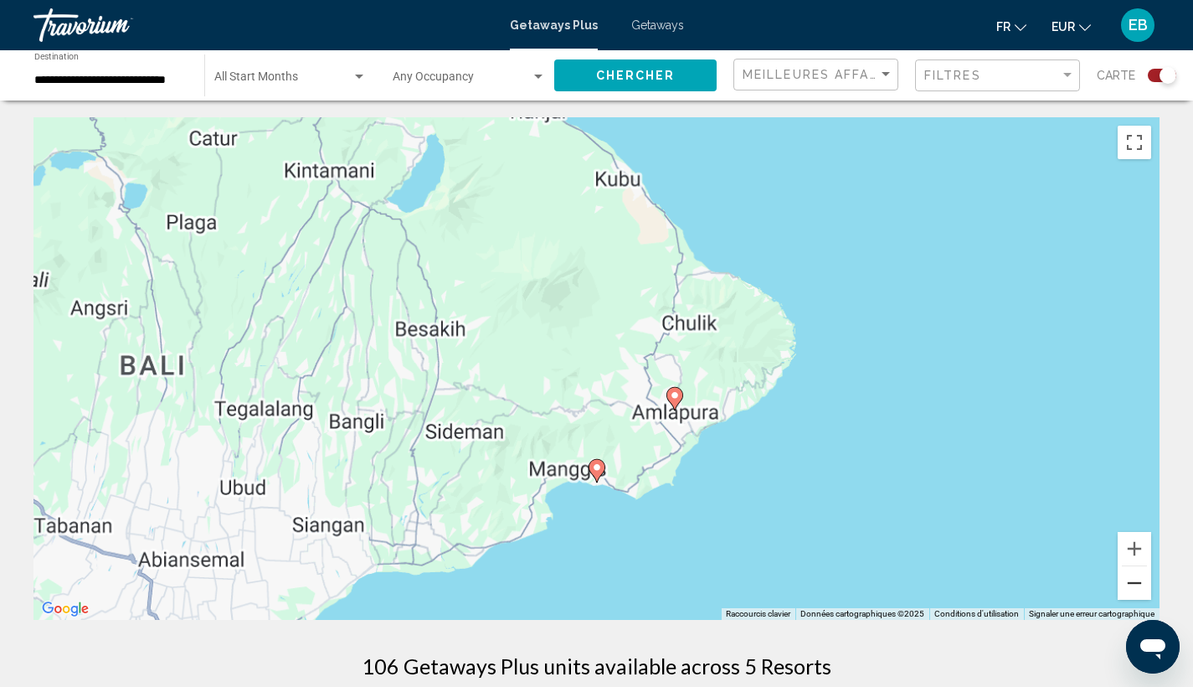
click at [1137, 583] on button "Zoom arrière" at bounding box center [1134, 582] width 33 height 33
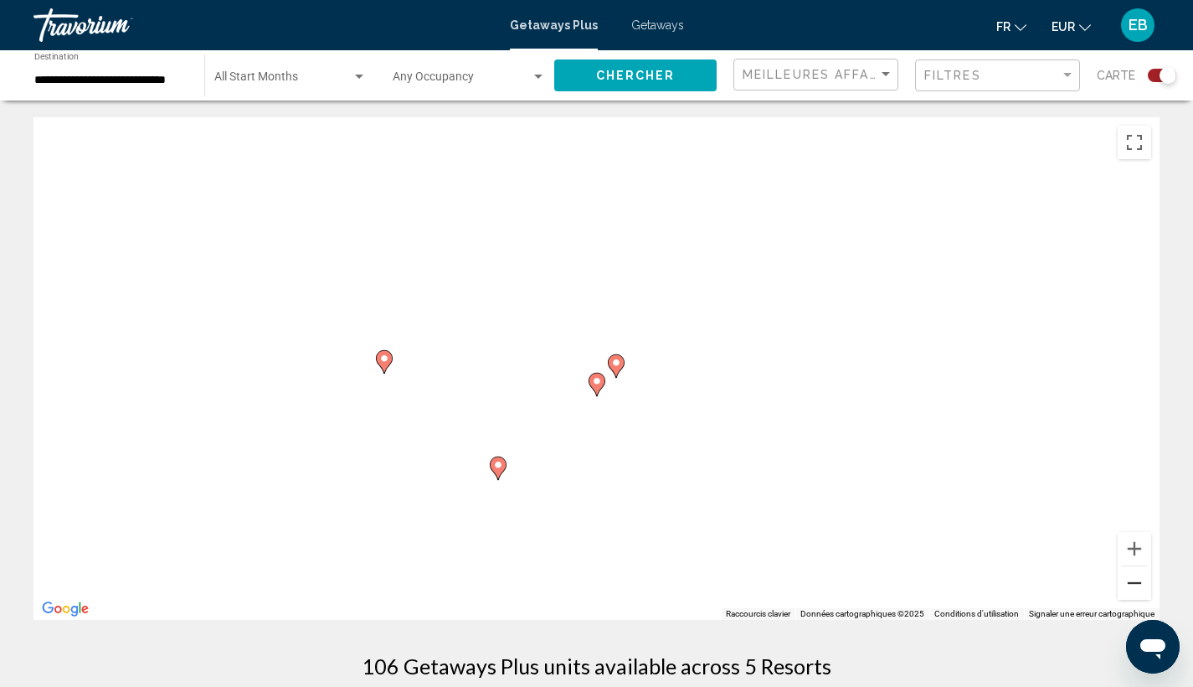
click at [1137, 583] on button "Zoom arrière" at bounding box center [1134, 582] width 33 height 33
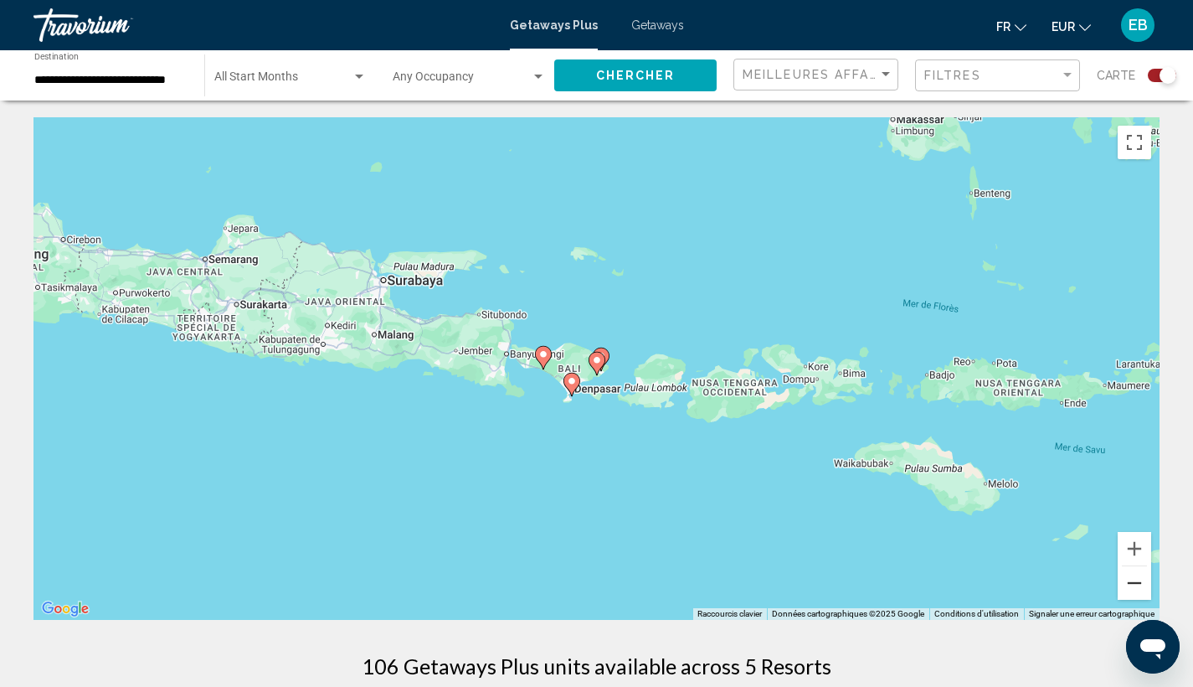
click at [1137, 583] on button "Zoom arrière" at bounding box center [1134, 582] width 33 height 33
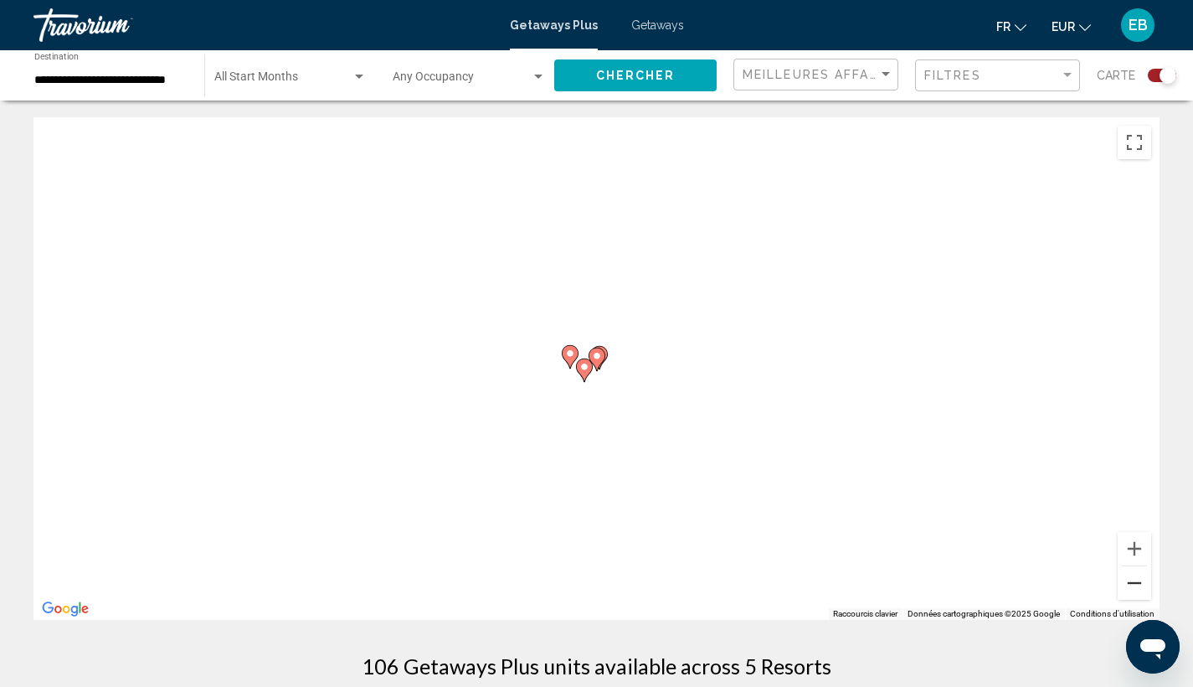
click at [1137, 583] on button "Zoom arrière" at bounding box center [1134, 582] width 33 height 33
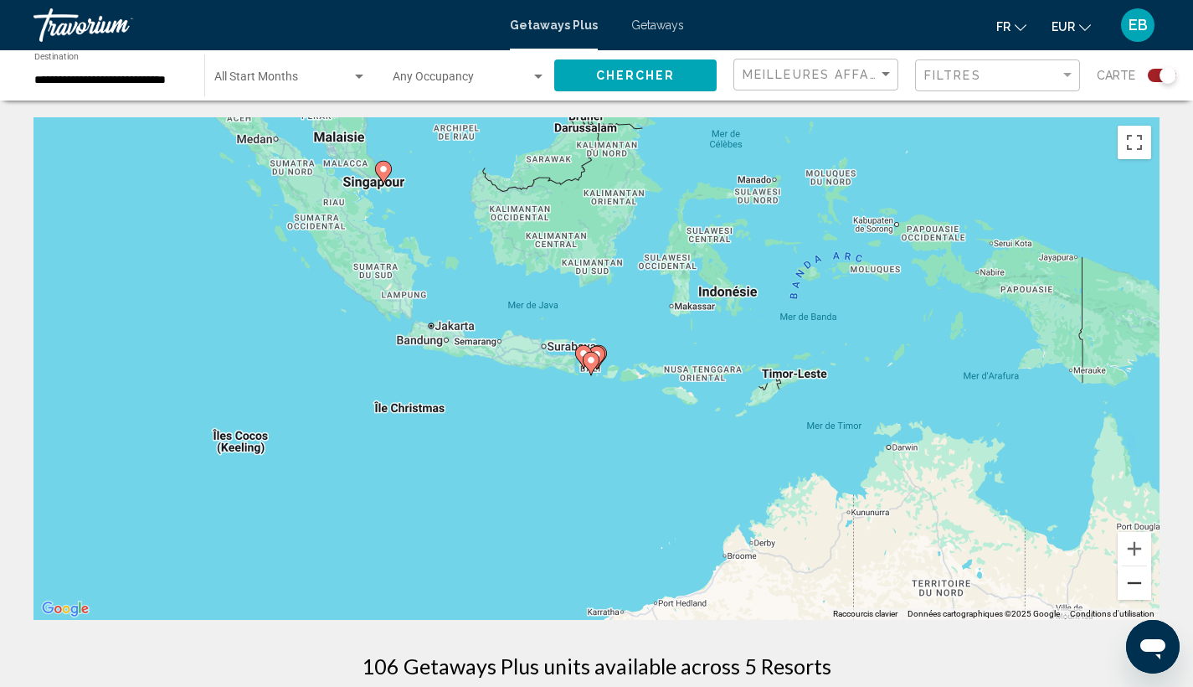
click at [1137, 583] on button "Zoom arrière" at bounding box center [1134, 582] width 33 height 33
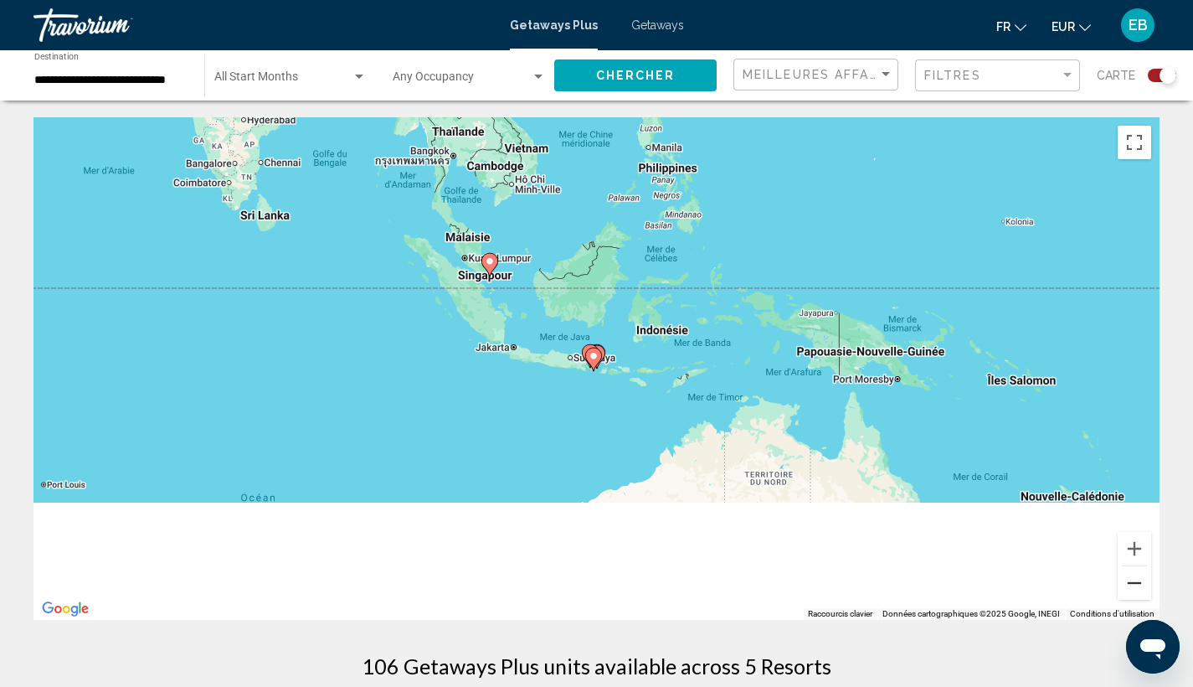
click at [1137, 583] on button "Zoom arrière" at bounding box center [1134, 582] width 33 height 33
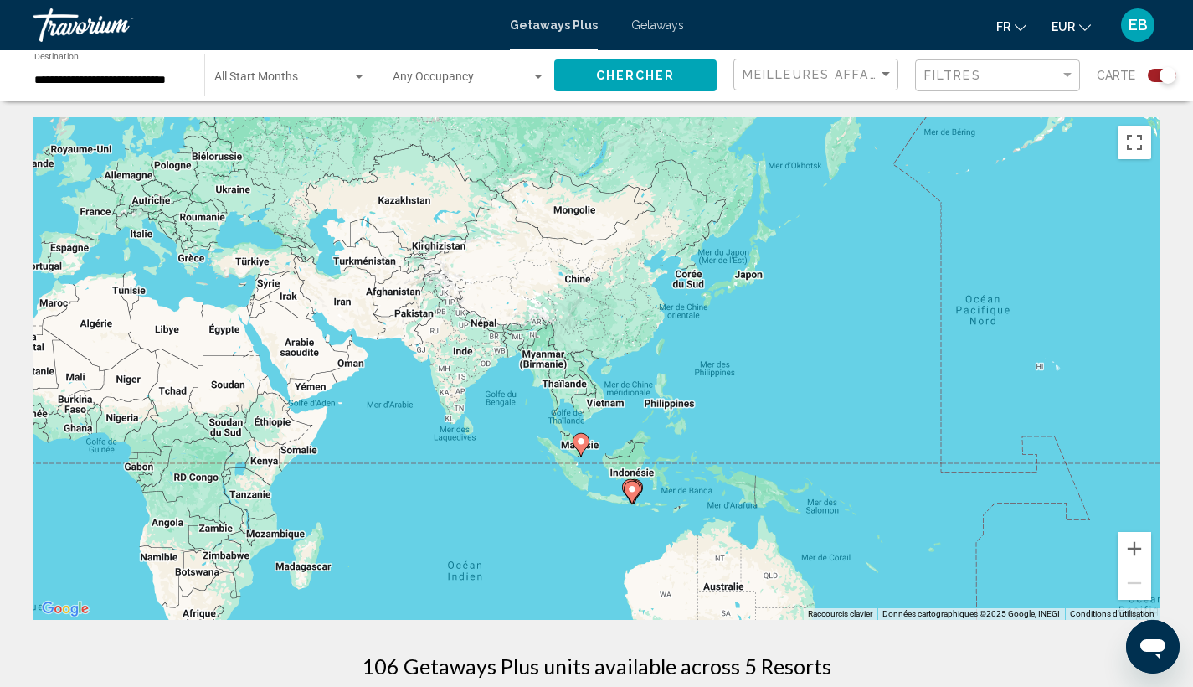
drag, startPoint x: 833, startPoint y: 332, endPoint x: 912, endPoint y: 570, distance: 250.5
click at [912, 570] on div "Pour activer le glissement avec le clavier, appuyez sur Alt+Entrée. Une fois ce…" at bounding box center [596, 368] width 1126 height 502
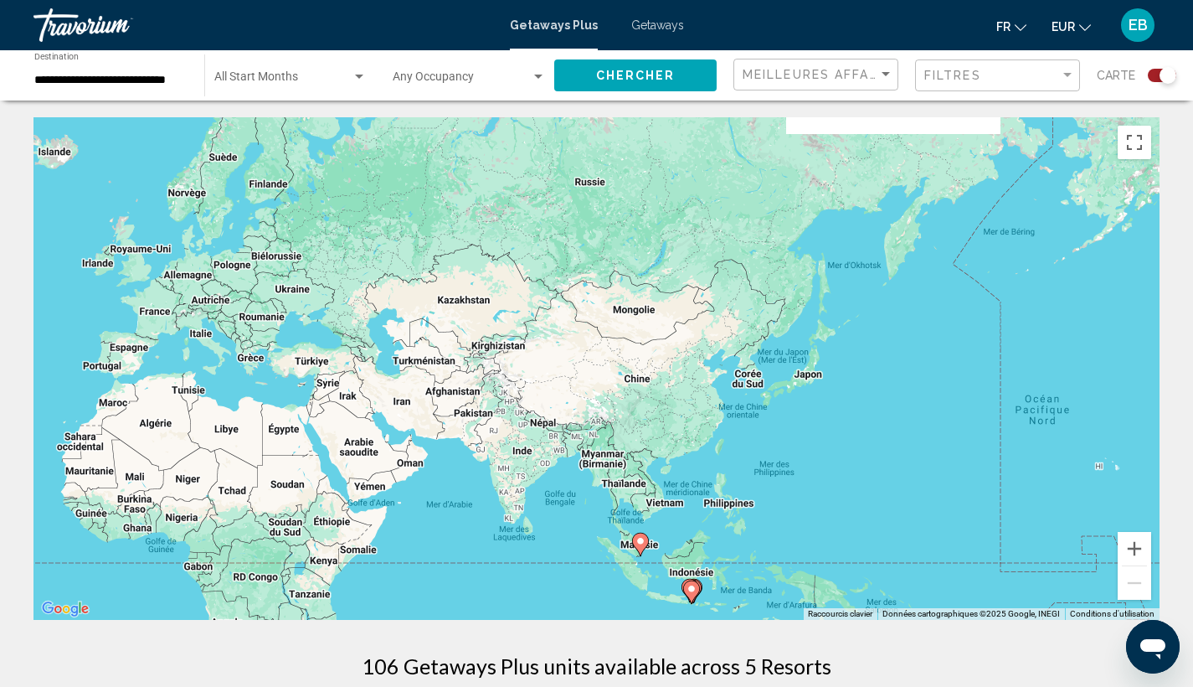
drag, startPoint x: 617, startPoint y: 409, endPoint x: 1013, endPoint y: 407, distance: 396.1
click at [1013, 407] on div "Pour activer le glissement avec le clavier, appuyez sur Alt+Entrée. Une fois ce…" at bounding box center [596, 368] width 1126 height 502
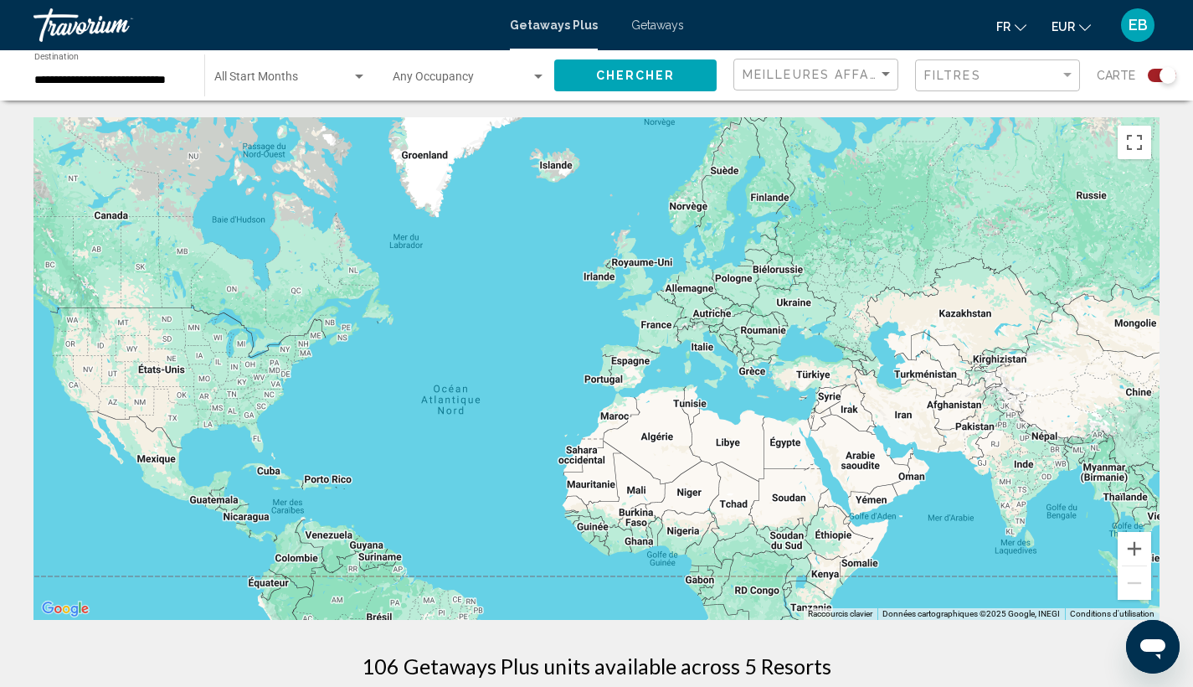
drag, startPoint x: 750, startPoint y: 435, endPoint x: 691, endPoint y: 451, distance: 60.5
click at [691, 451] on div "Main content" at bounding box center [596, 368] width 1126 height 502
